Goal: Information Seeking & Learning: Find contact information

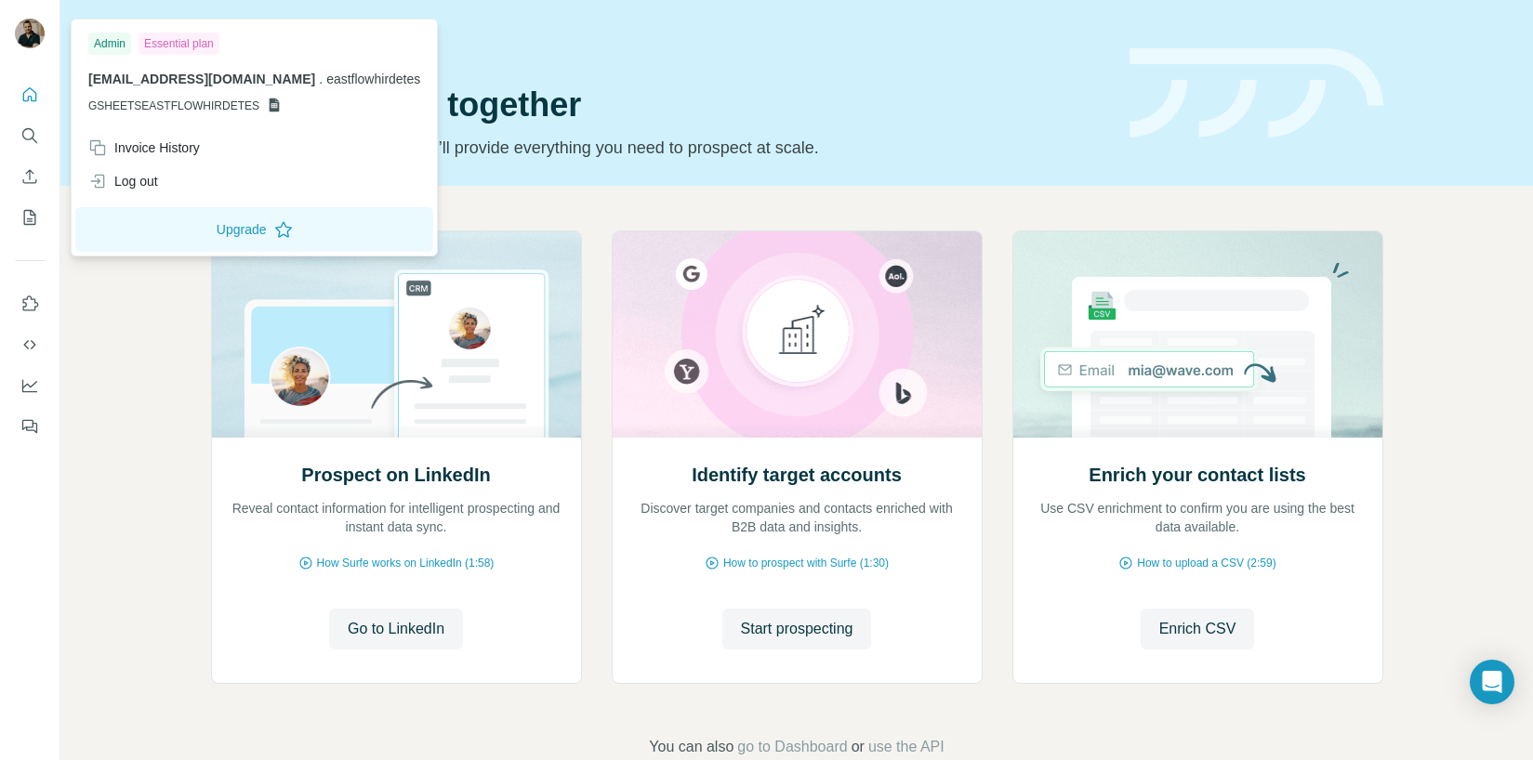
click at [32, 29] on img at bounding box center [30, 34] width 30 height 30
click at [30, 139] on icon "Search" at bounding box center [28, 134] width 12 height 12
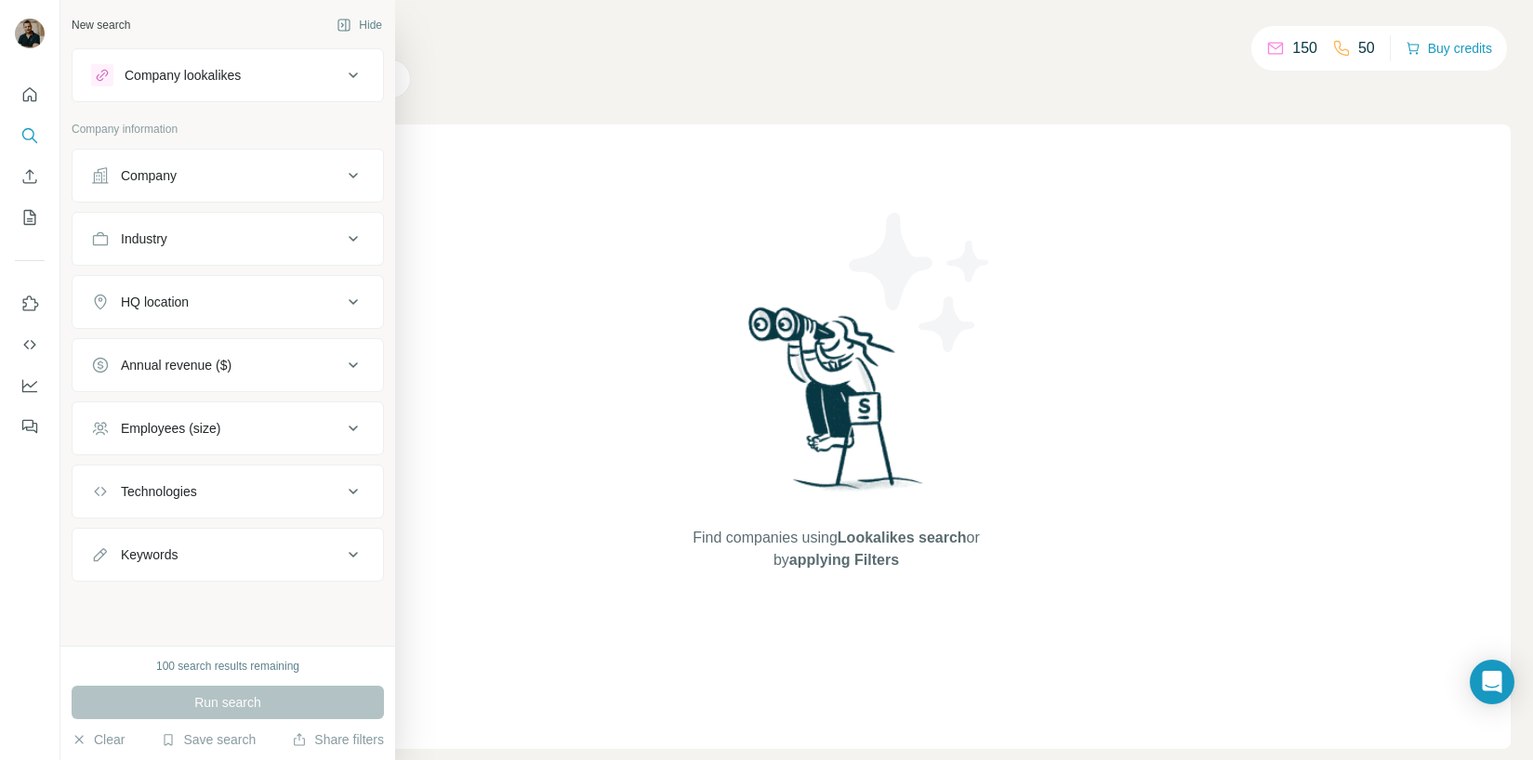
click at [246, 173] on div "Company" at bounding box center [216, 175] width 251 height 19
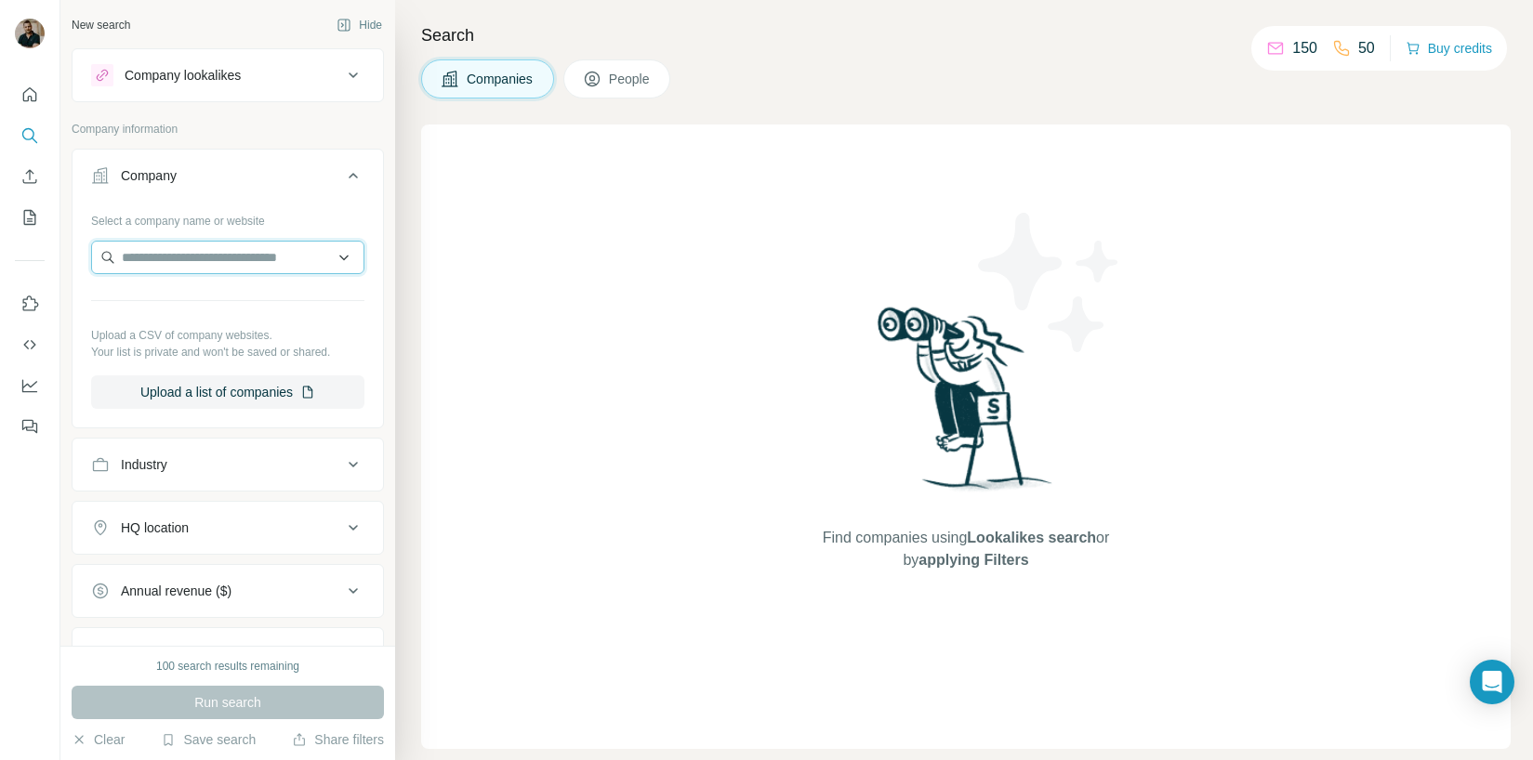
click at [208, 270] on input "text" at bounding box center [227, 257] width 273 height 33
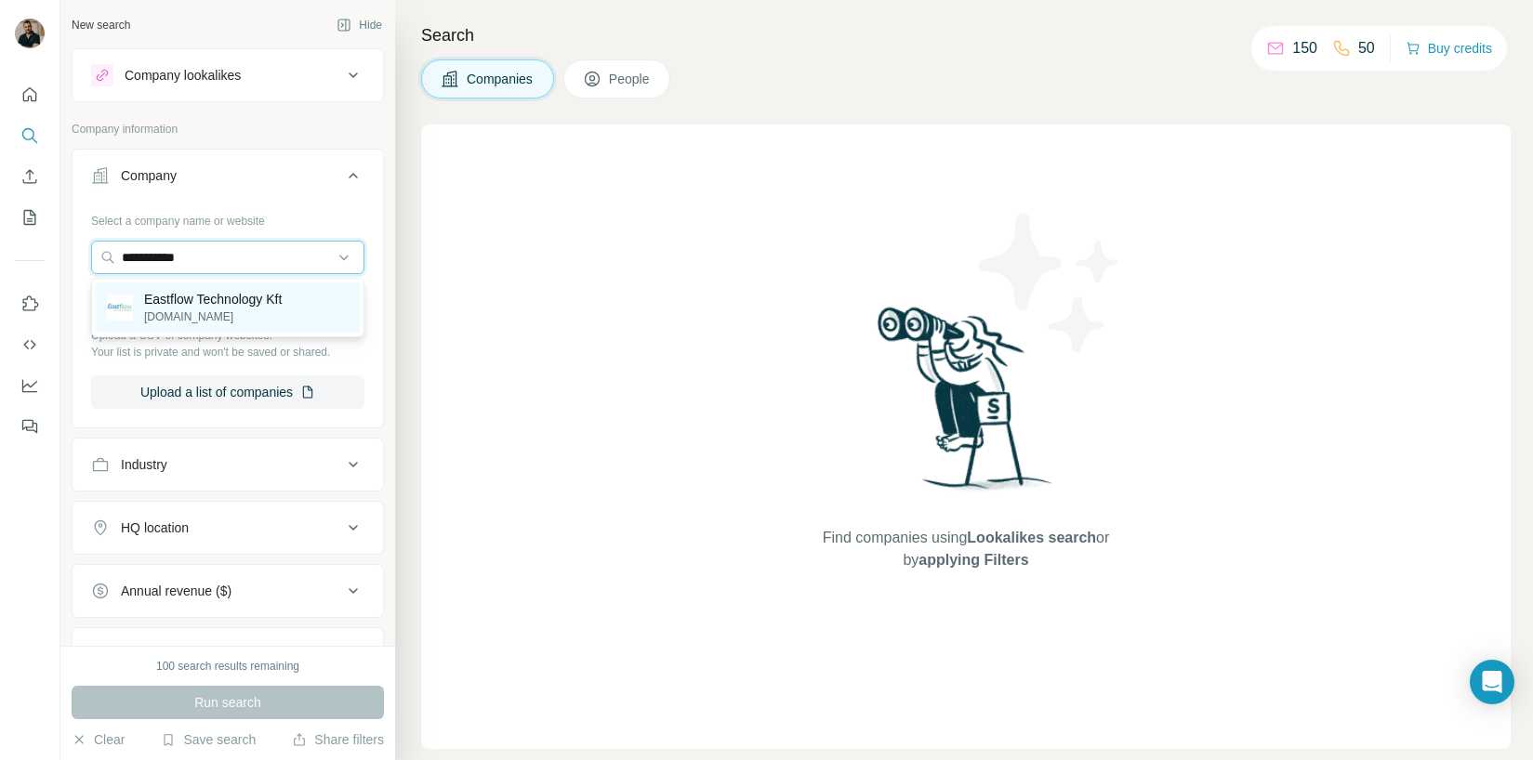
type input "**********"
click at [197, 310] on p "[DOMAIN_NAME]" at bounding box center [213, 317] width 138 height 17
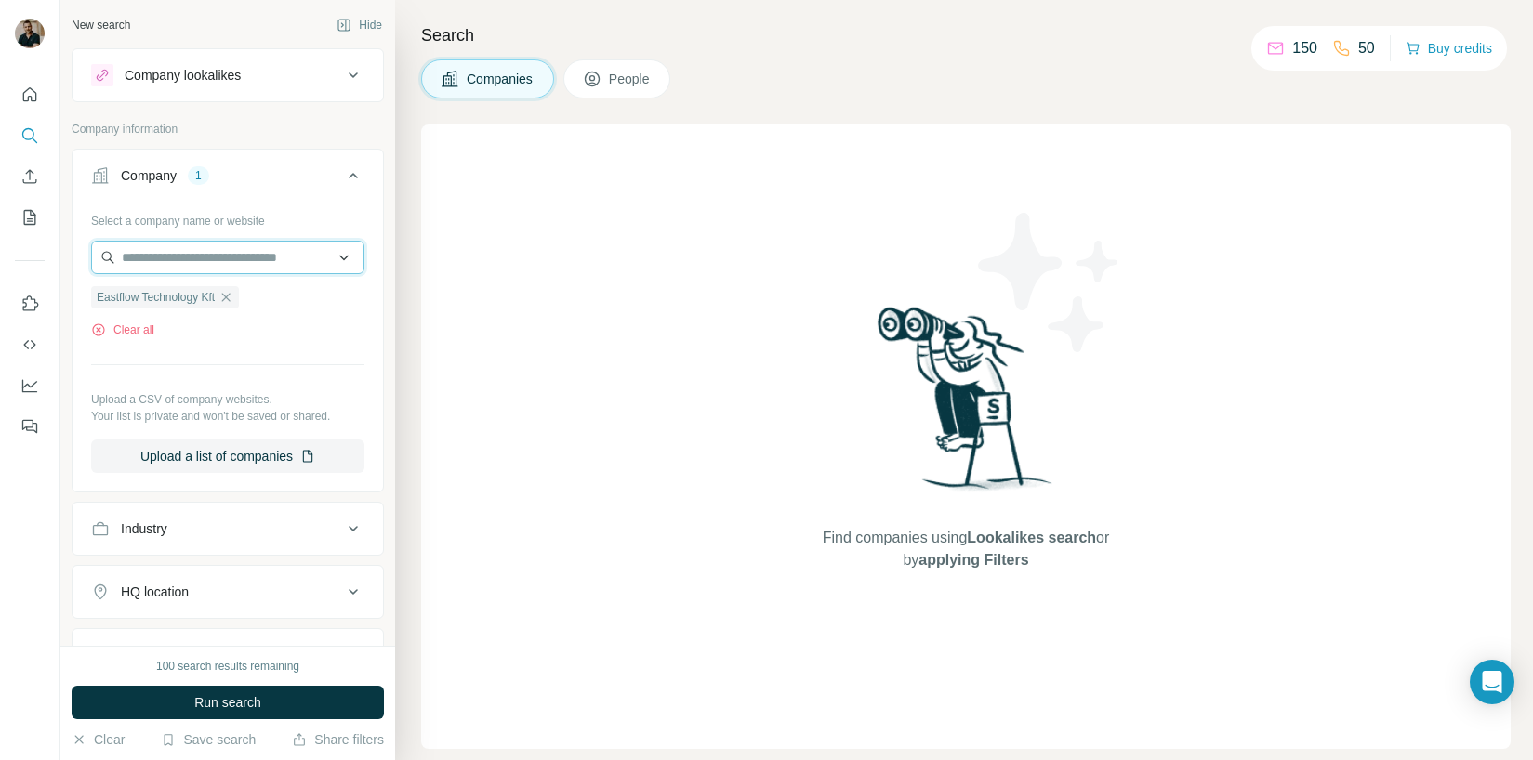
click at [195, 255] on input "text" at bounding box center [227, 257] width 273 height 33
paste input "**********"
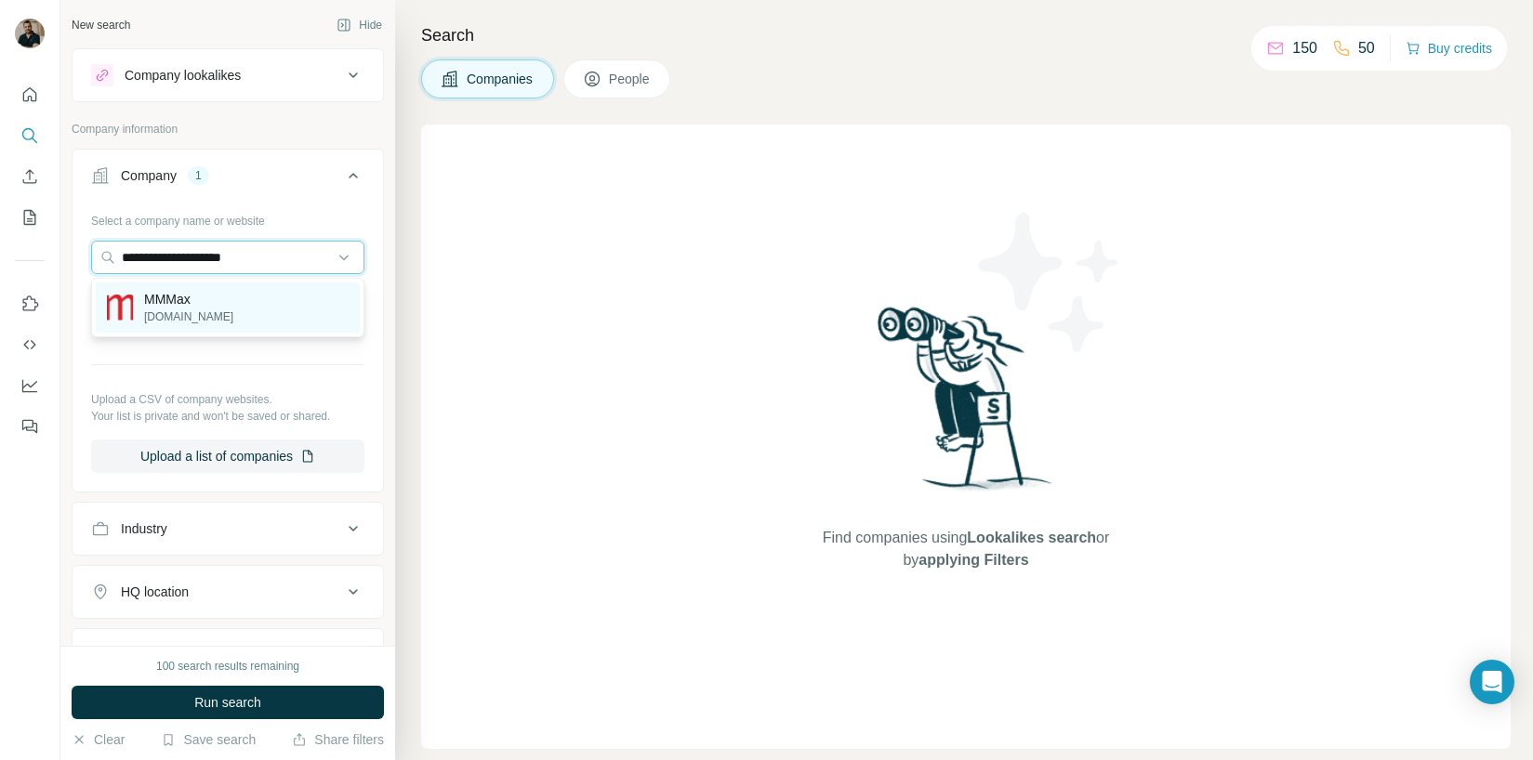
type input "**********"
click at [211, 315] on div "MMMax mmmax.hu" at bounding box center [228, 308] width 264 height 50
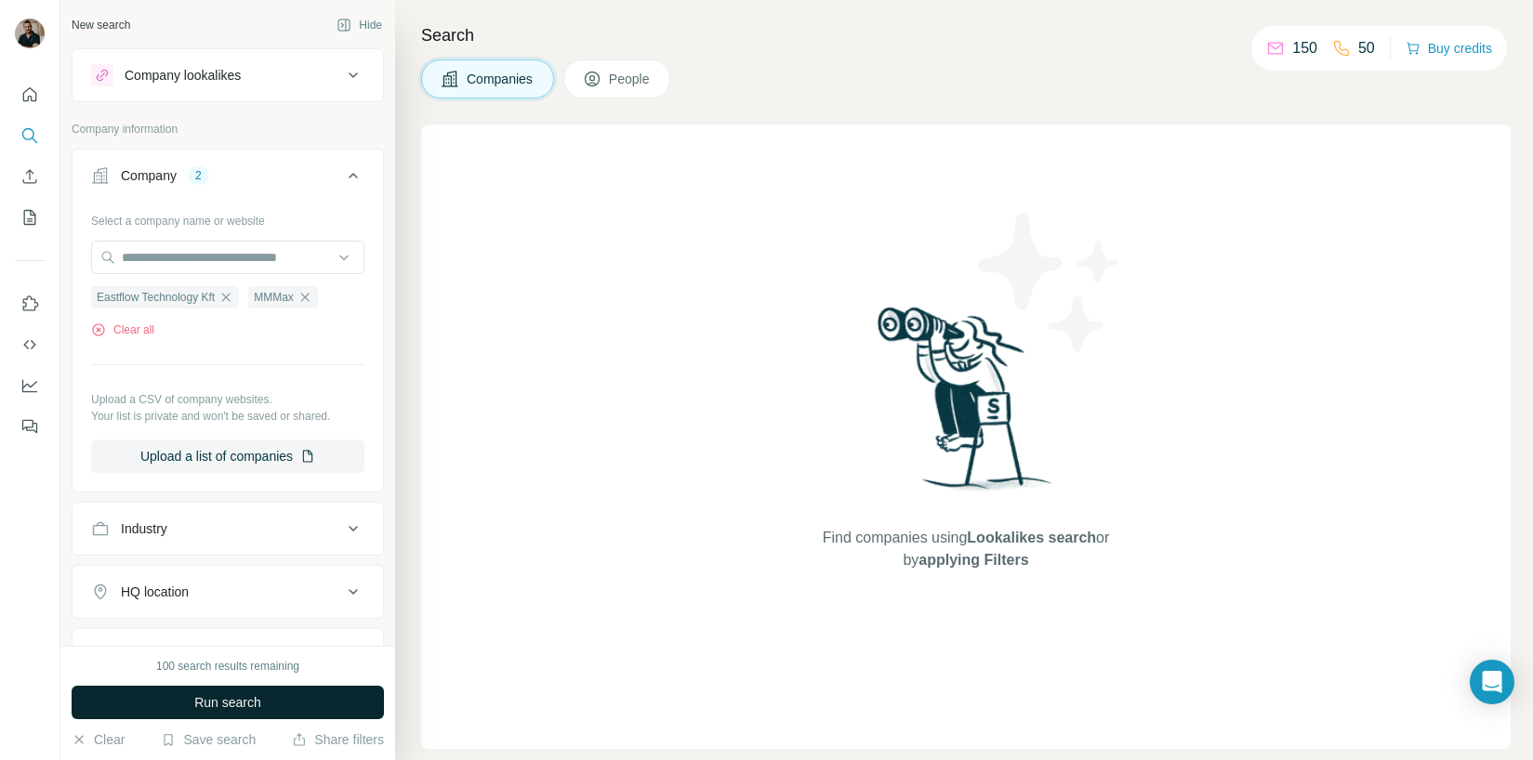
click at [257, 708] on span "Run search" at bounding box center [227, 702] width 67 height 19
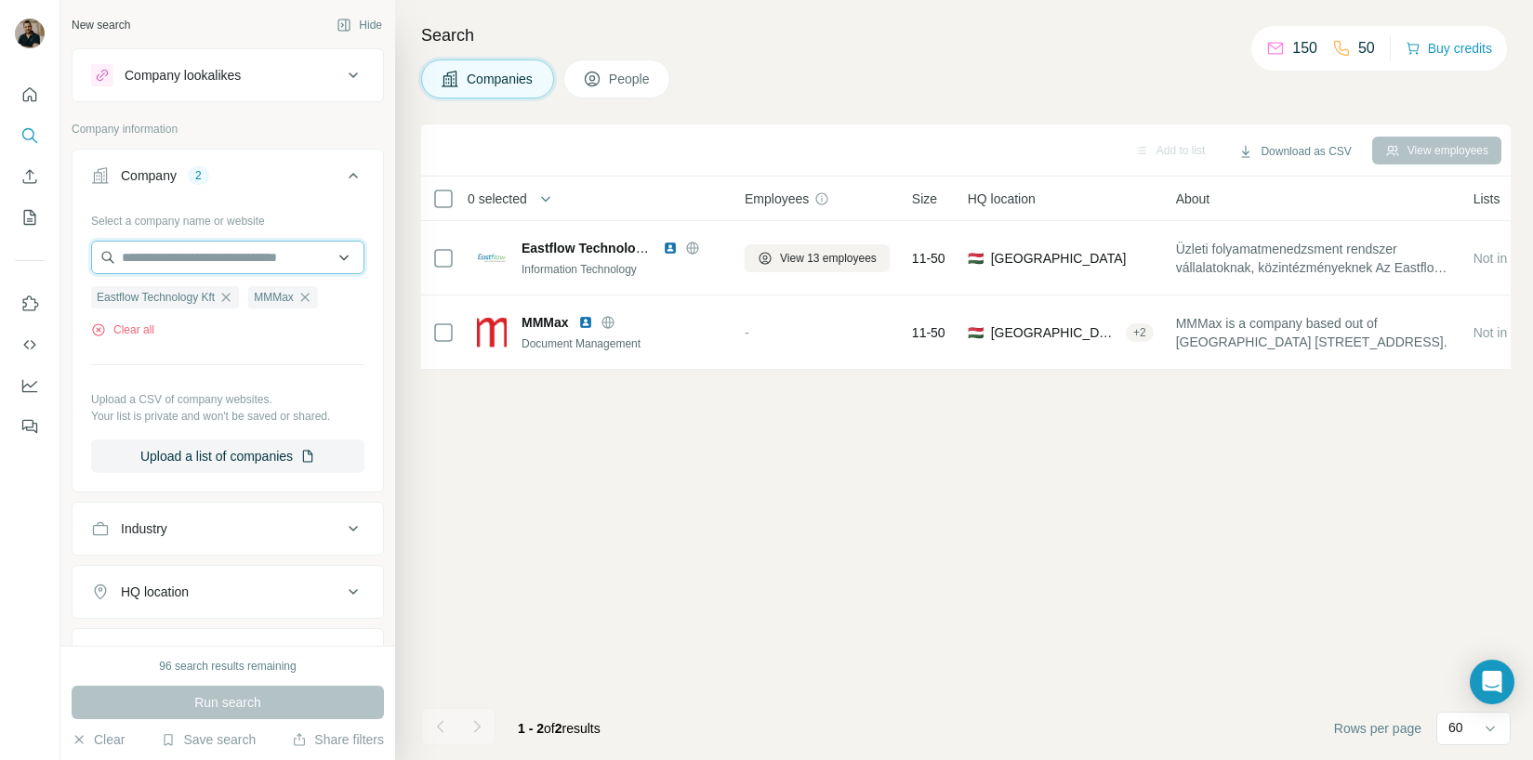
click at [263, 256] on input "text" at bounding box center [227, 257] width 273 height 33
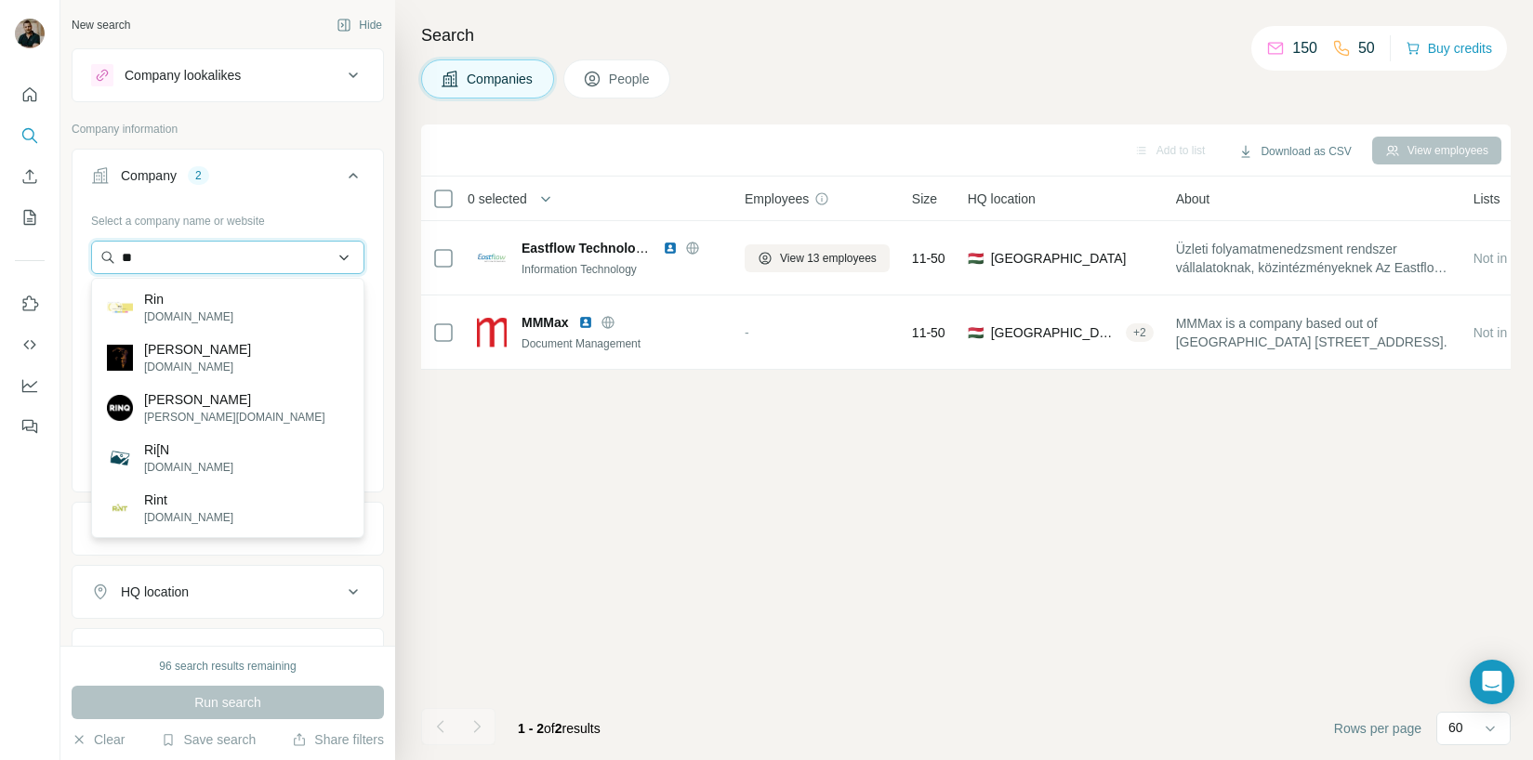
type input "*"
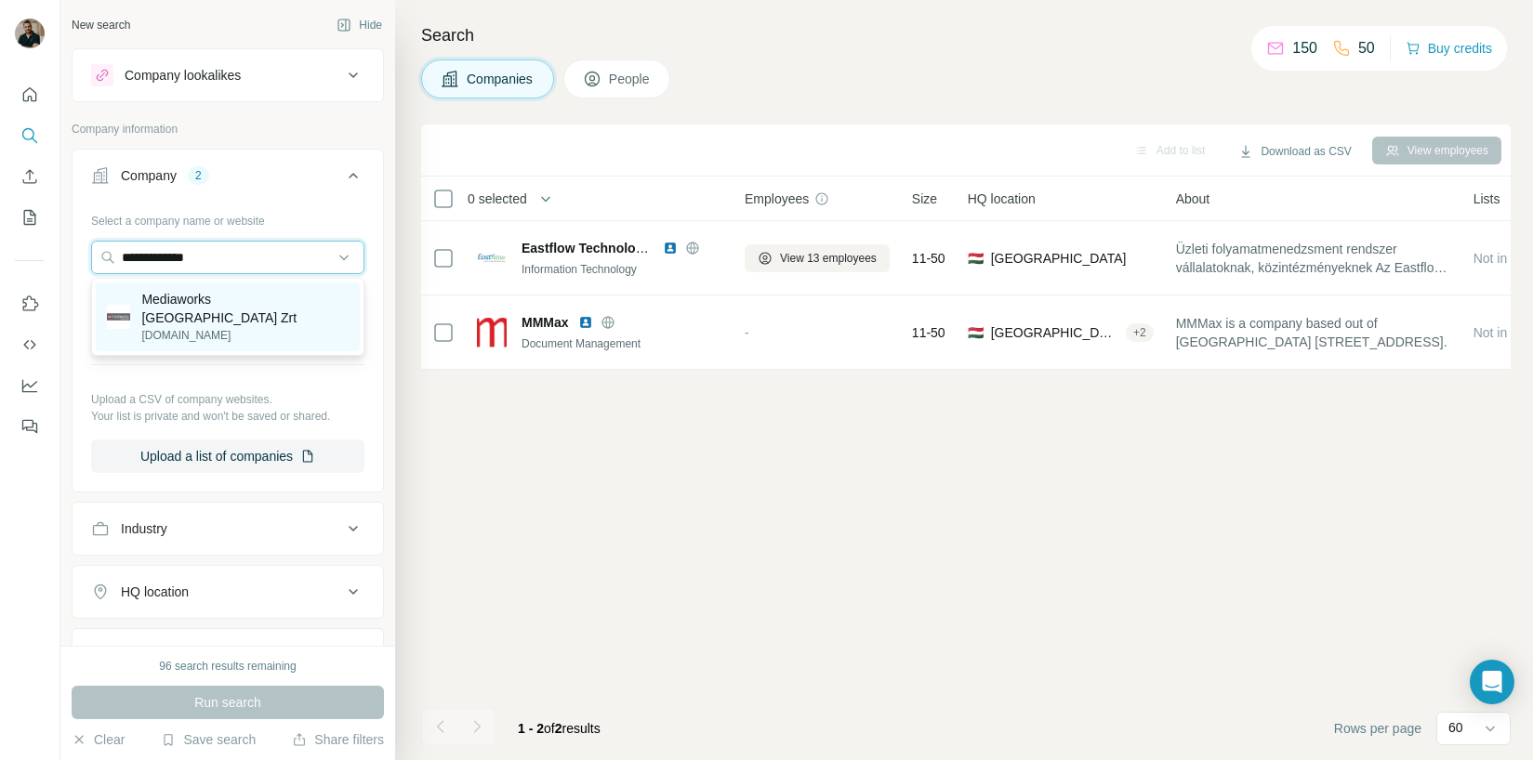
type input "**********"
click at [244, 327] on p "mediaworks.hu" at bounding box center [244, 335] width 207 height 17
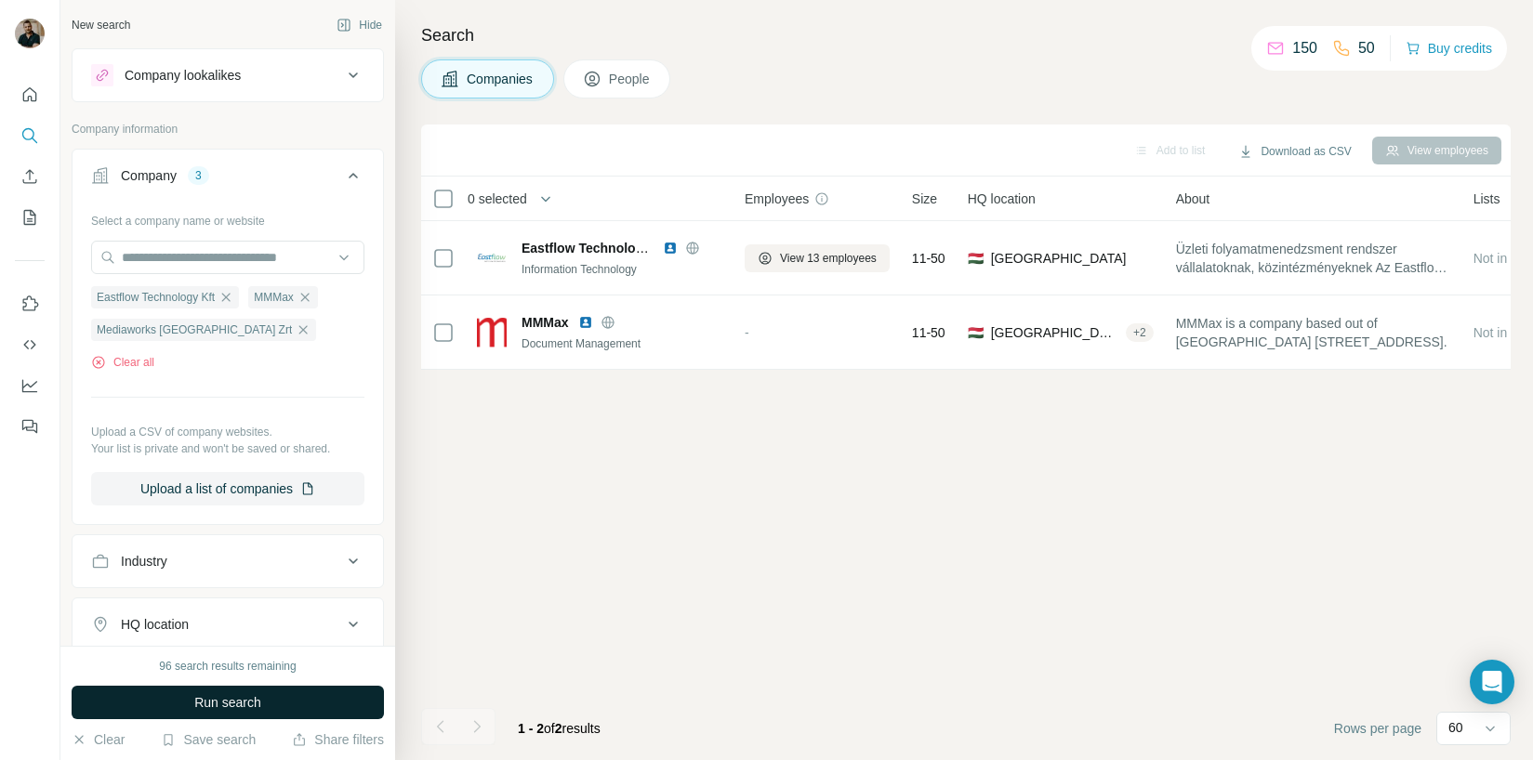
click at [233, 717] on button "Run search" at bounding box center [228, 702] width 312 height 33
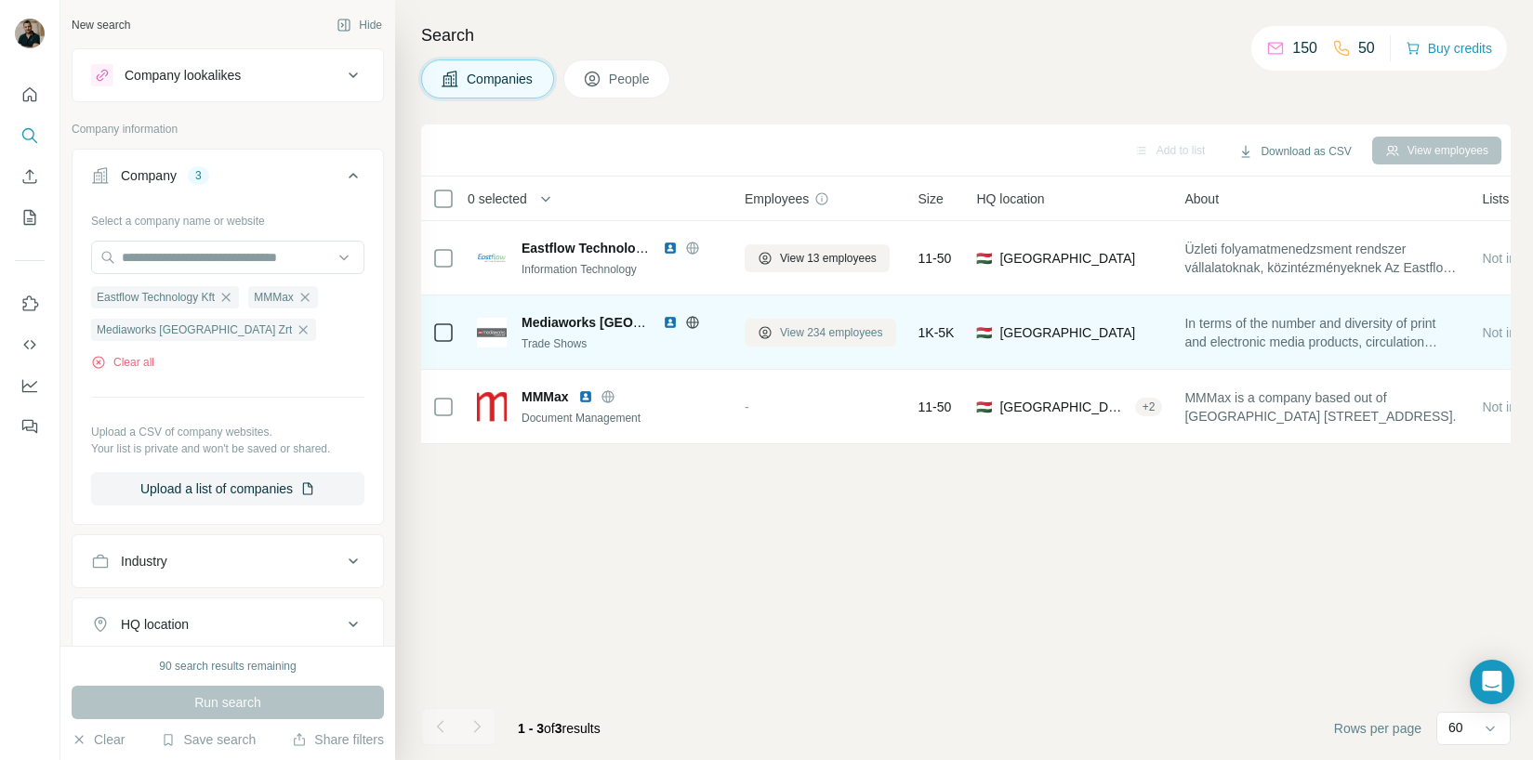
click at [817, 333] on span "View 234 employees" at bounding box center [831, 332] width 103 height 17
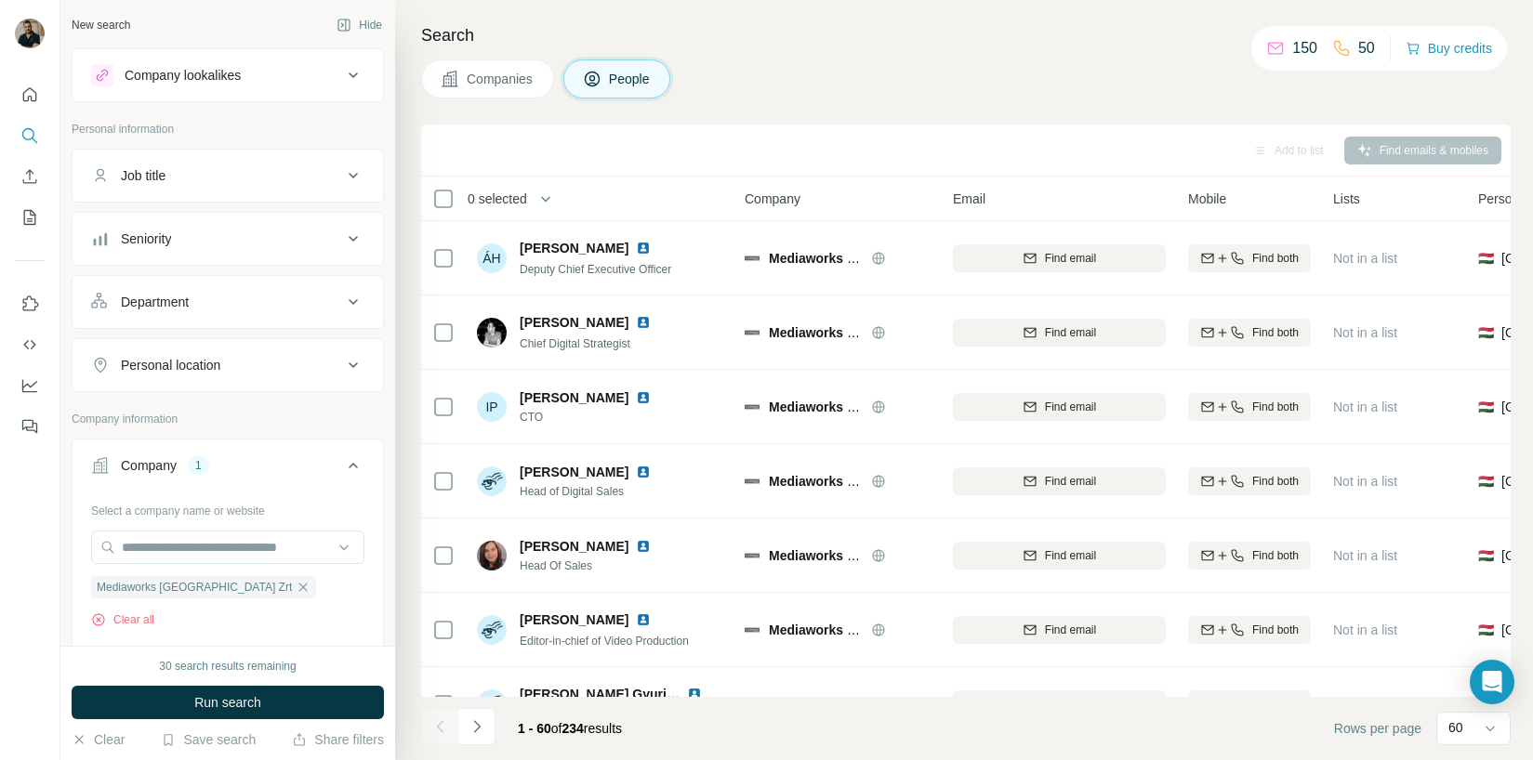
click at [342, 230] on icon at bounding box center [353, 239] width 22 height 22
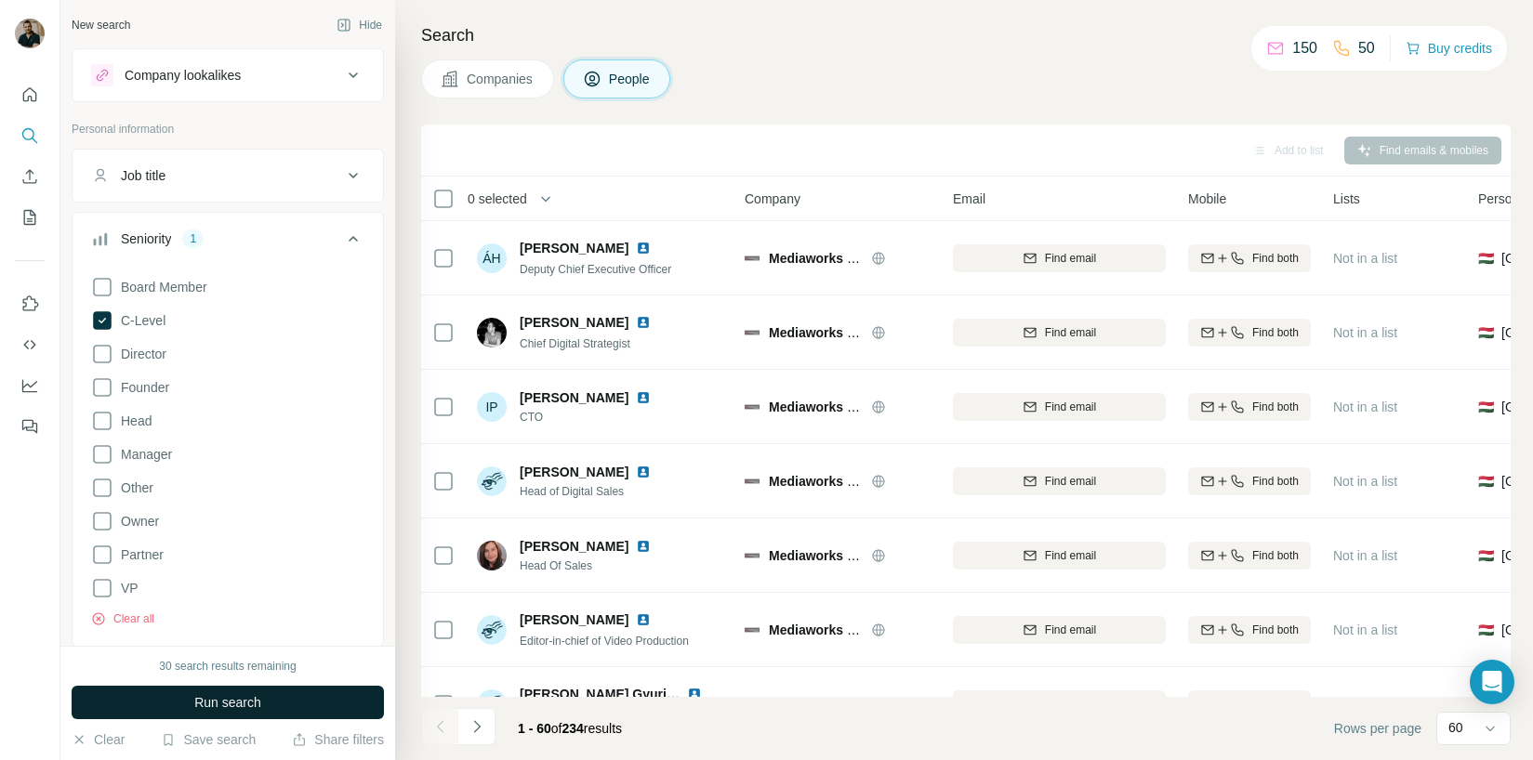
click at [246, 706] on span "Run search" at bounding box center [227, 702] width 67 height 19
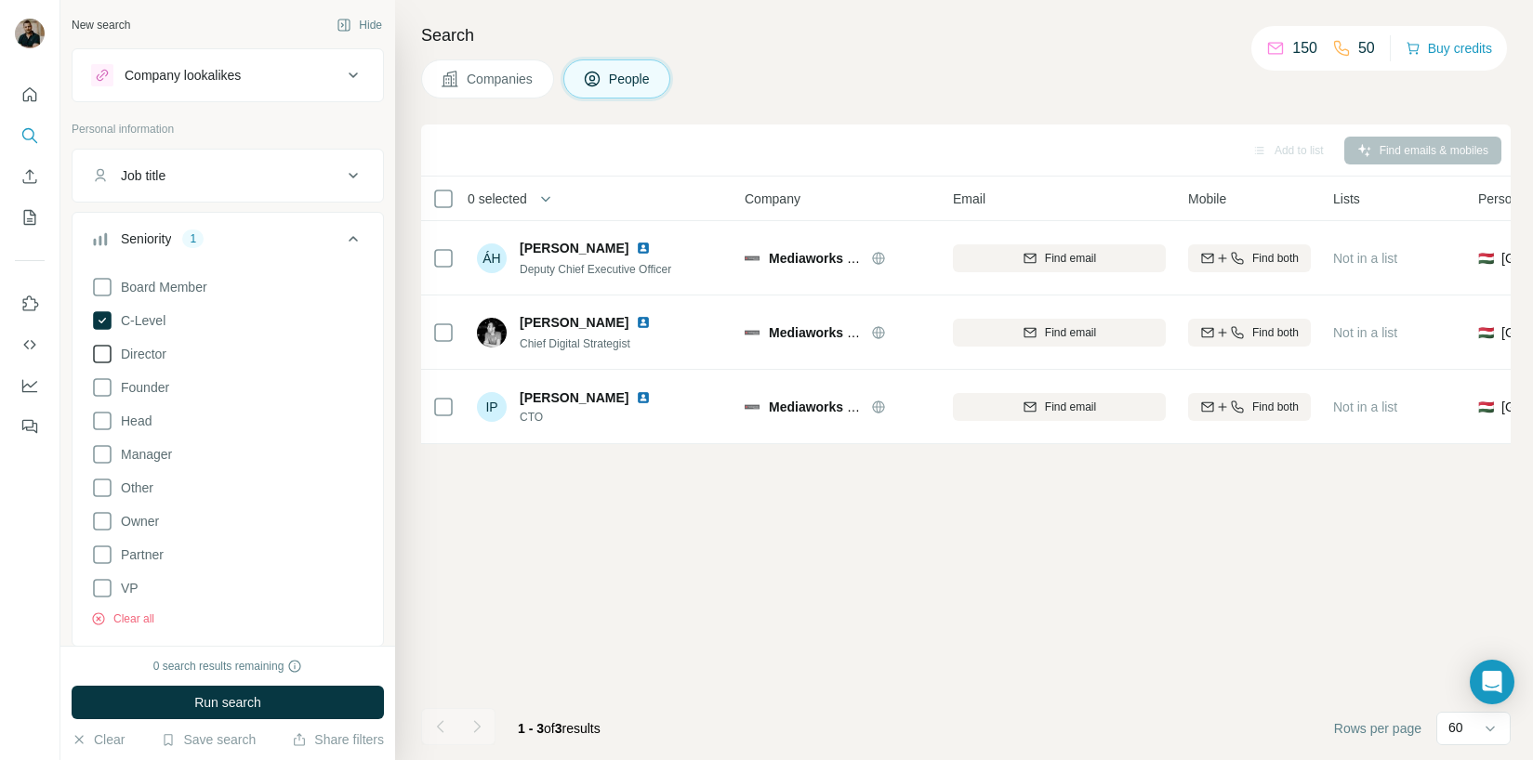
click at [142, 349] on span "Director" at bounding box center [139, 354] width 53 height 19
click at [356, 235] on icon at bounding box center [353, 239] width 22 height 22
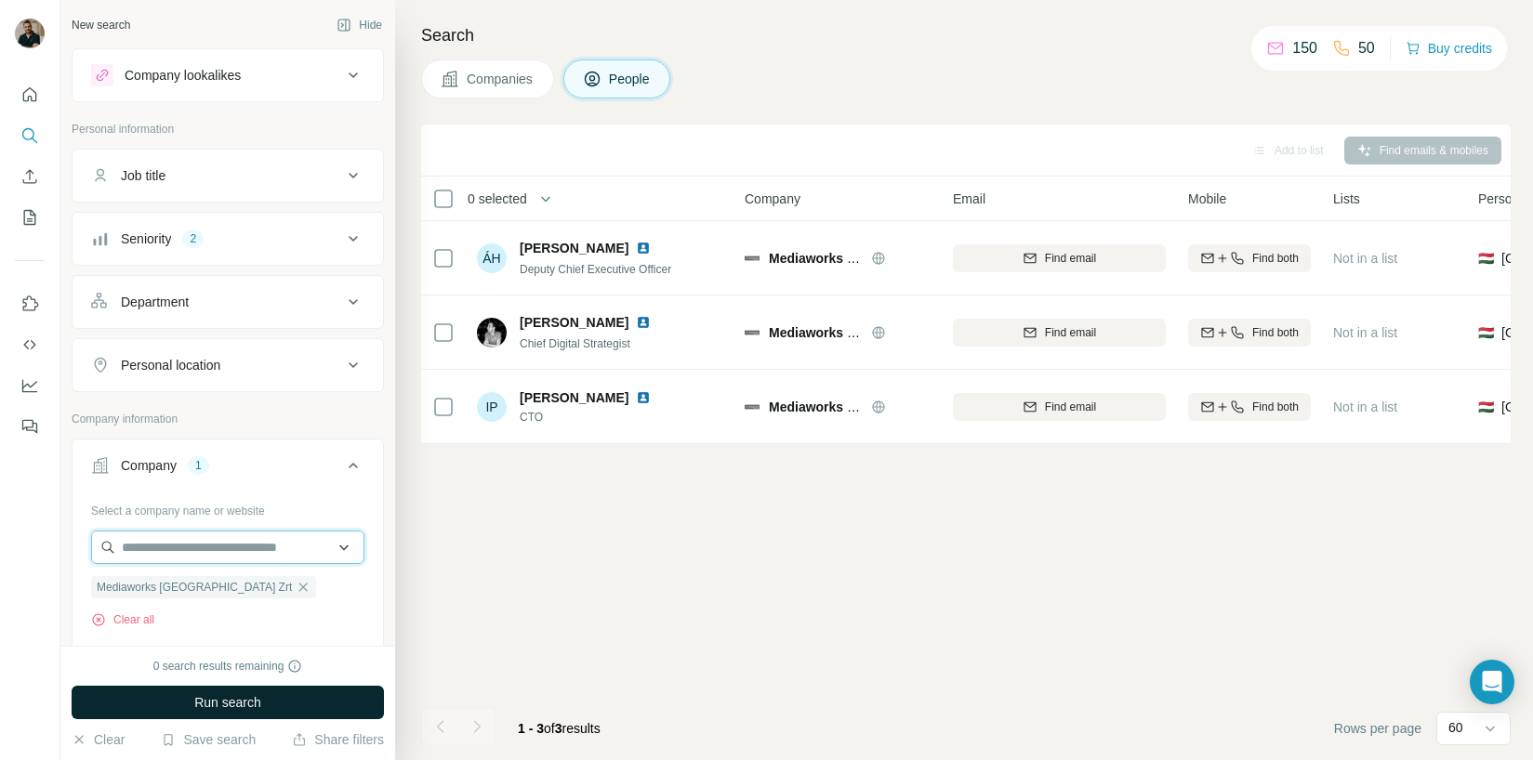
click at [206, 545] on input "text" at bounding box center [227, 547] width 273 height 33
type input "**********"
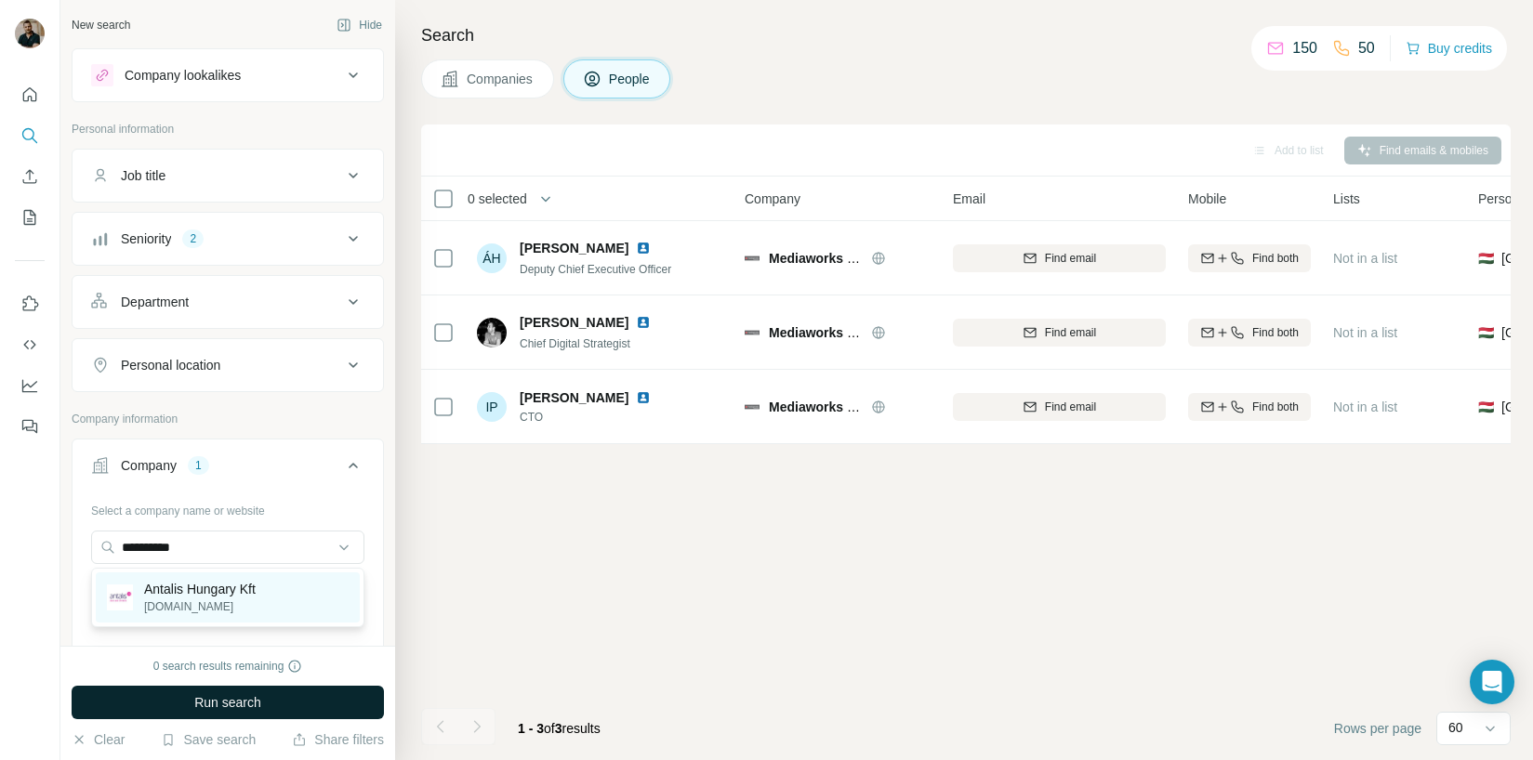
click at [225, 588] on p "Antalis Hungary Kft" at bounding box center [200, 589] width 112 height 19
click at [255, 706] on span "Run search" at bounding box center [227, 702] width 67 height 19
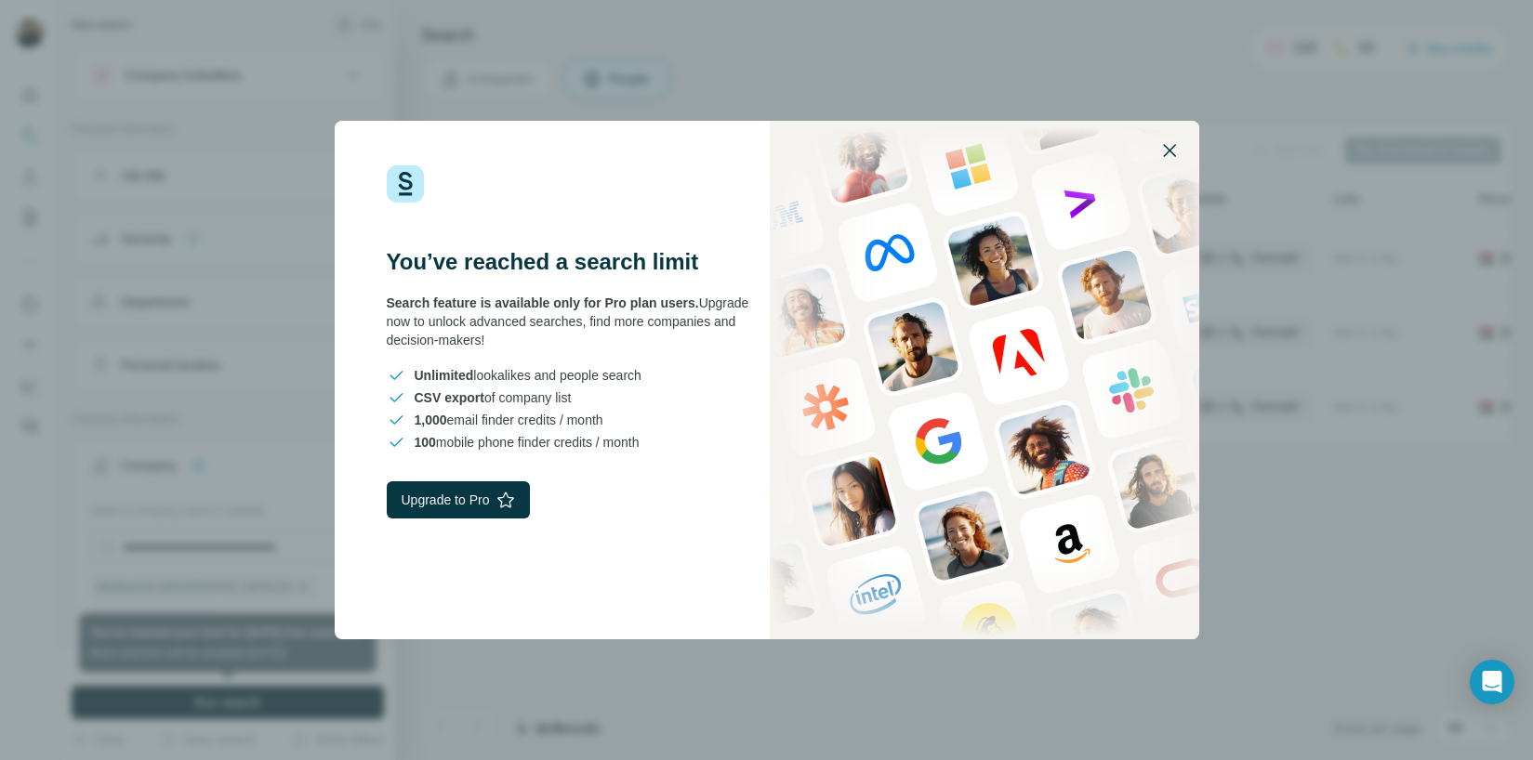
click at [1172, 144] on icon "button" at bounding box center [1169, 150] width 22 height 22
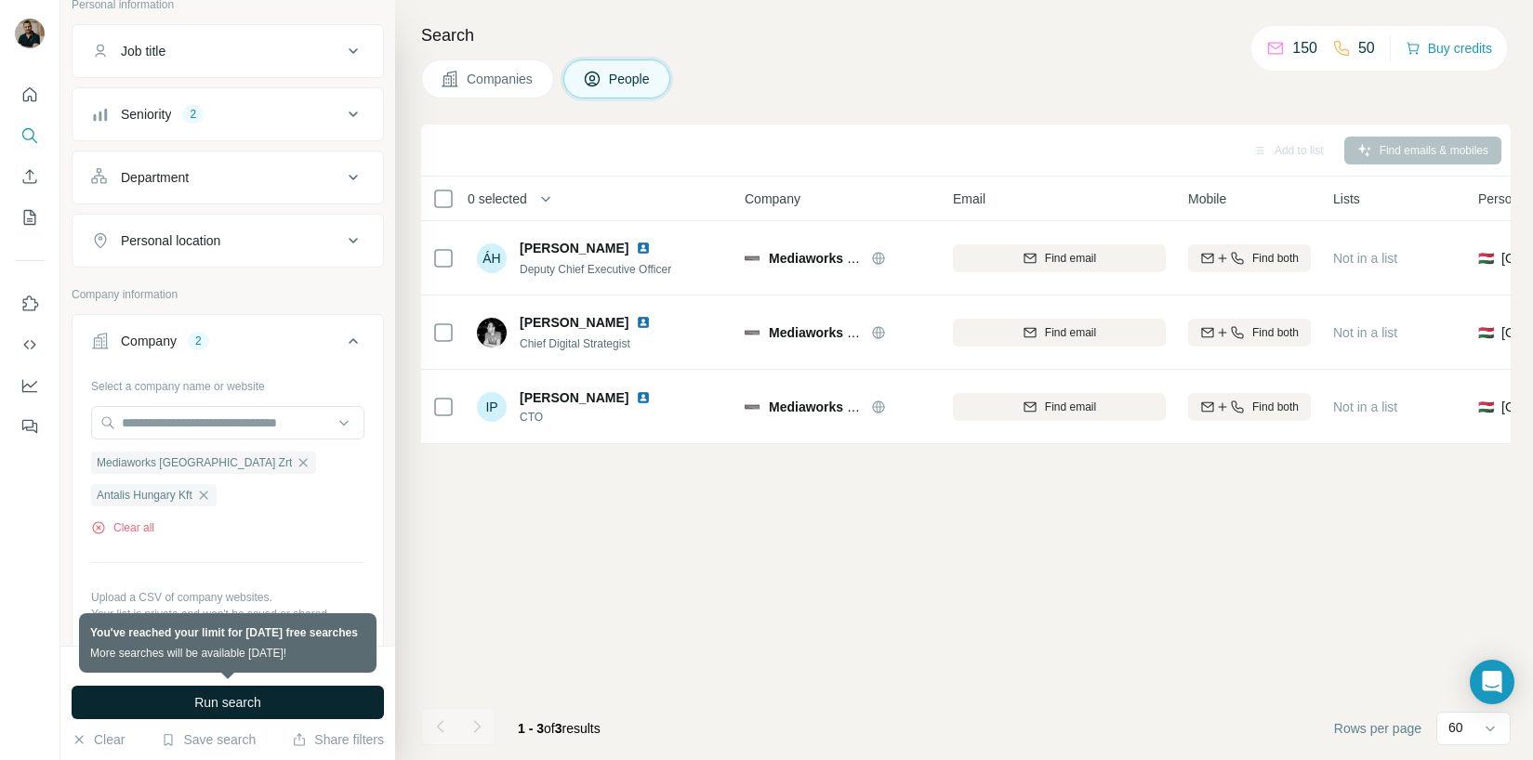
scroll to position [126, 0]
click at [296, 459] on icon "button" at bounding box center [303, 461] width 15 height 15
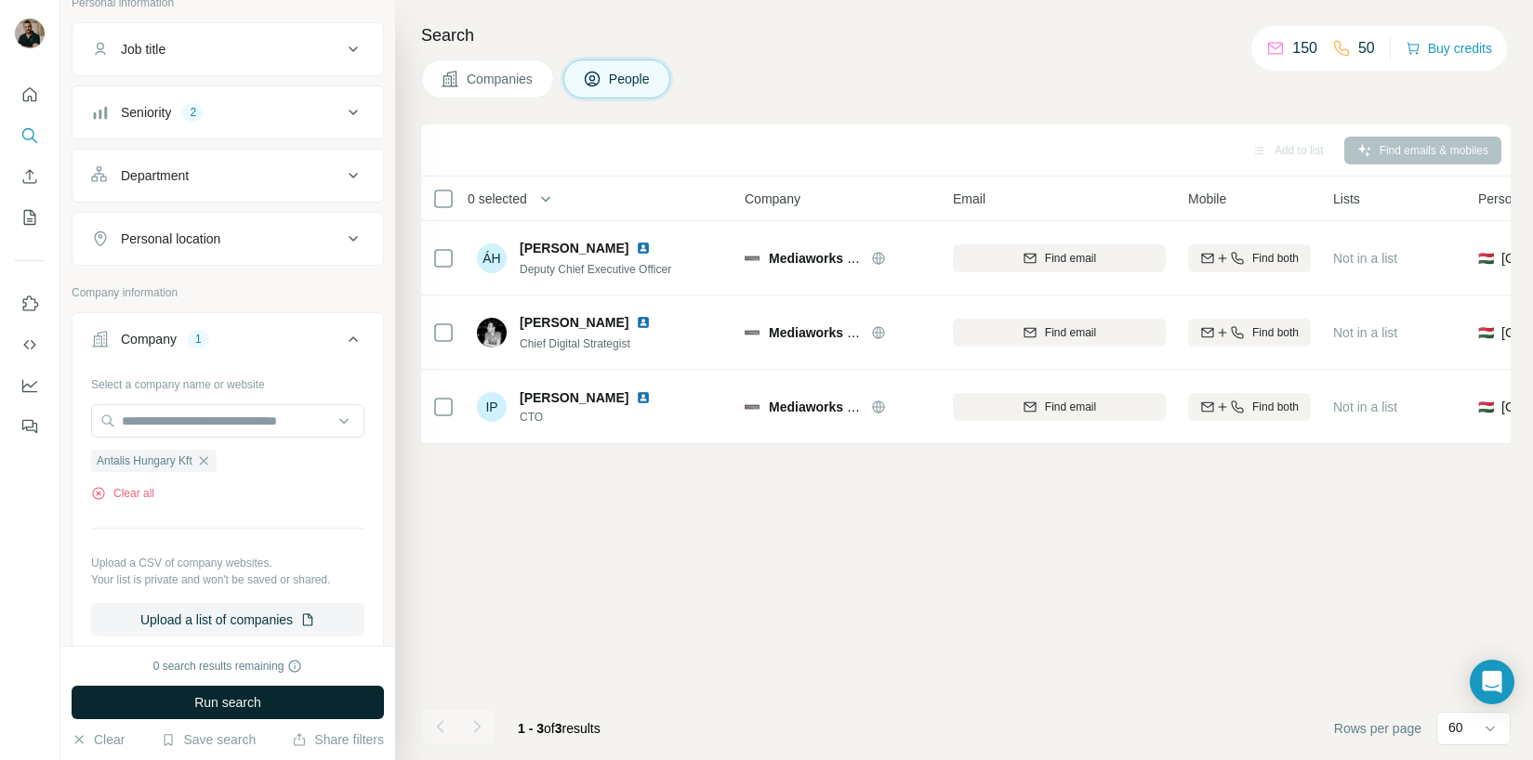
click at [236, 701] on span "Run search" at bounding box center [227, 702] width 67 height 19
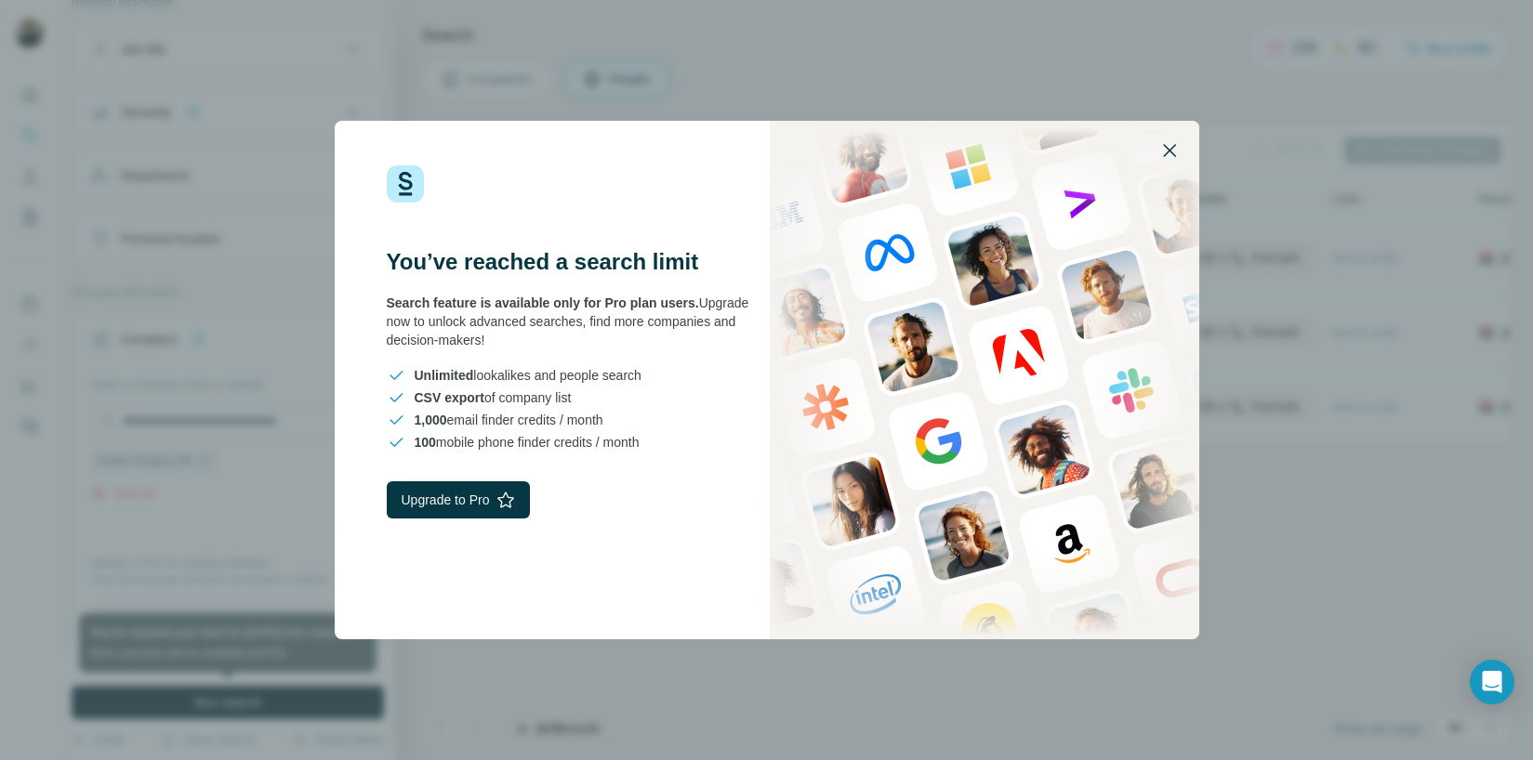
click at [1166, 160] on icon "button" at bounding box center [1169, 150] width 22 height 22
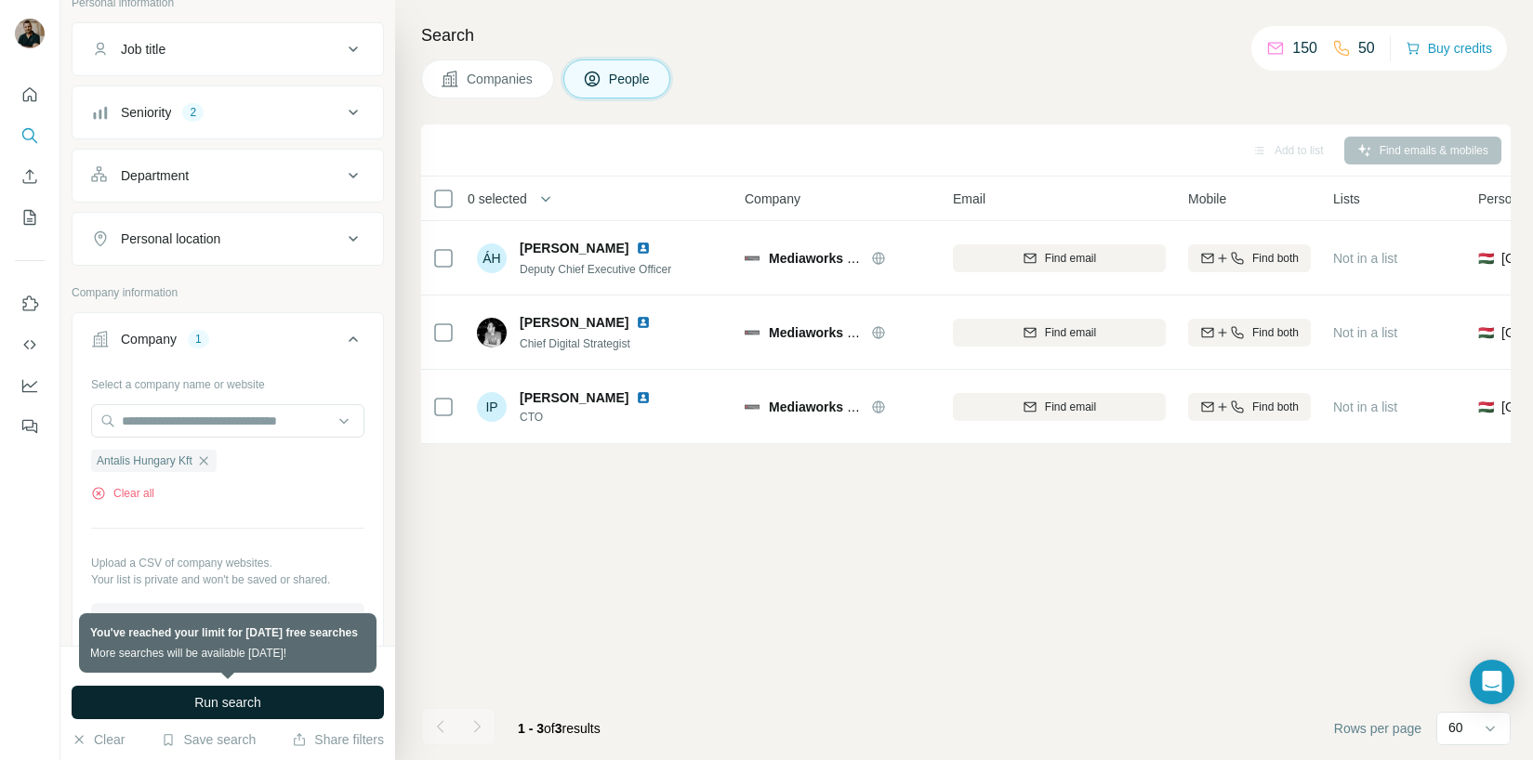
click at [444, 89] on button "Companies" at bounding box center [487, 78] width 133 height 39
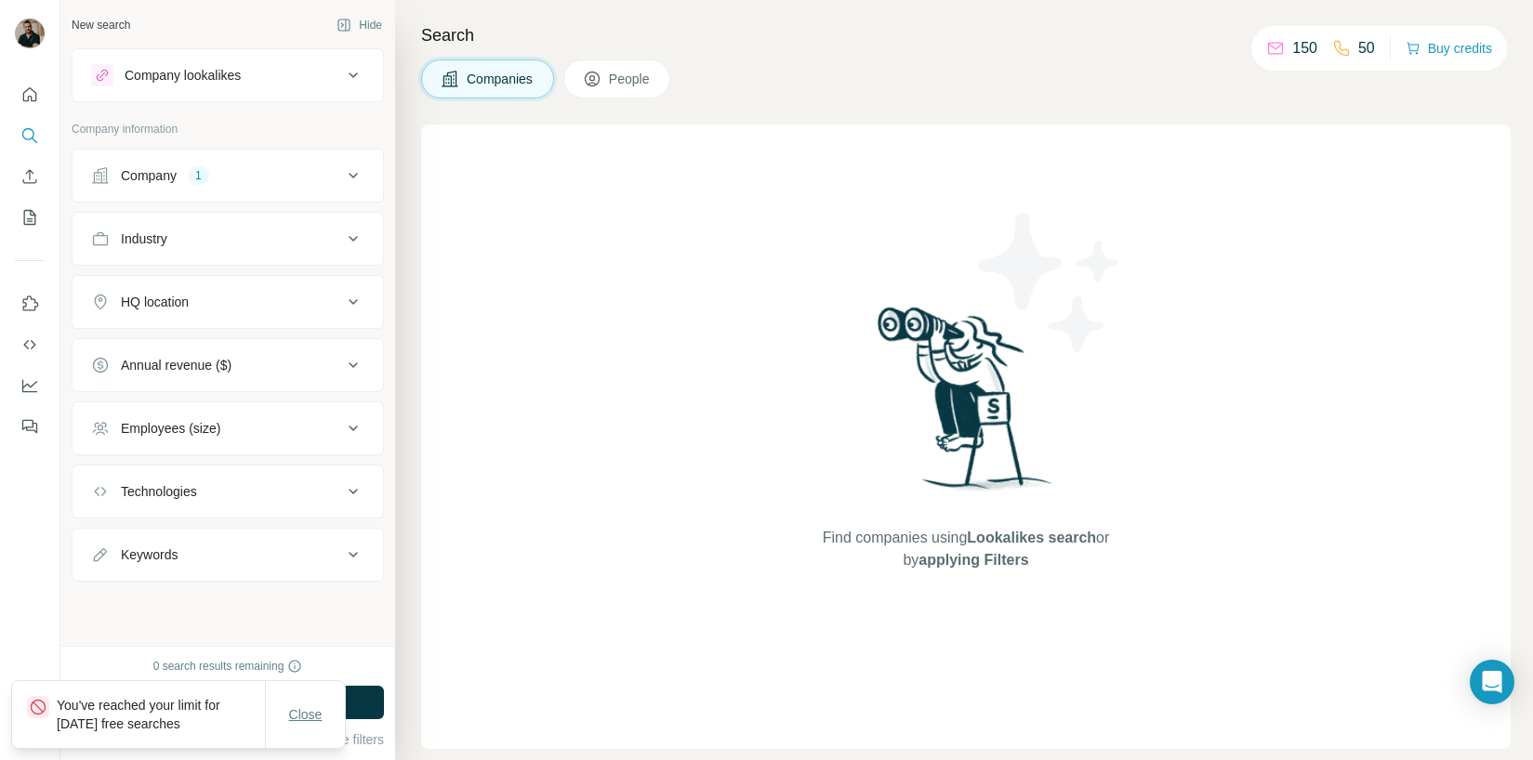
click at [311, 718] on span "Close" at bounding box center [305, 715] width 33 height 19
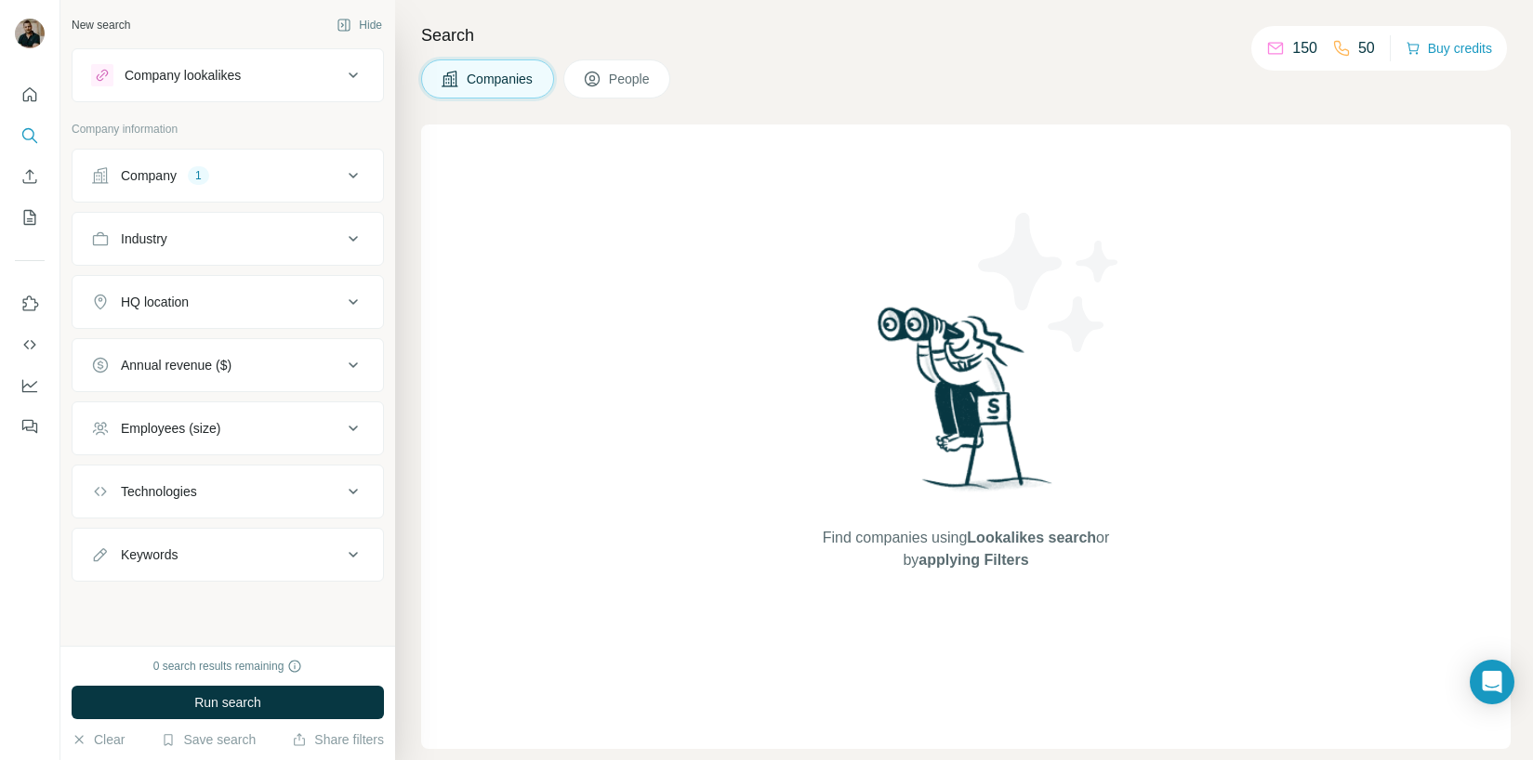
click at [219, 179] on div "Company 1" at bounding box center [216, 175] width 251 height 19
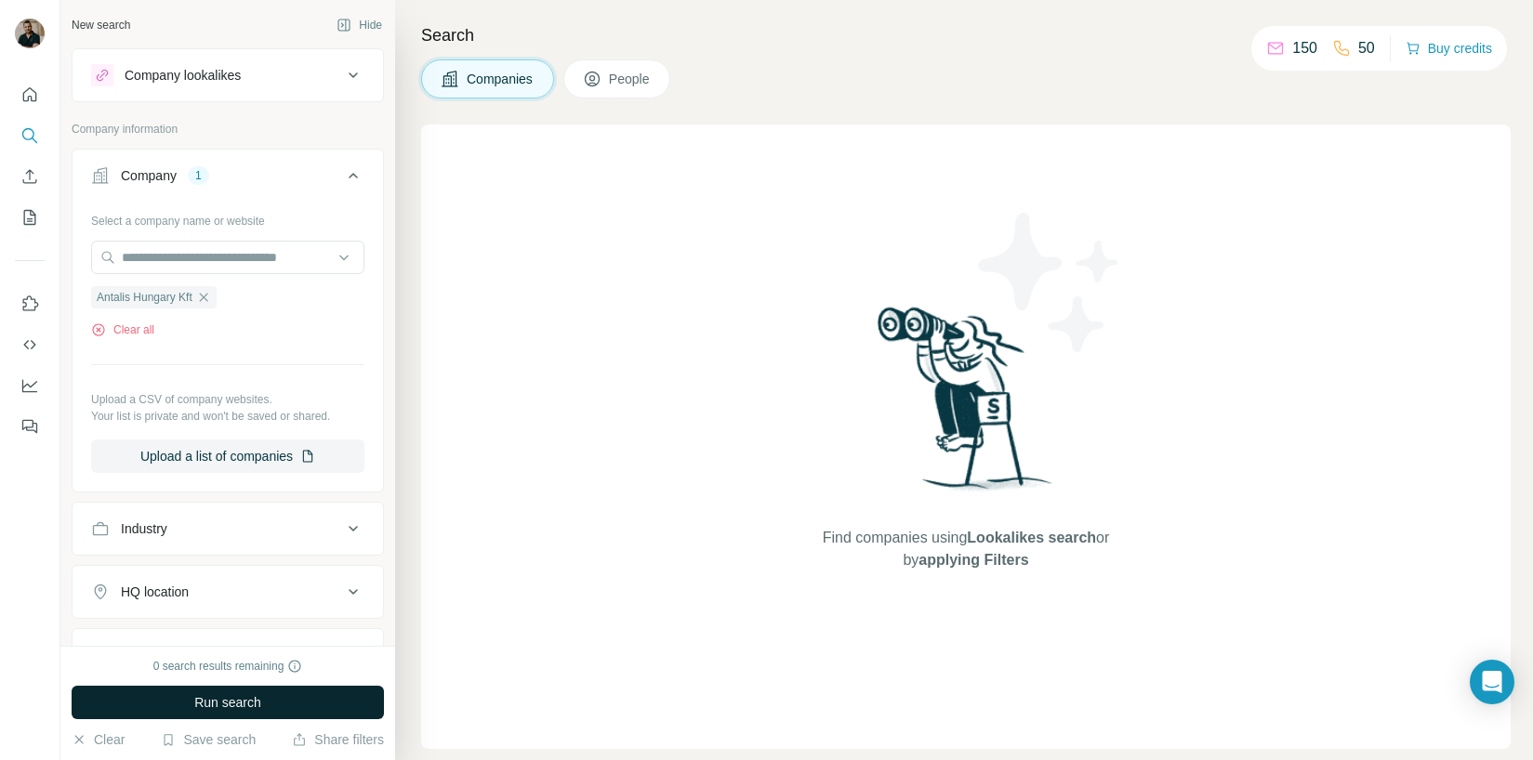
click at [244, 707] on span "Run search" at bounding box center [227, 702] width 67 height 19
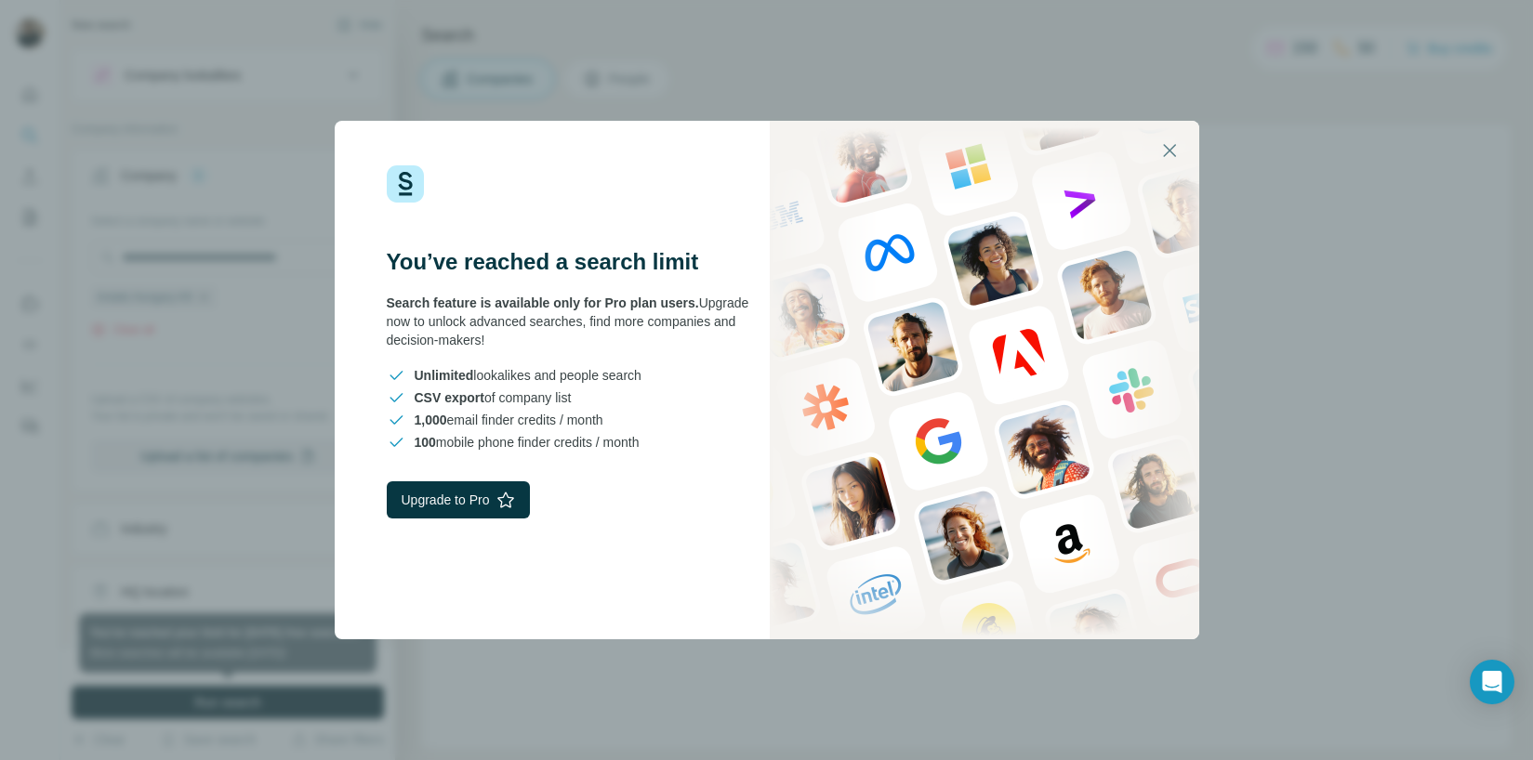
click at [1168, 159] on icon "button" at bounding box center [1169, 150] width 22 height 22
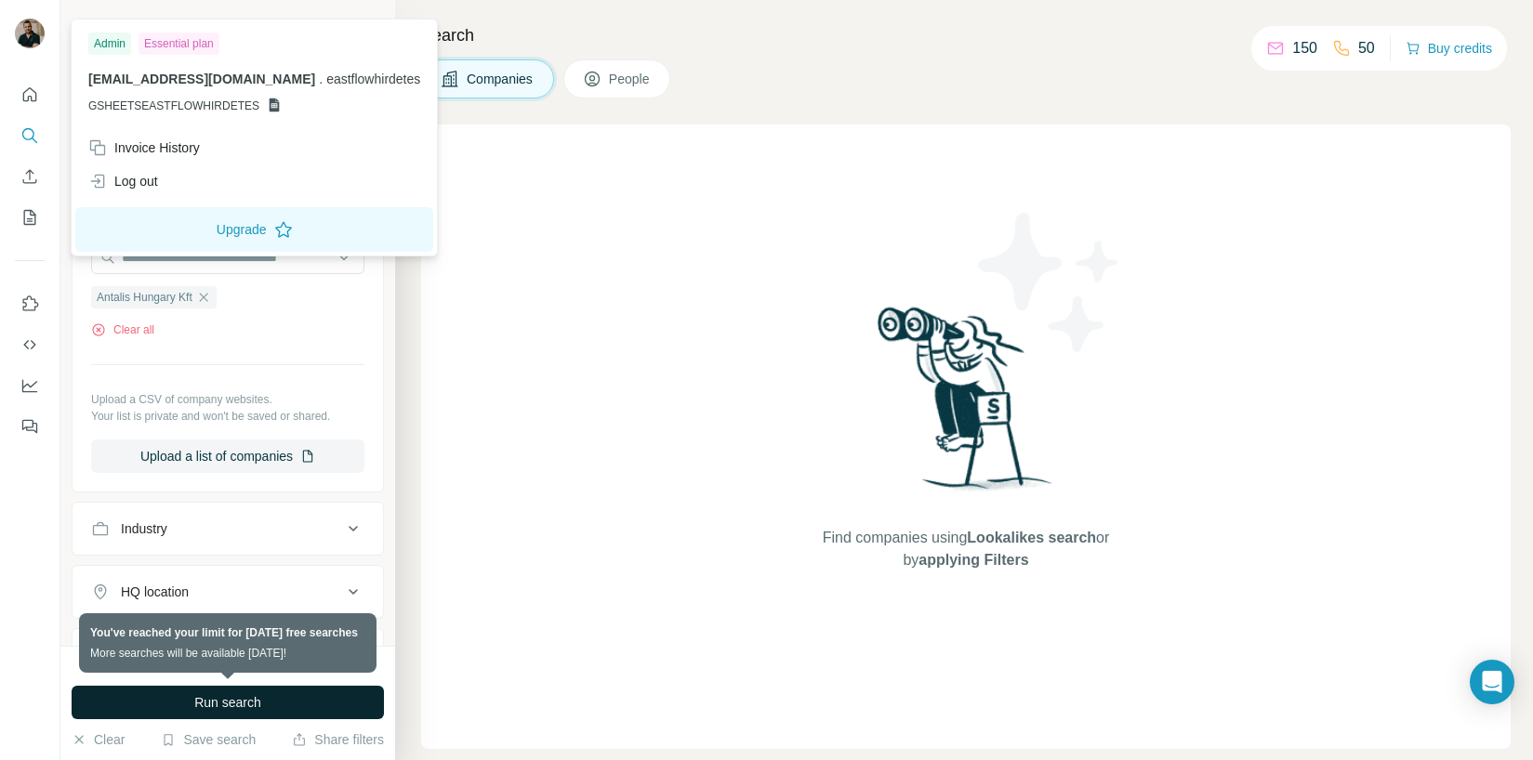
click at [15, 33] on img at bounding box center [30, 34] width 30 height 30
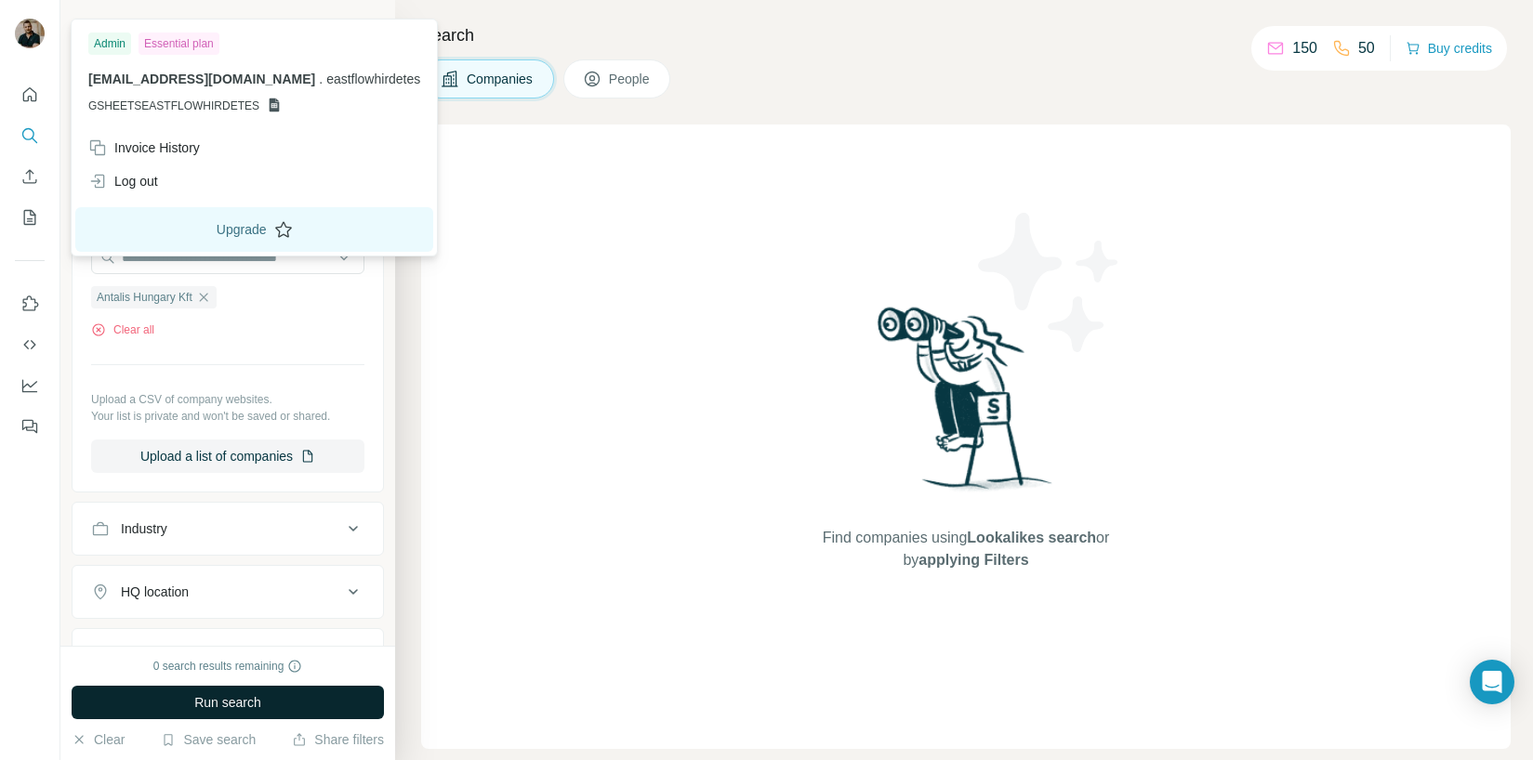
click at [232, 224] on button "Upgrade" at bounding box center [254, 229] width 358 height 45
click at [143, 175] on div "Log out" at bounding box center [123, 181] width 70 height 19
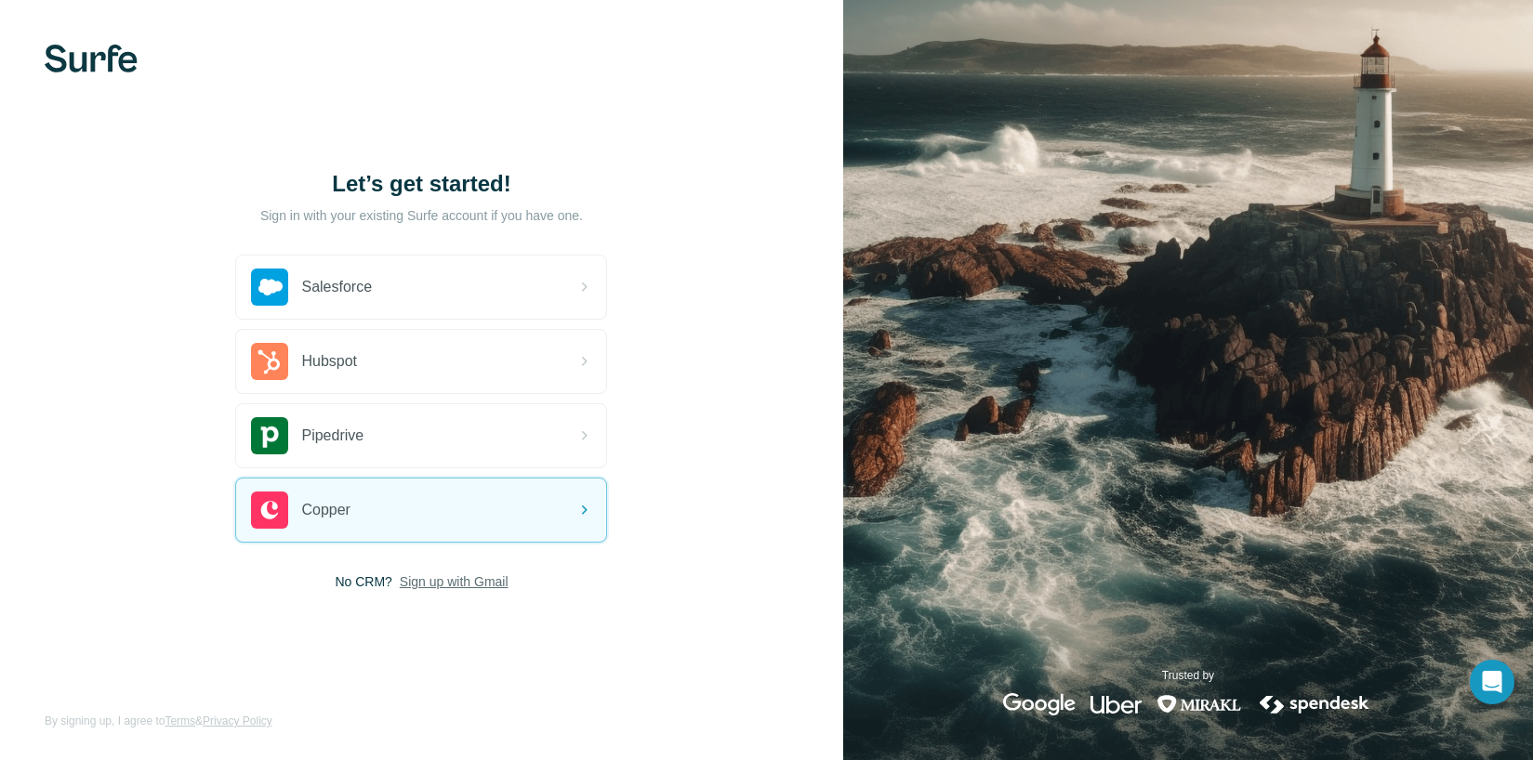
click at [448, 581] on span "Sign up with Gmail" at bounding box center [454, 582] width 109 height 19
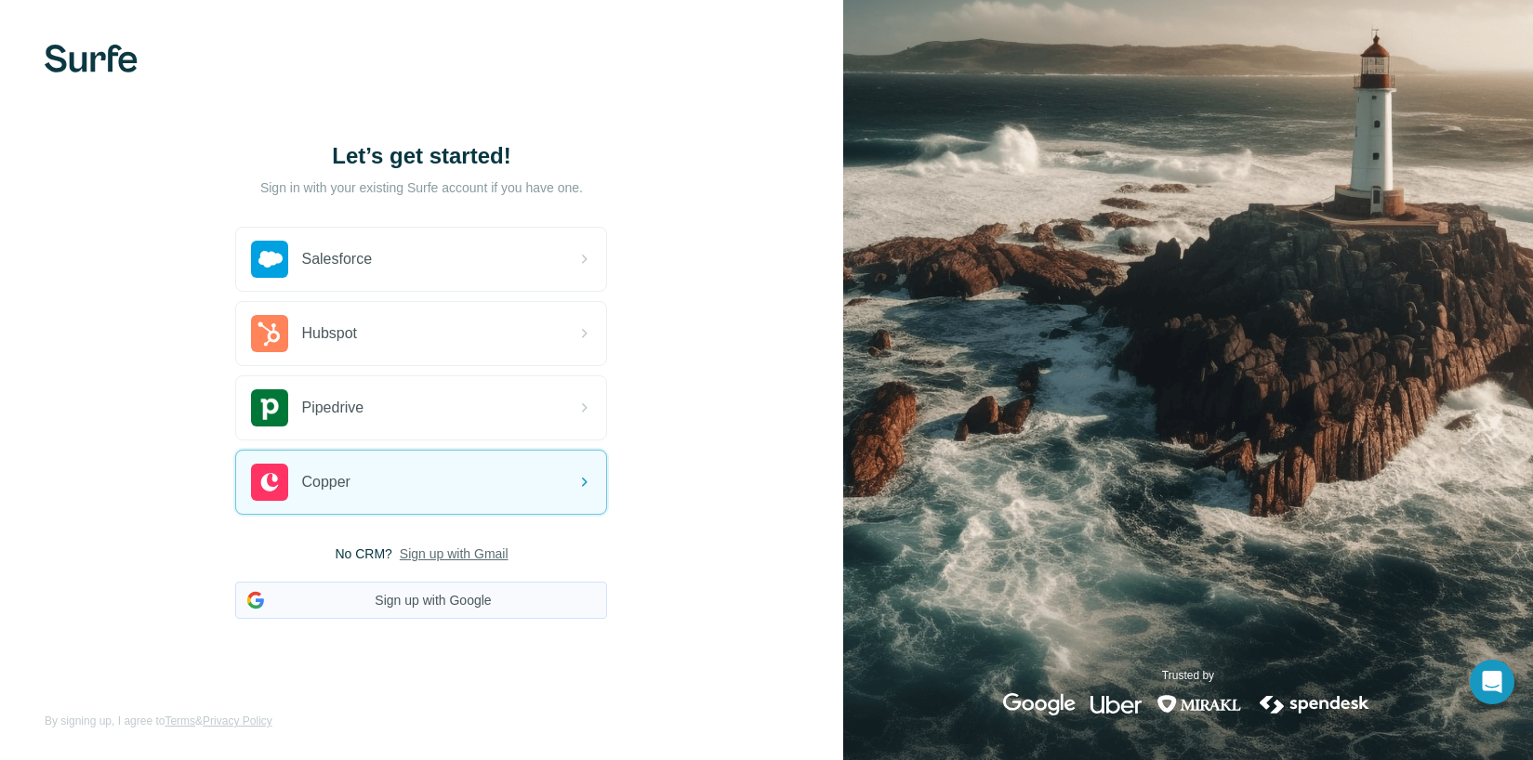
click at [440, 611] on button "Sign up with Google" at bounding box center [421, 600] width 372 height 37
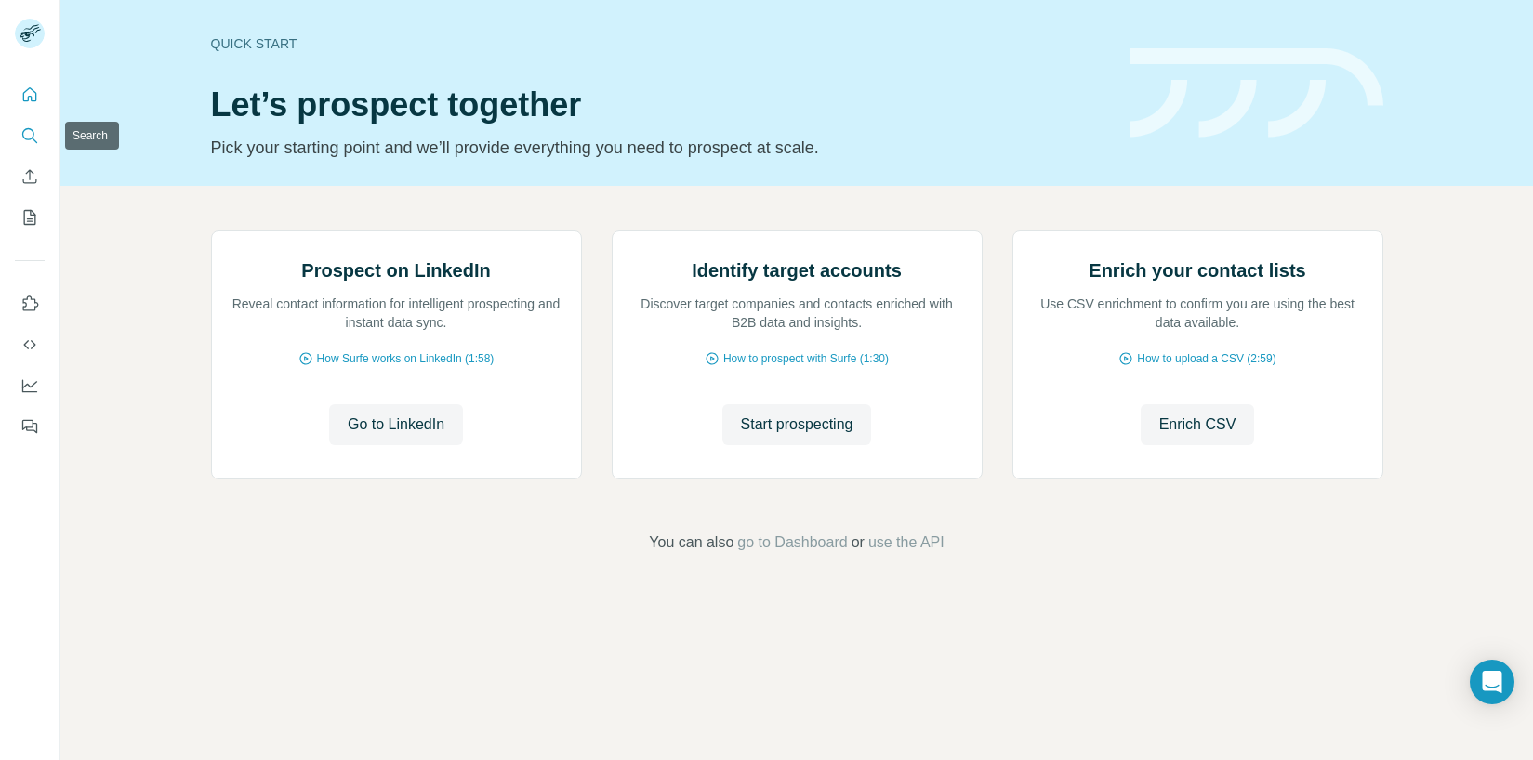
click at [39, 125] on button "Search" at bounding box center [30, 135] width 30 height 33
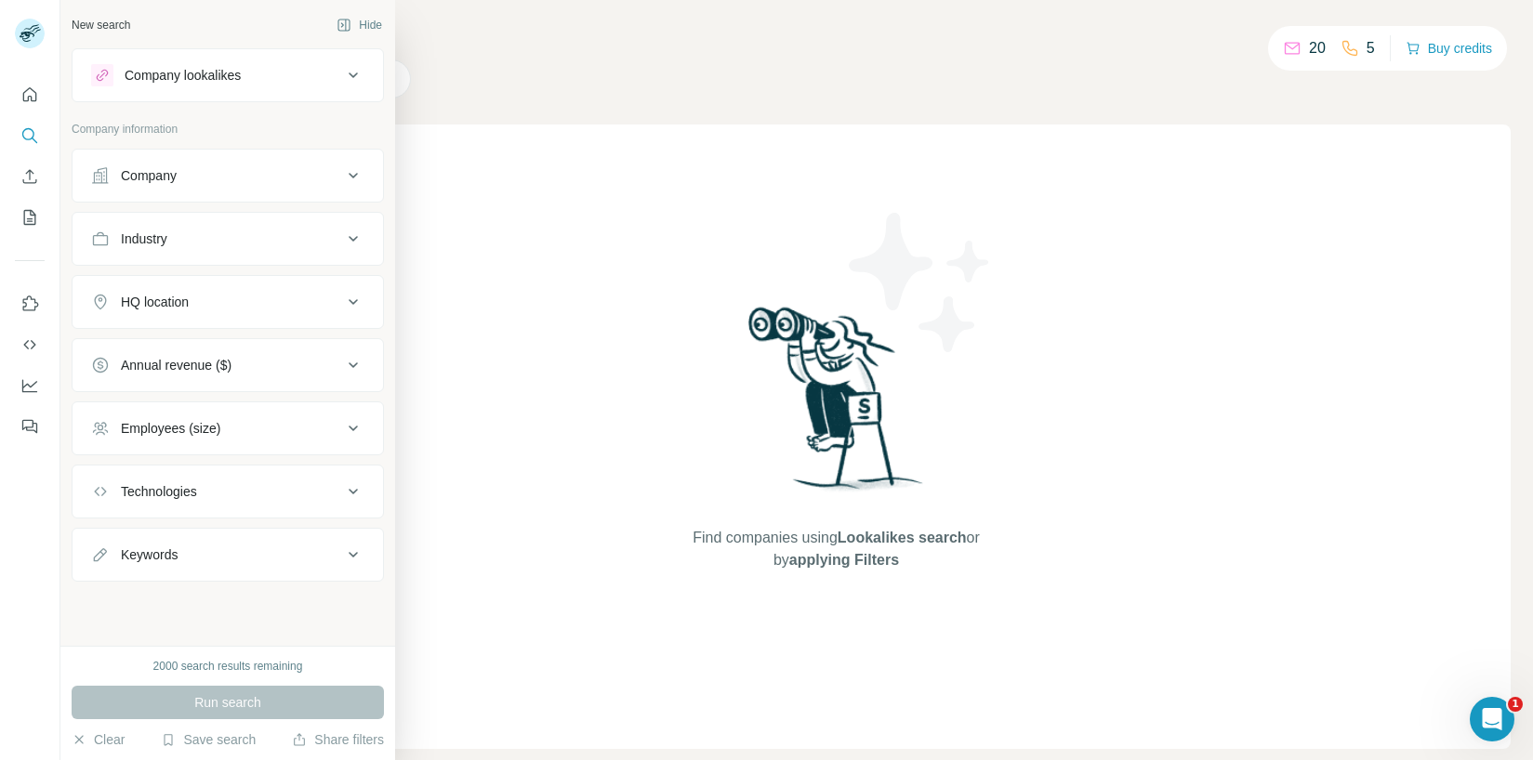
click at [188, 244] on div "Industry" at bounding box center [216, 239] width 251 height 19
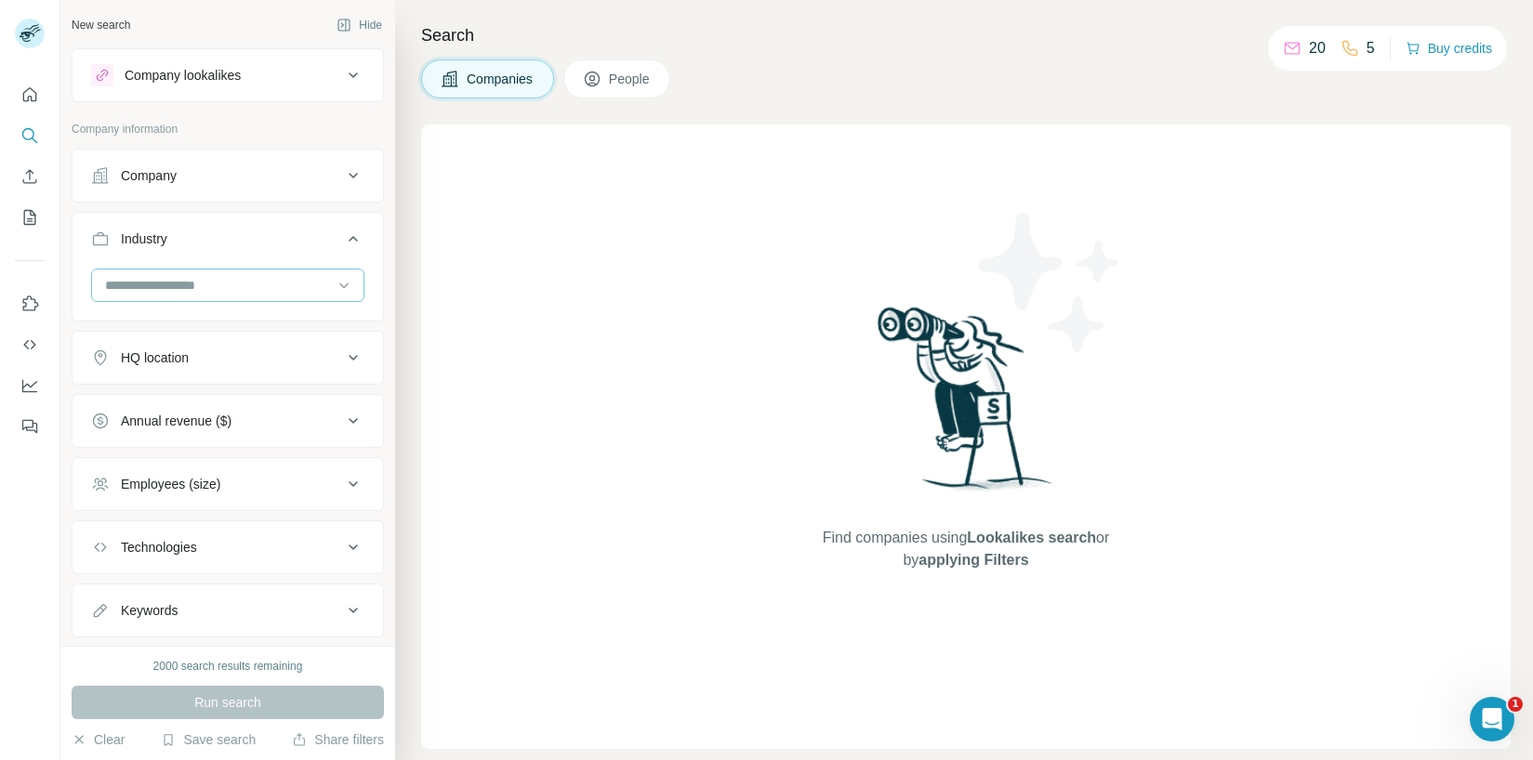
click at [185, 297] on div at bounding box center [218, 286] width 230 height 32
type input "**********"
click at [197, 192] on button "Company" at bounding box center [228, 175] width 310 height 45
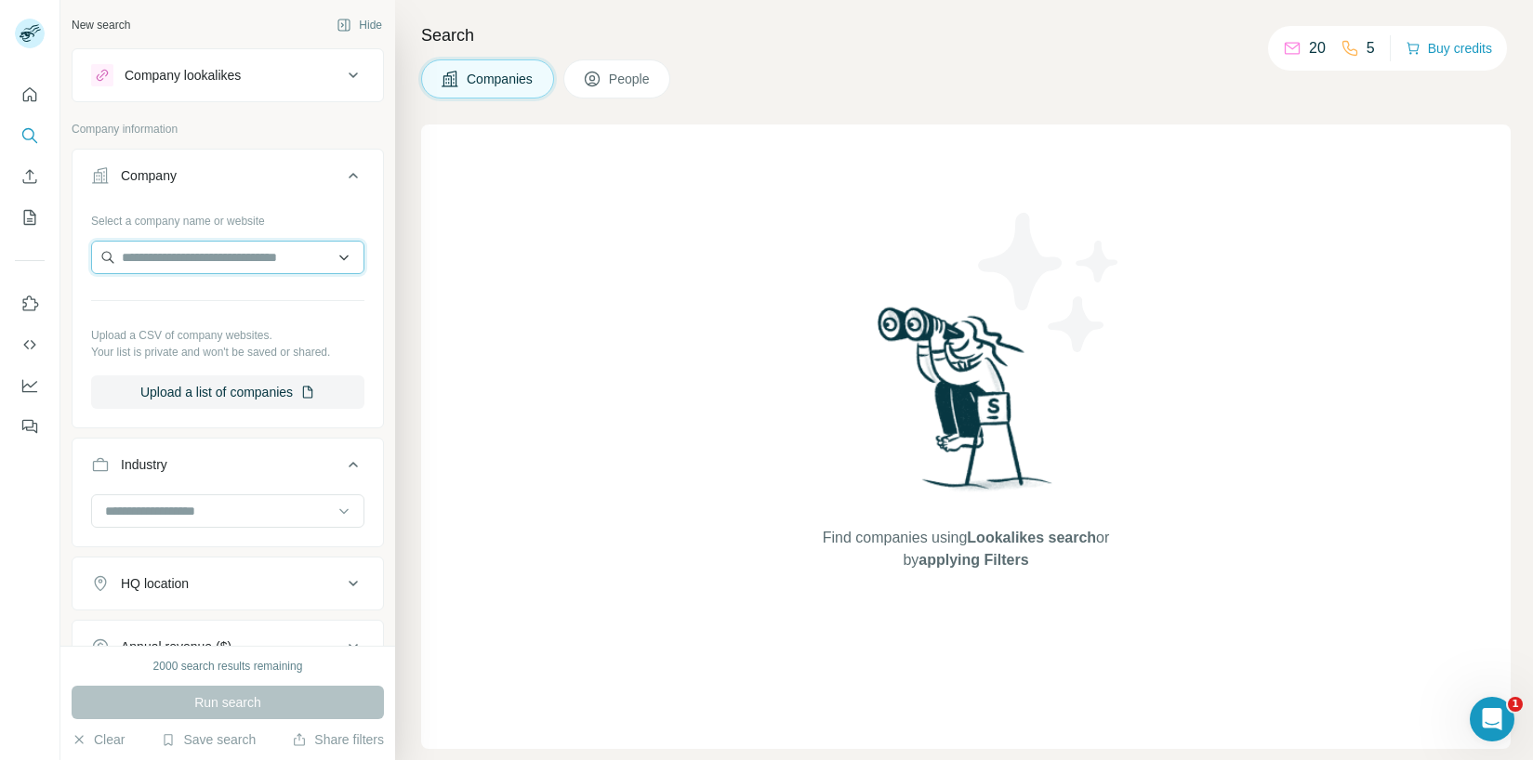
click at [176, 249] on input "text" at bounding box center [227, 257] width 273 height 33
paste input "**********"
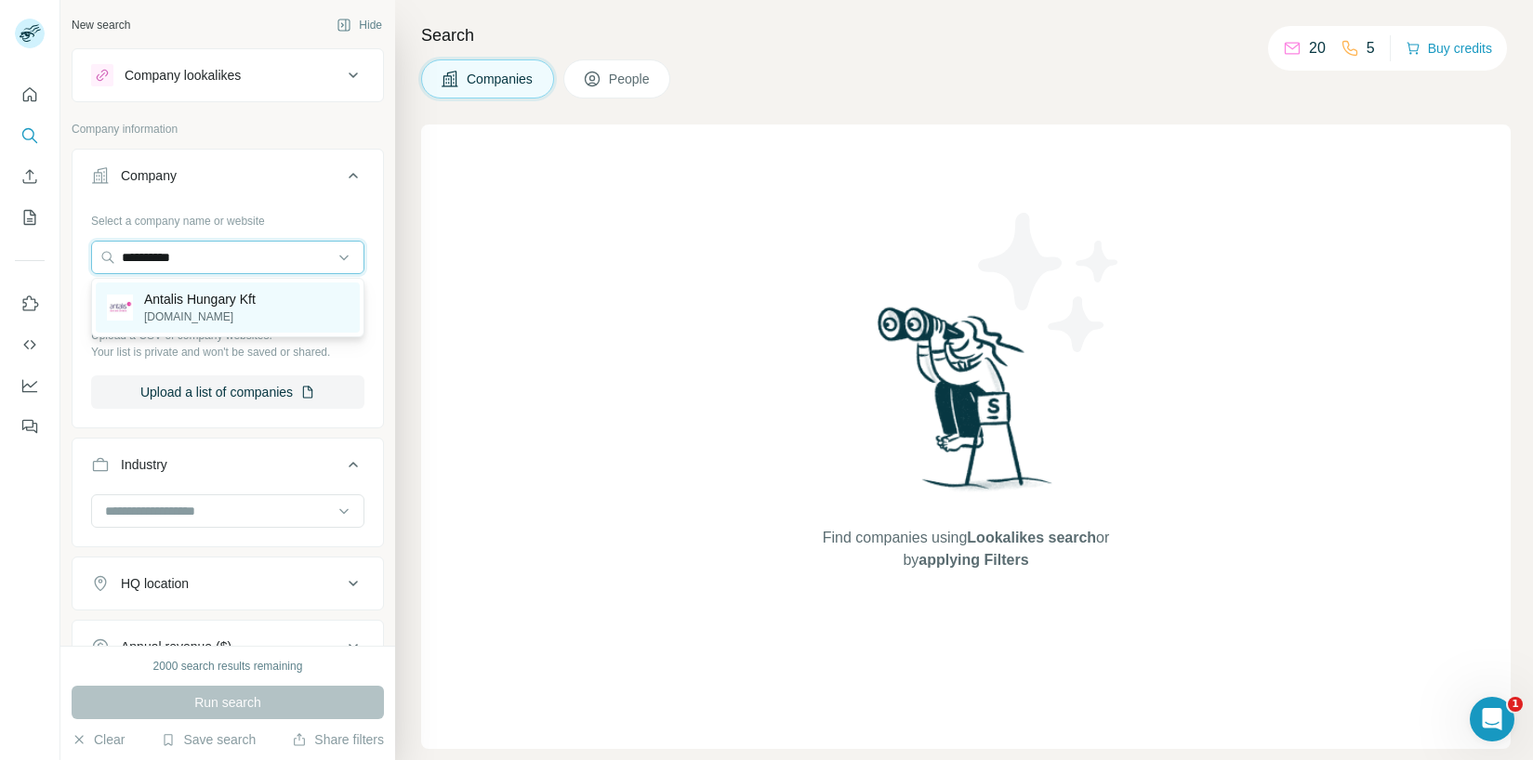
type input "**********"
click at [179, 296] on p "Antalis Hungary Kft" at bounding box center [200, 299] width 112 height 19
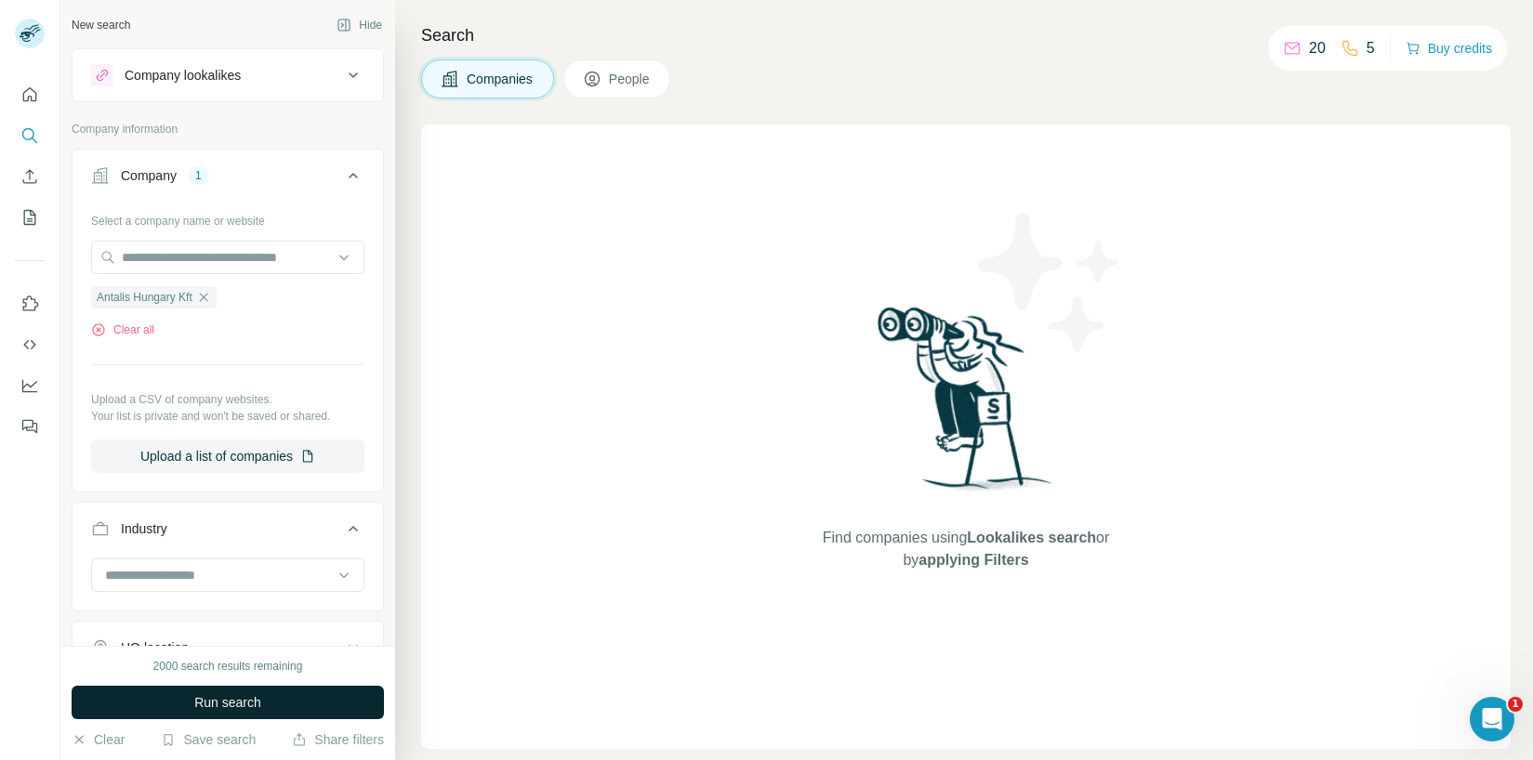
click at [251, 700] on span "Run search" at bounding box center [227, 702] width 67 height 19
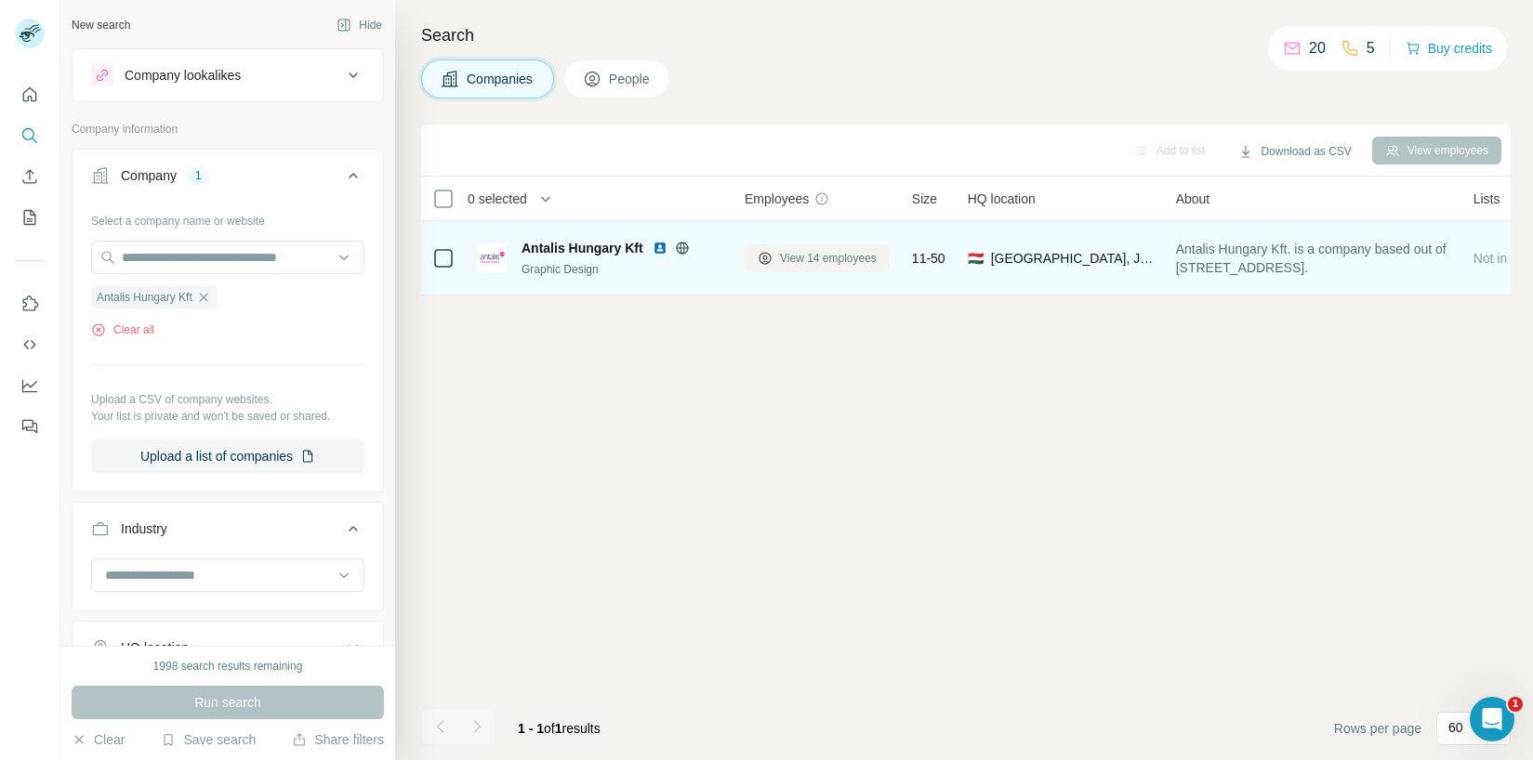
click at [798, 249] on button "View 14 employees" at bounding box center [817, 258] width 145 height 28
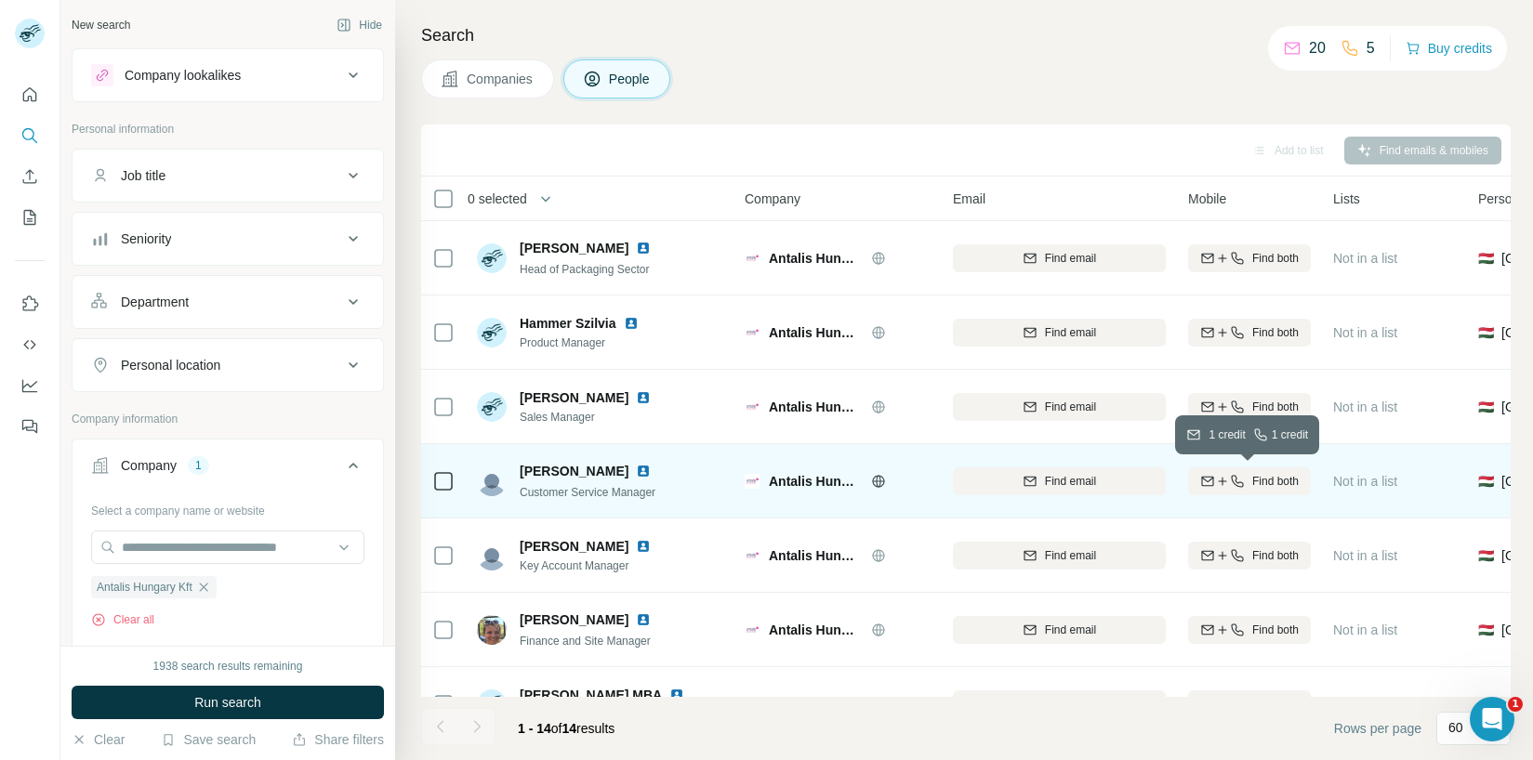
click at [1235, 482] on icon "button" at bounding box center [1237, 481] width 12 height 12
click at [1365, 482] on span "1 list" at bounding box center [1372, 479] width 23 height 17
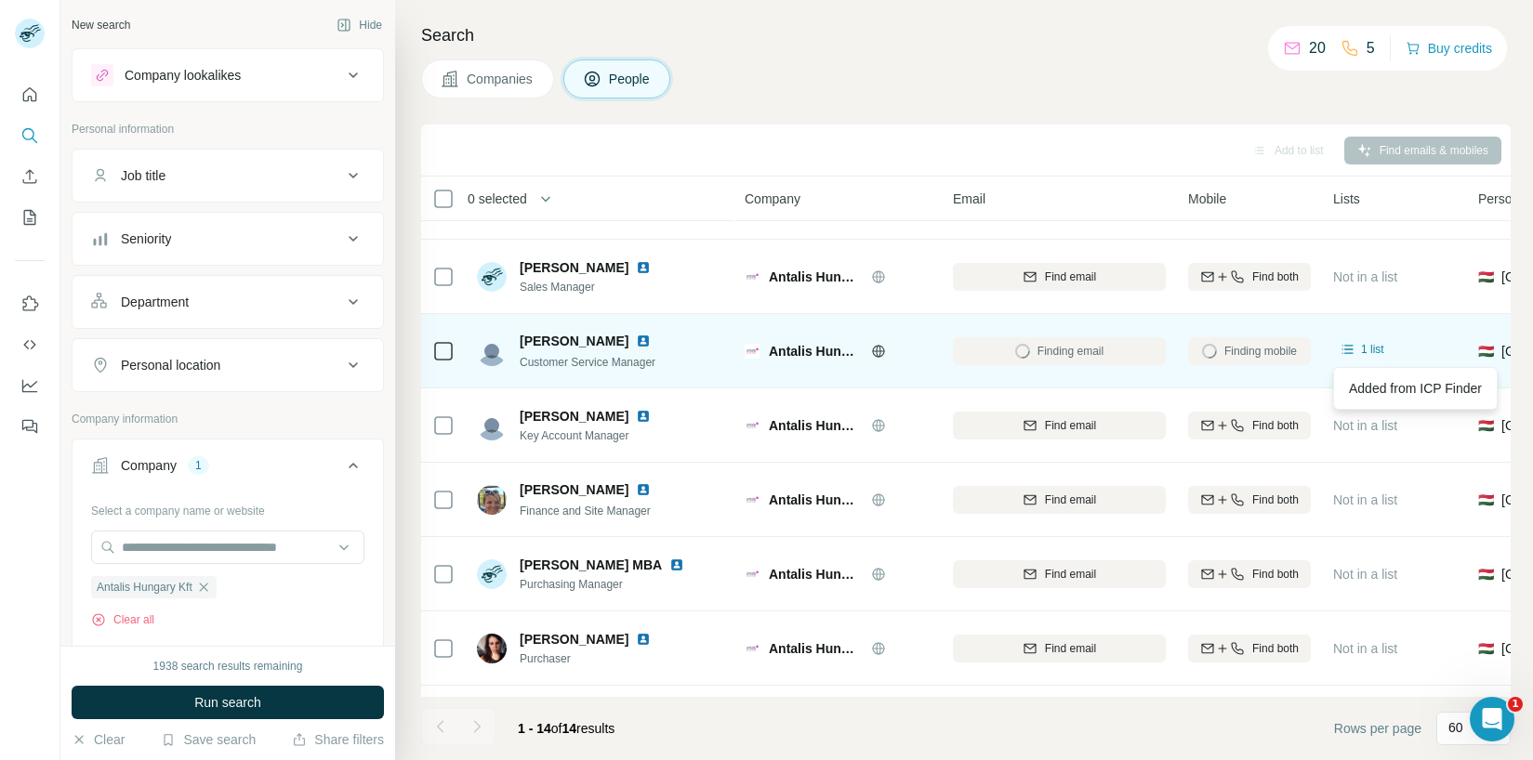
click at [1092, 350] on div "Finding email" at bounding box center [1059, 350] width 213 height 51
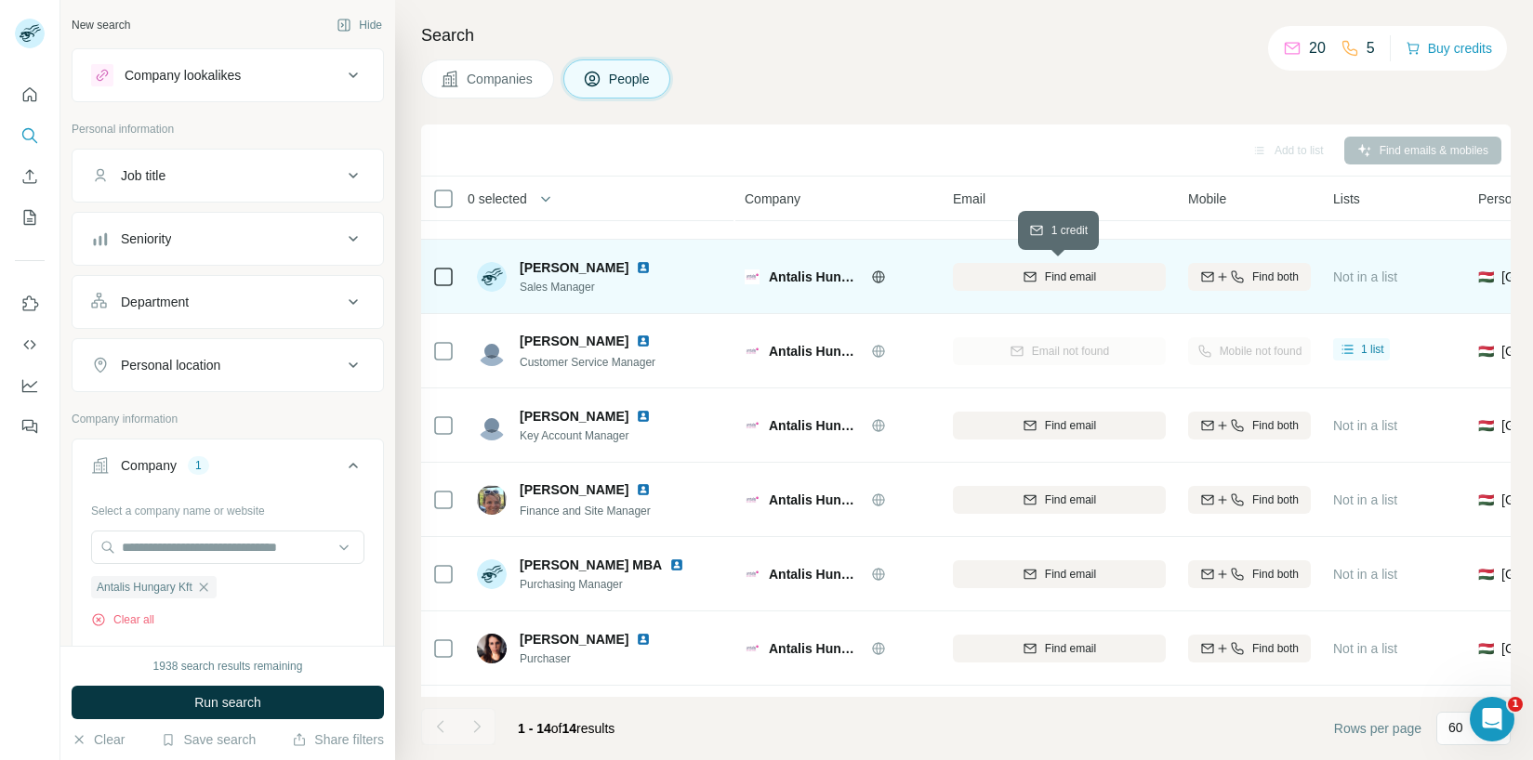
click at [1035, 279] on div "Find email" at bounding box center [1059, 277] width 213 height 17
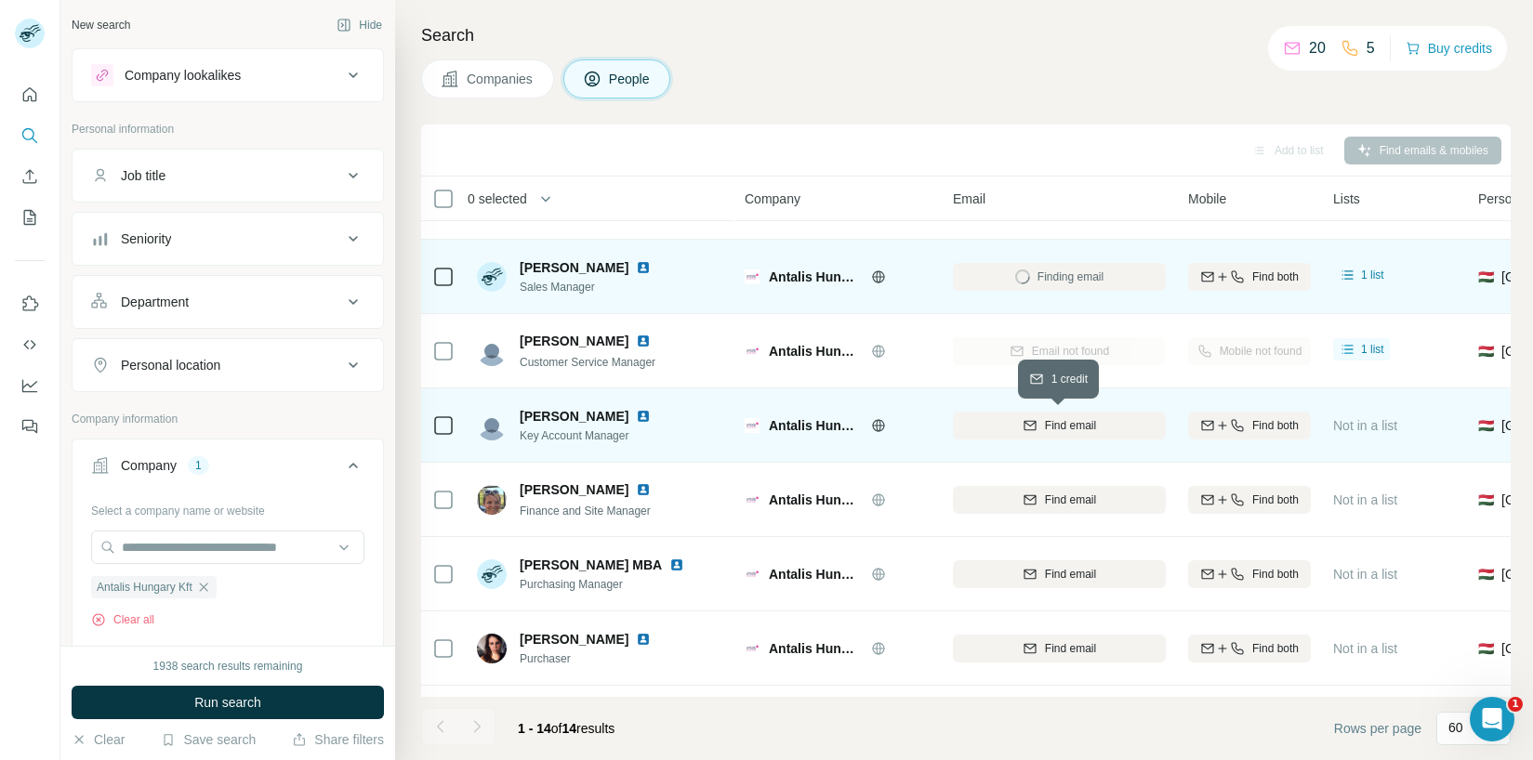
click at [1122, 434] on button "Find email" at bounding box center [1059, 426] width 213 height 28
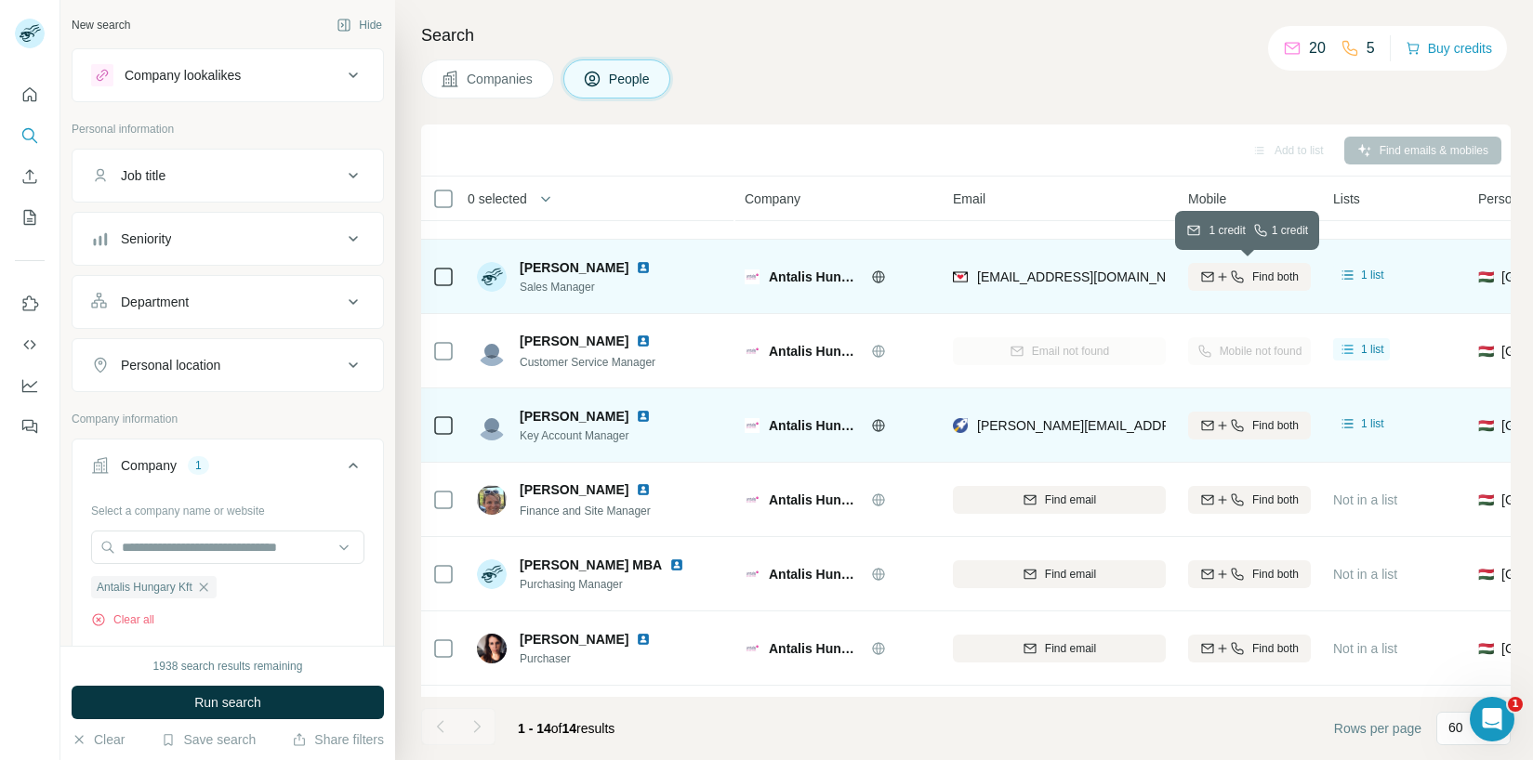
click at [1271, 271] on span "Find both" at bounding box center [1275, 277] width 46 height 17
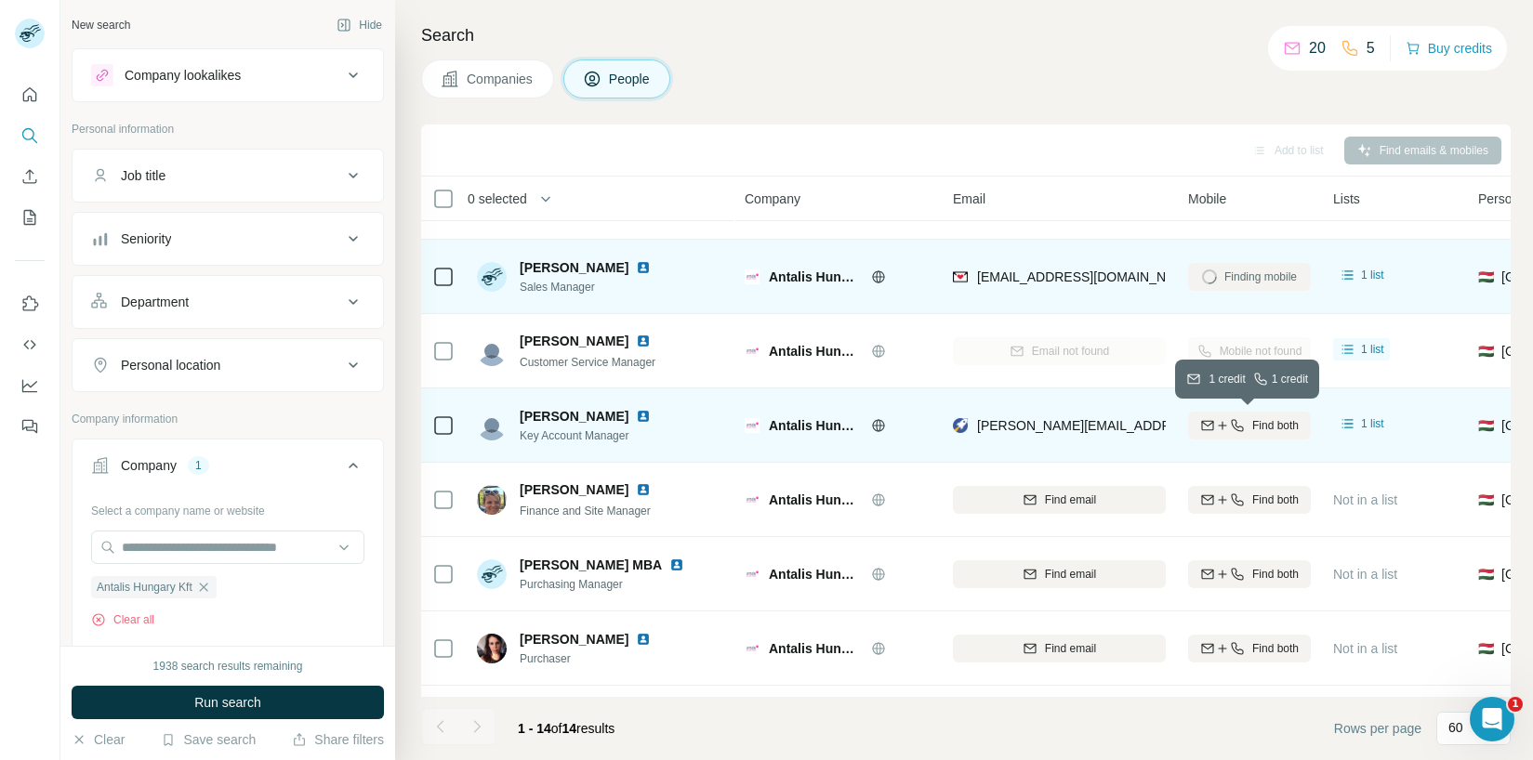
click at [1260, 429] on span "Find both" at bounding box center [1275, 425] width 46 height 17
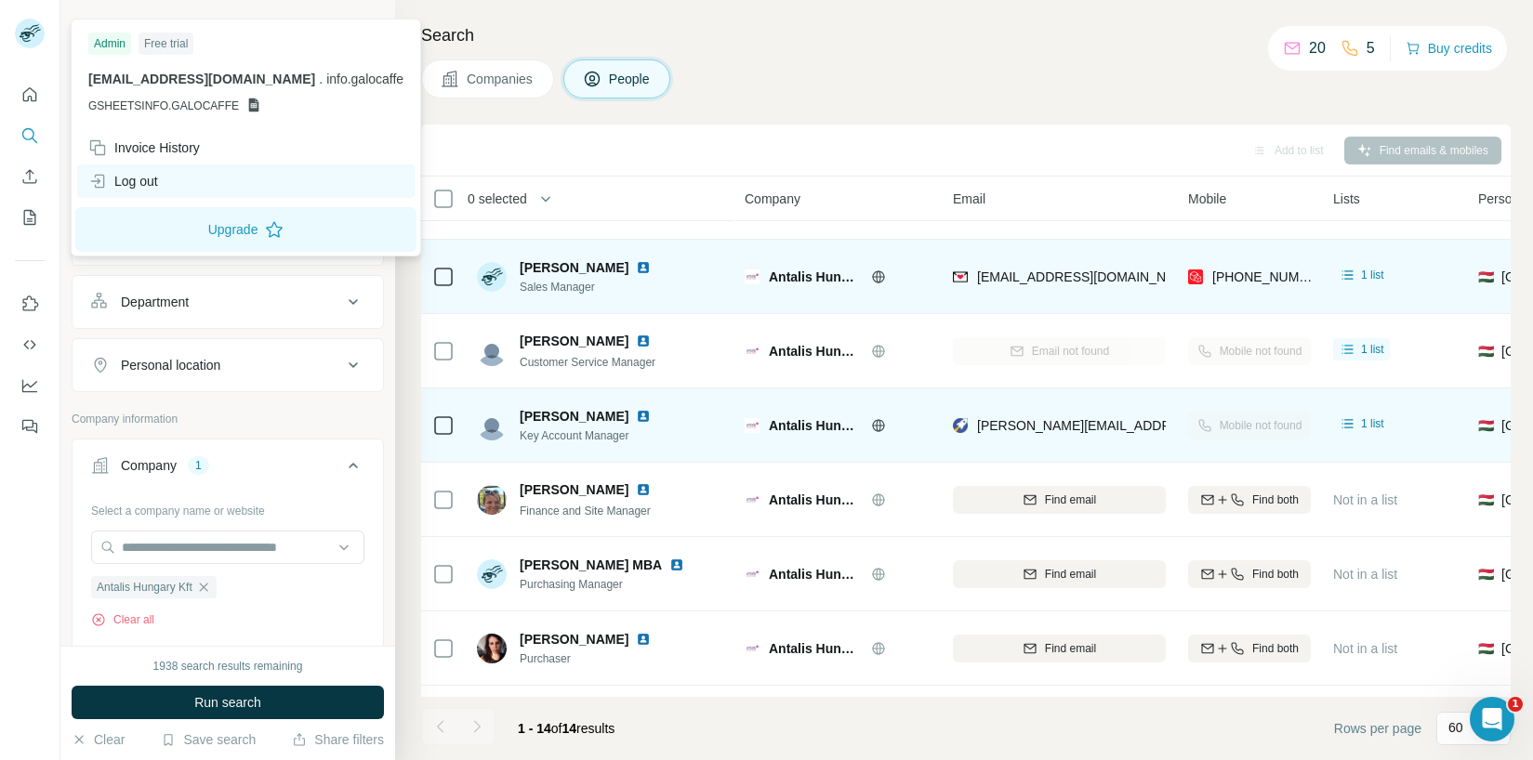
click at [158, 187] on div "Log out" at bounding box center [123, 181] width 70 height 19
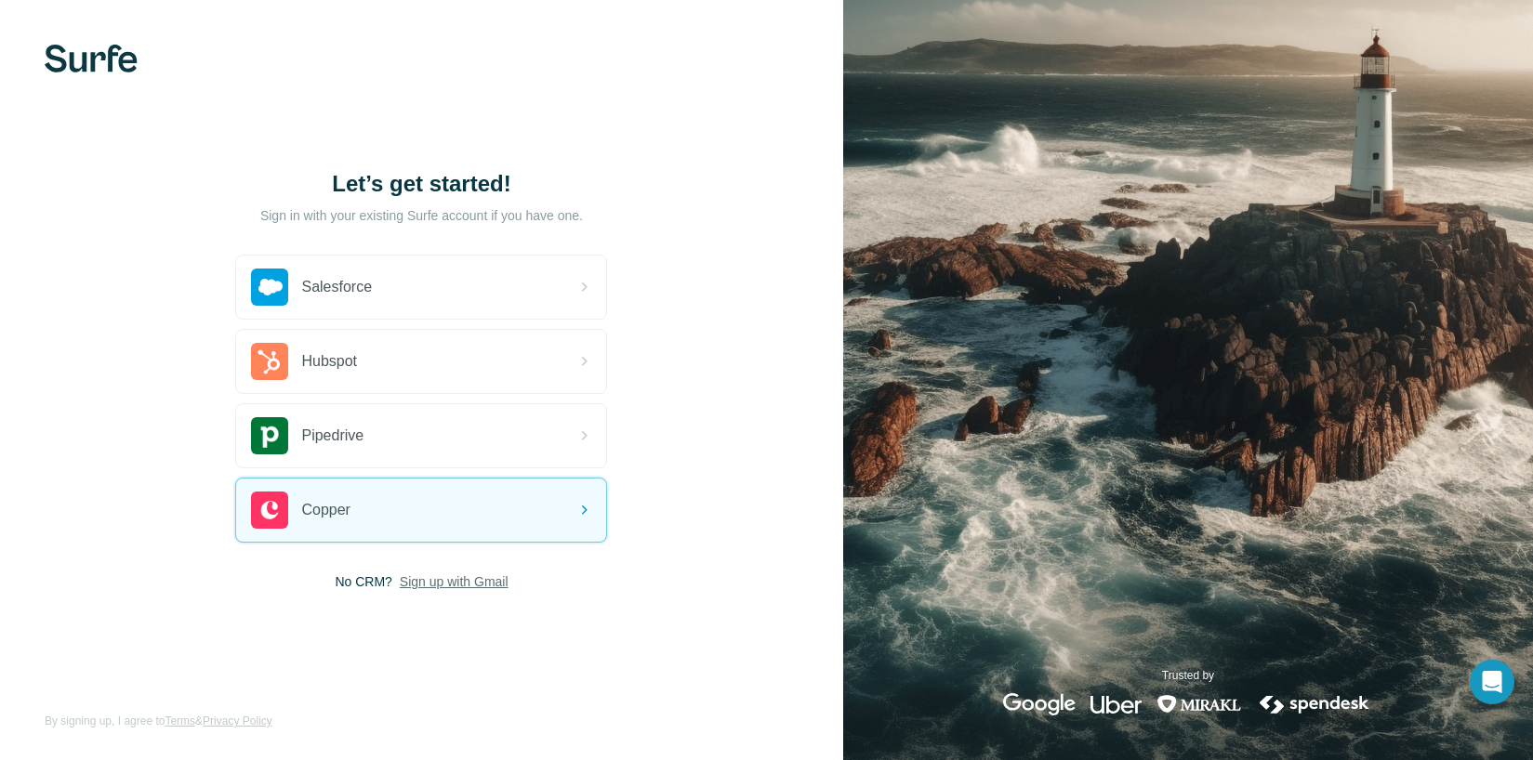
click at [451, 586] on span "Sign up with Gmail" at bounding box center [454, 582] width 109 height 19
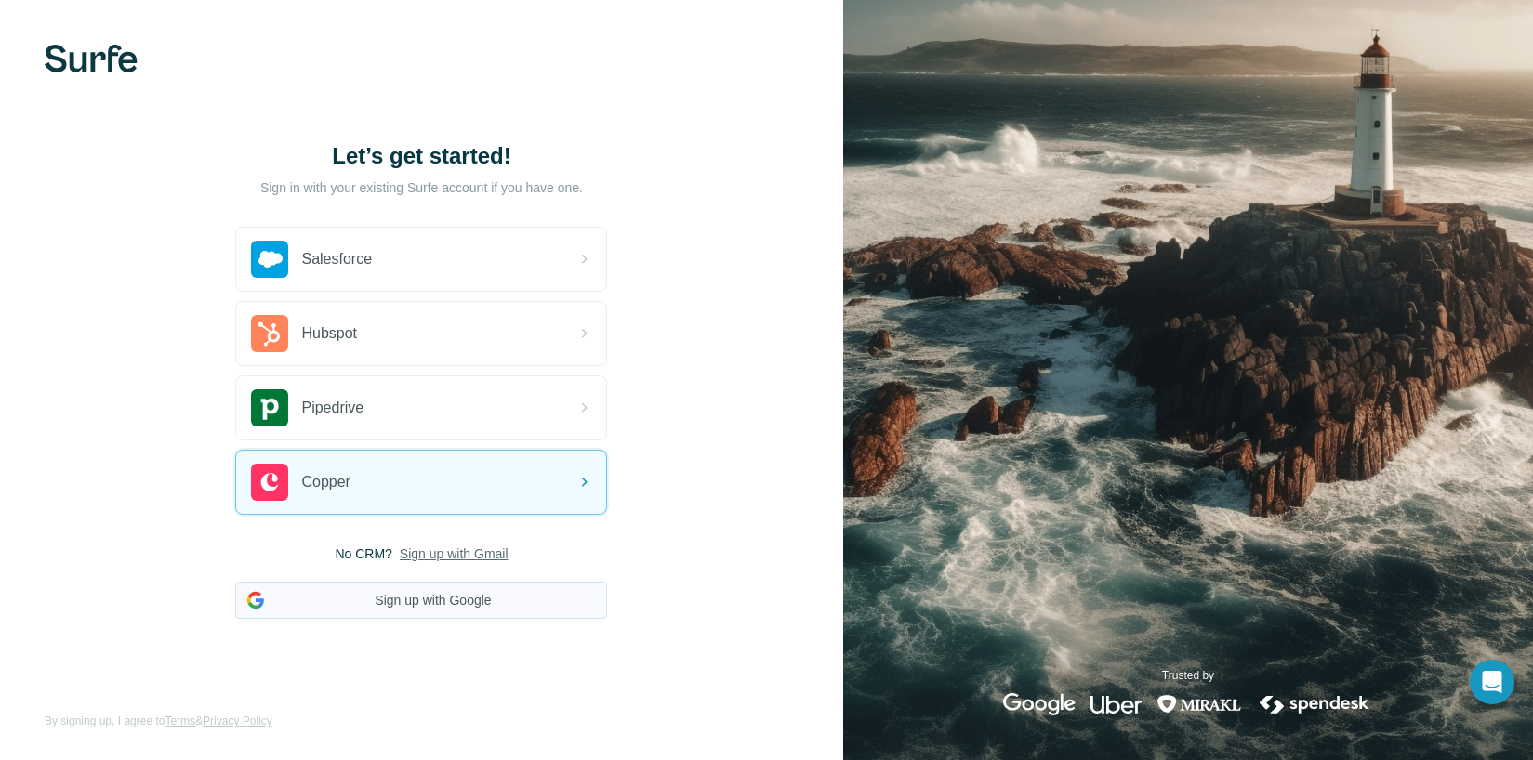
click at [451, 597] on button "Sign up with Google" at bounding box center [421, 600] width 372 height 37
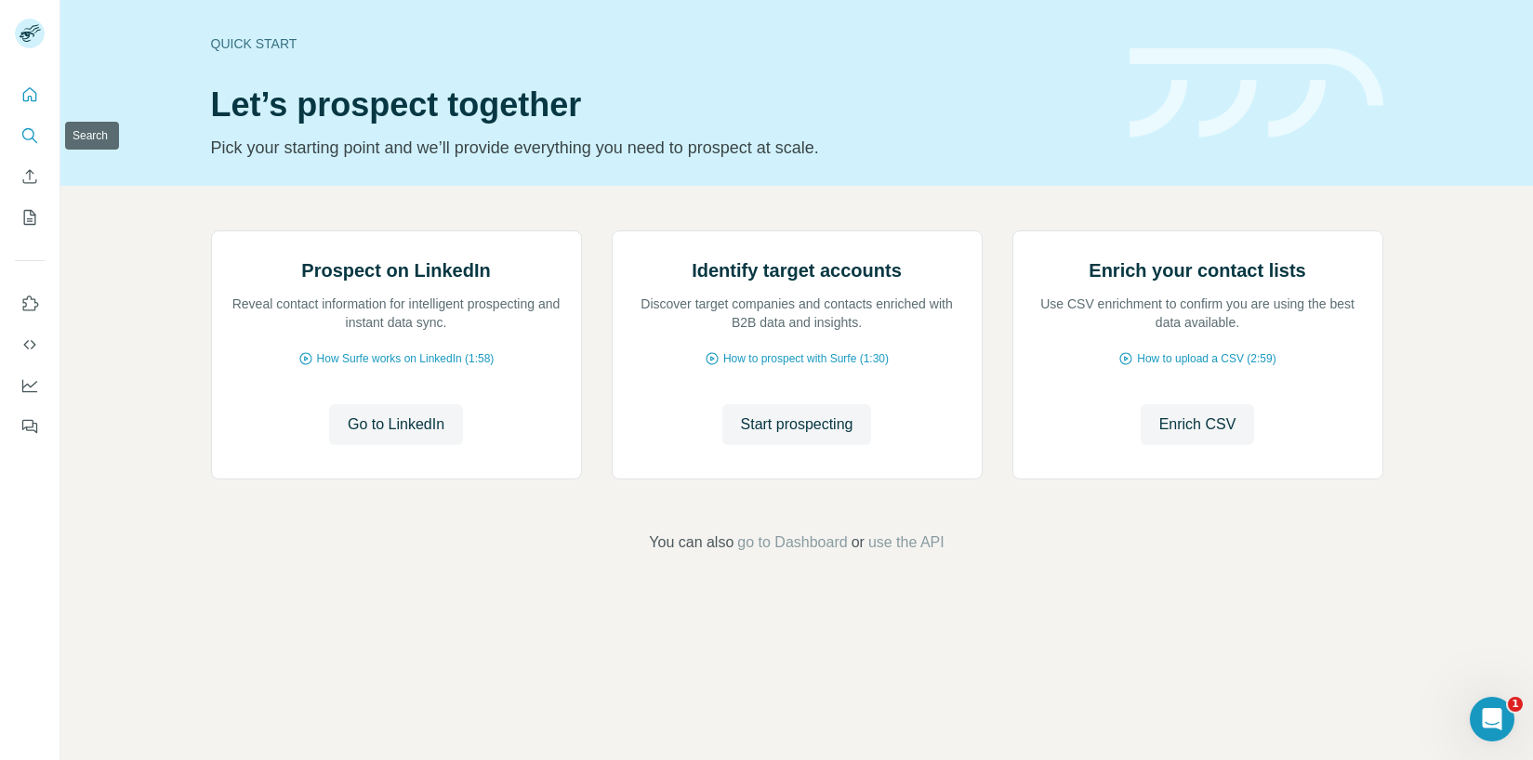
click at [28, 142] on icon "Search" at bounding box center [29, 135] width 19 height 19
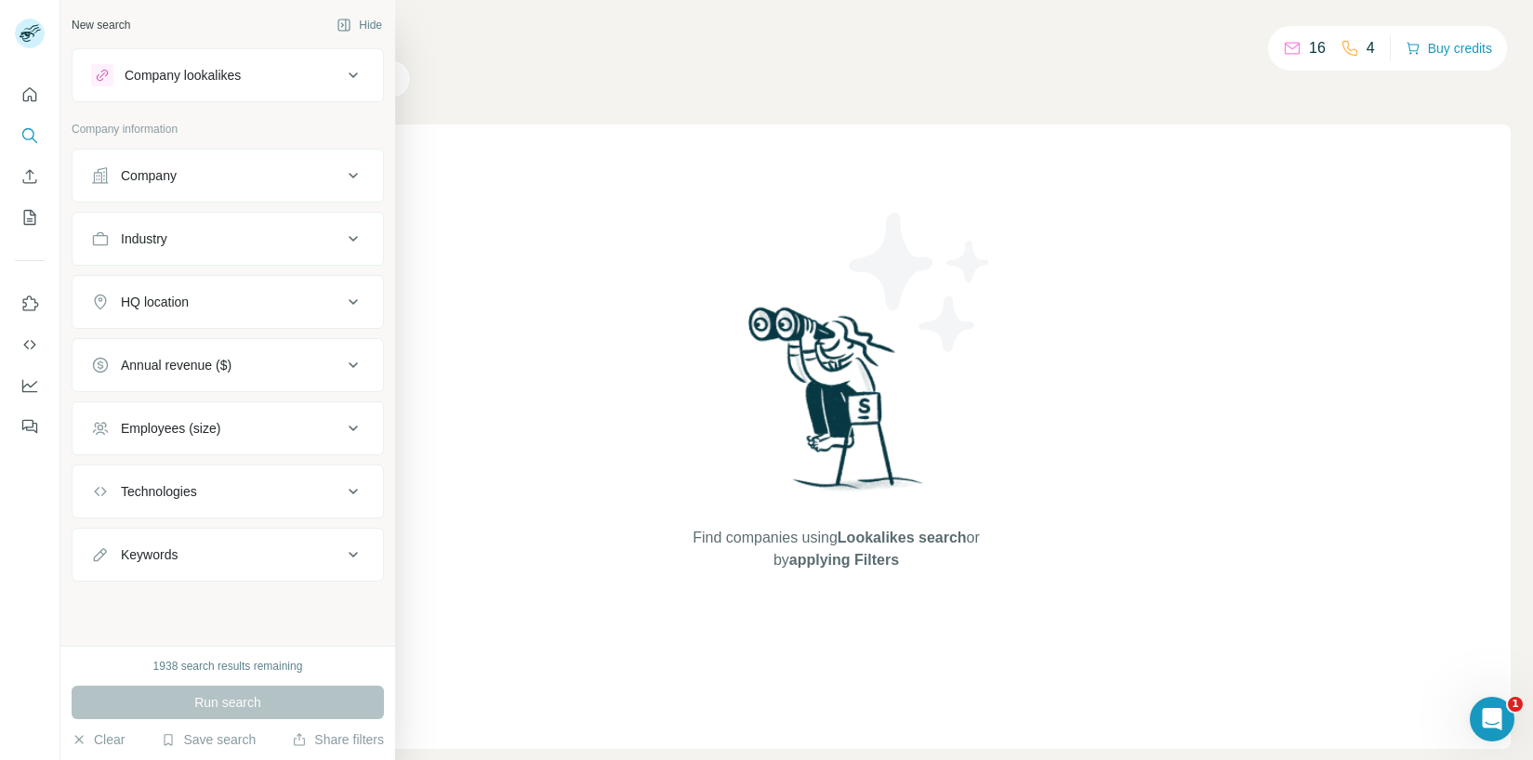
click at [324, 165] on button "Company" at bounding box center [228, 175] width 310 height 45
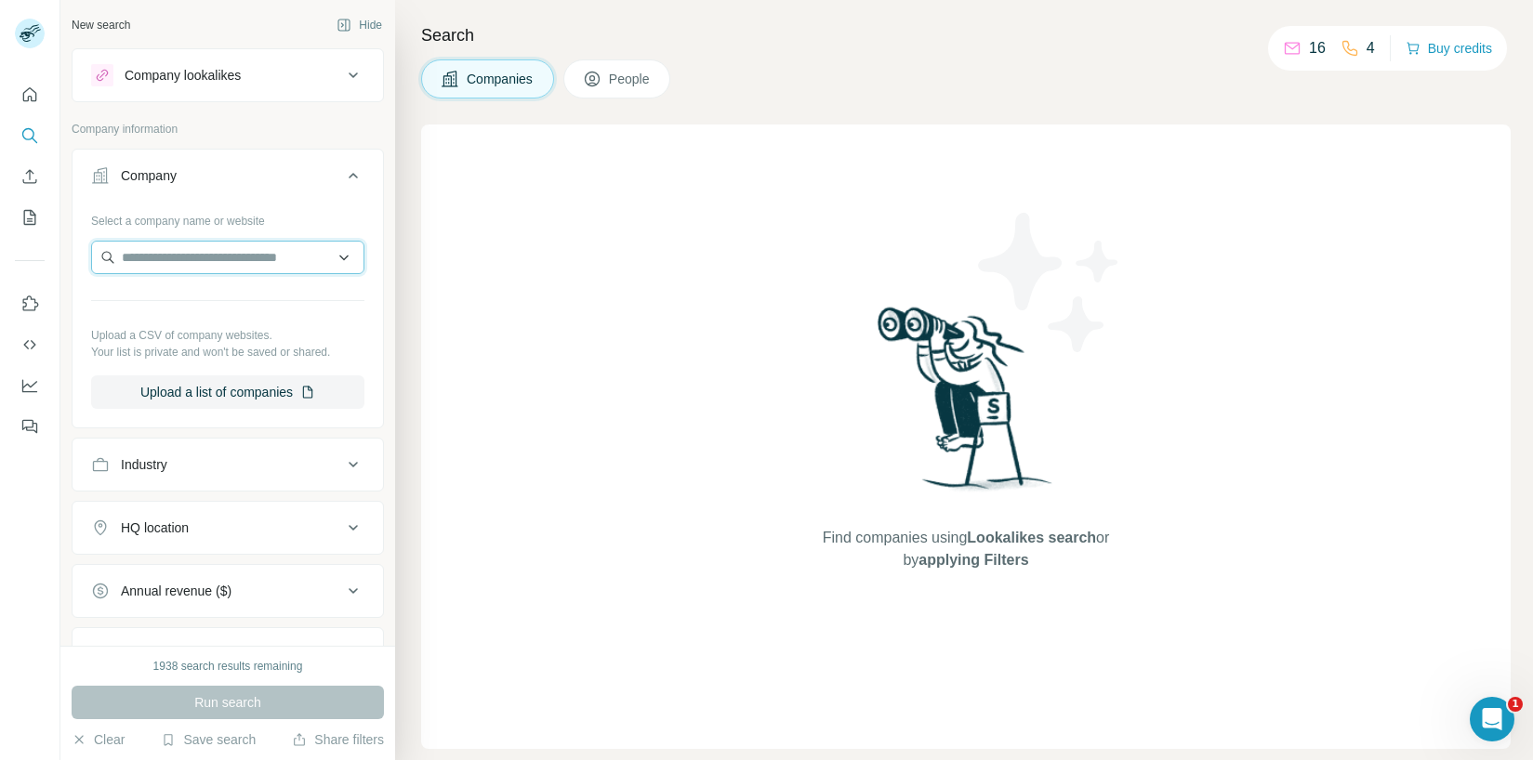
click at [231, 251] on input "text" at bounding box center [227, 257] width 273 height 33
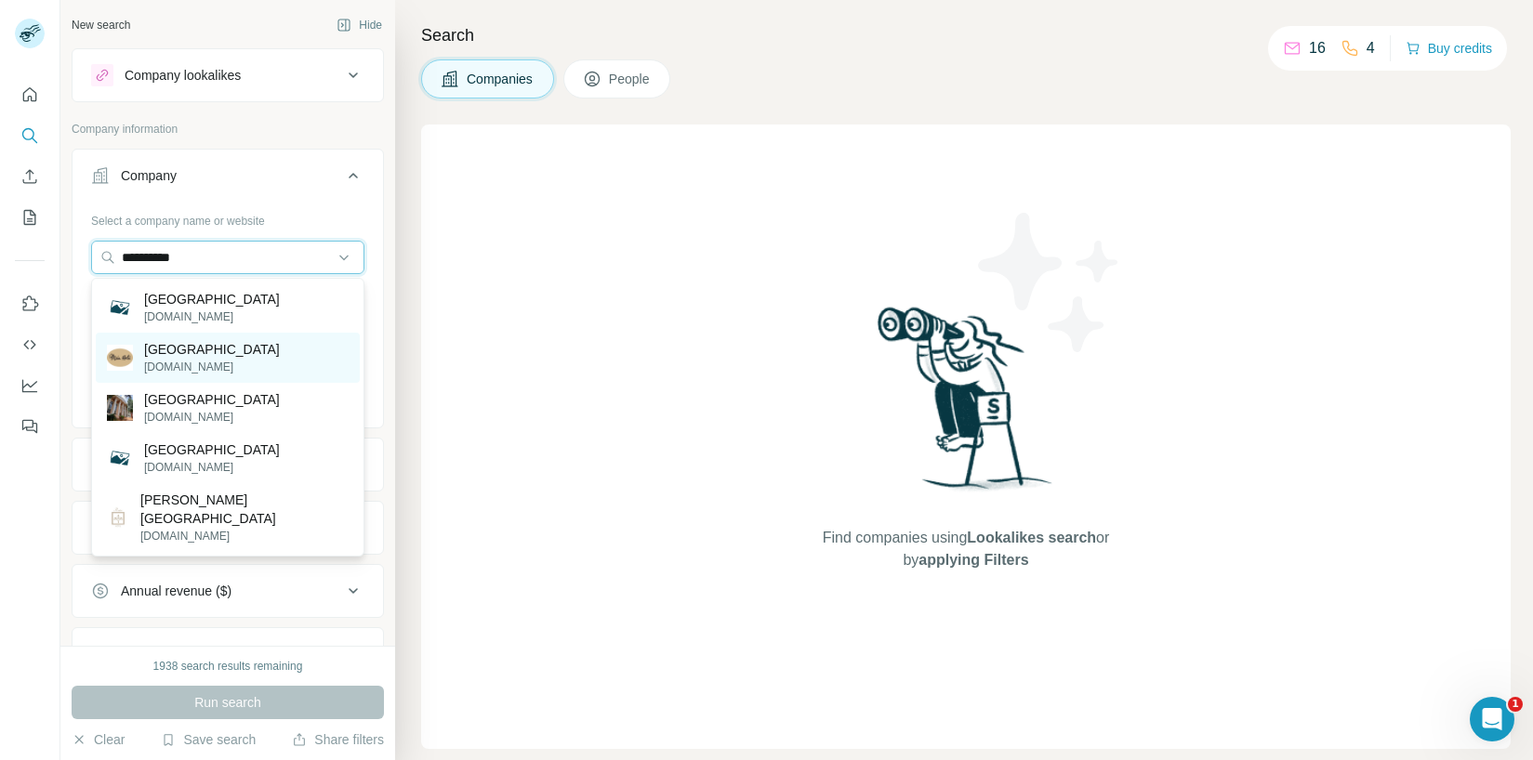
type input "**********"
click at [217, 365] on p "[DOMAIN_NAME]" at bounding box center [212, 367] width 136 height 17
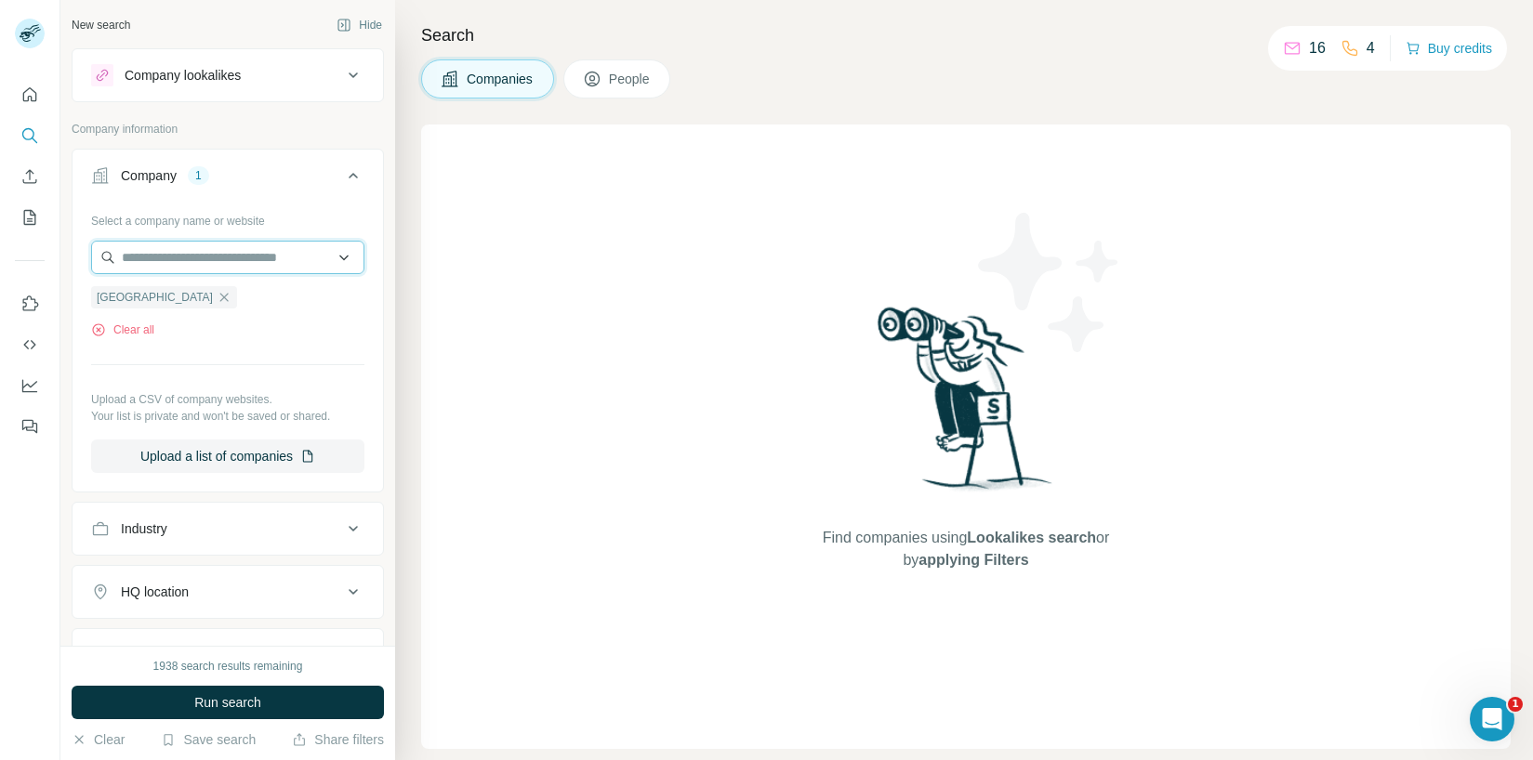
click at [265, 263] on input "text" at bounding box center [227, 257] width 273 height 33
click at [154, 376] on div "Select a company name or website Mula Hotel Clear all Upload a CSV of company w…" at bounding box center [227, 339] width 273 height 268
click at [217, 297] on icon "button" at bounding box center [224, 297] width 15 height 15
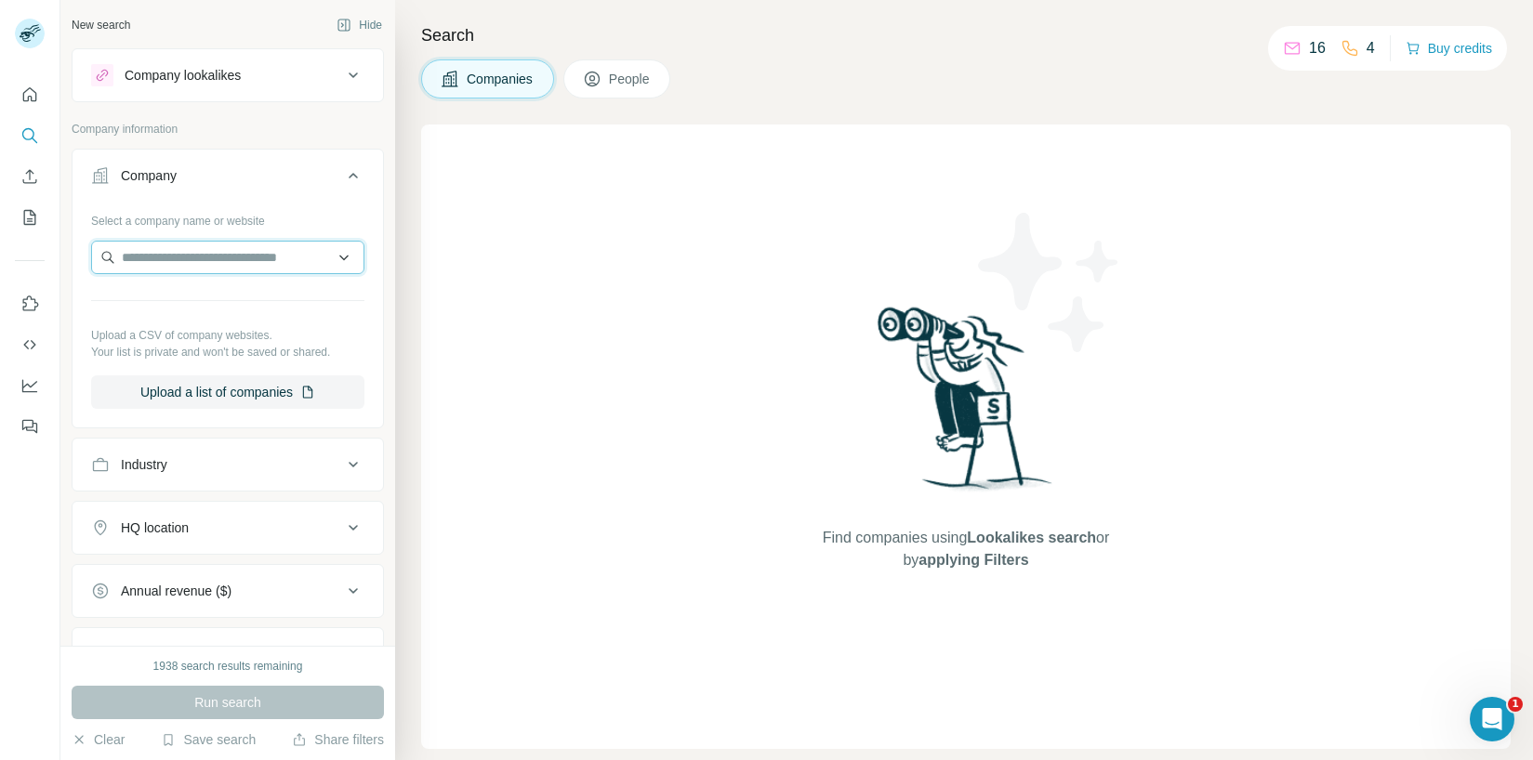
click at [160, 256] on input "text" at bounding box center [227, 257] width 273 height 33
paste input "**********"
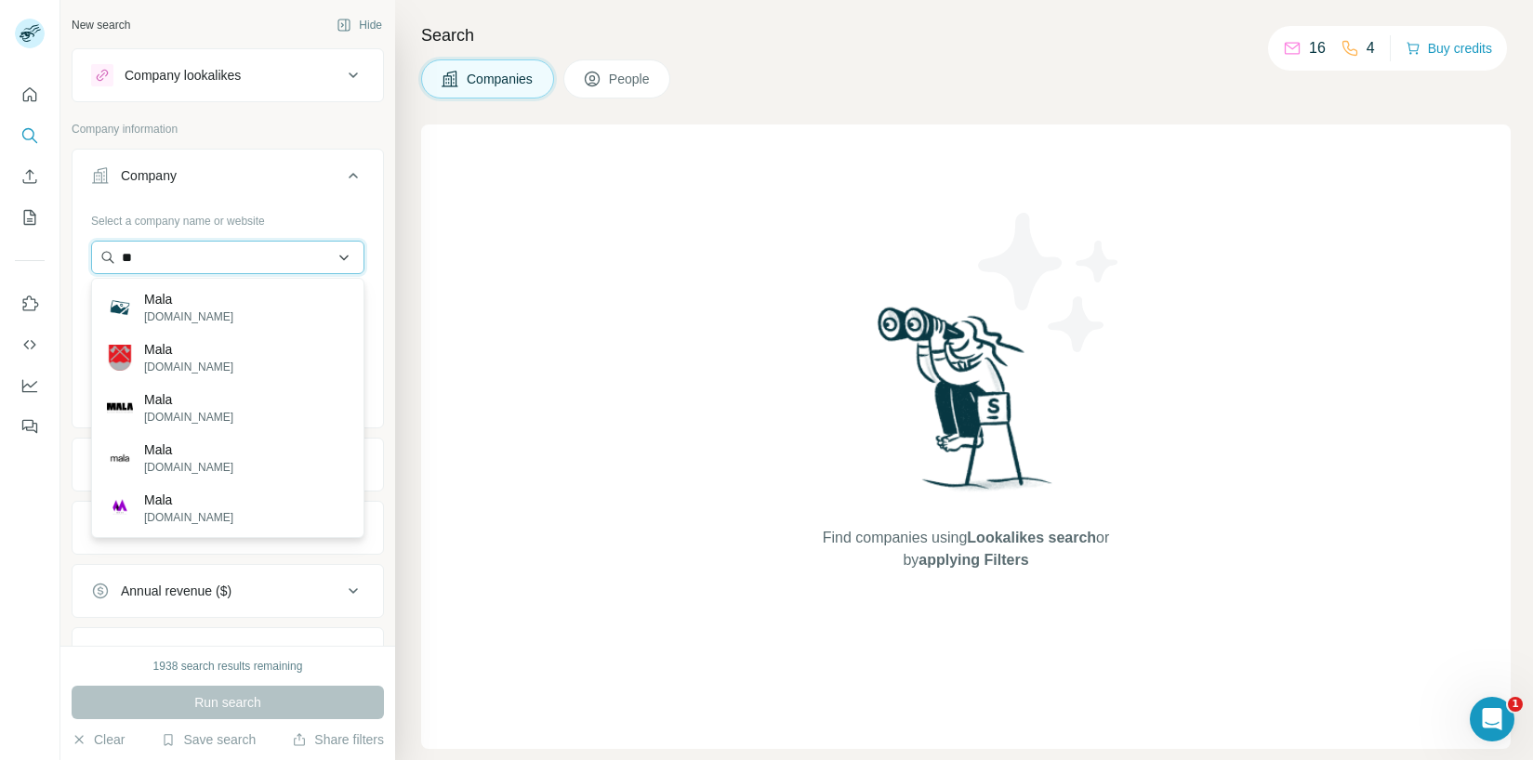
type input "*"
type input "**********"
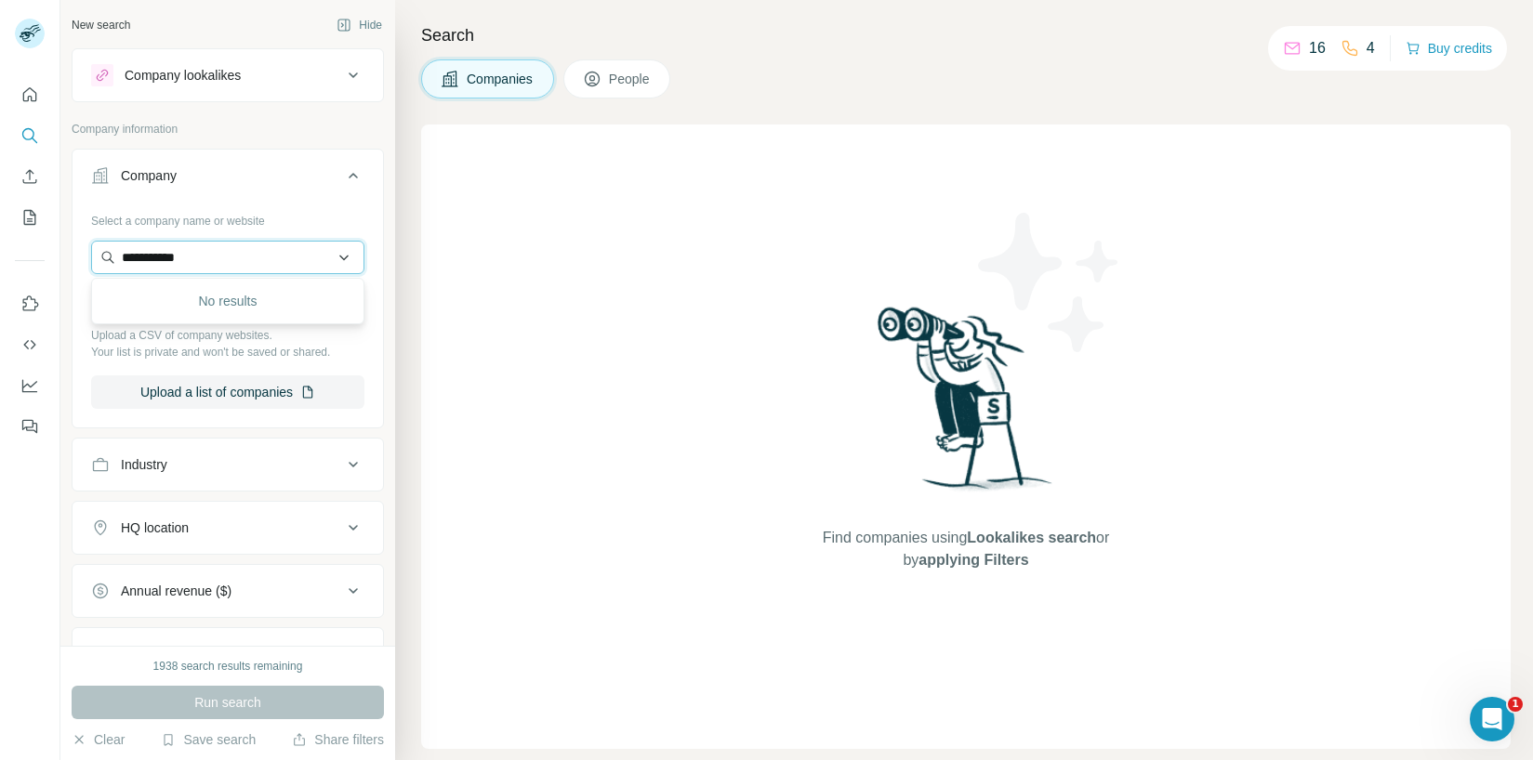
click at [227, 261] on input "**********" at bounding box center [227, 257] width 273 height 33
type input "**********"
click at [165, 310] on p "eastflow.hu" at bounding box center [213, 317] width 138 height 17
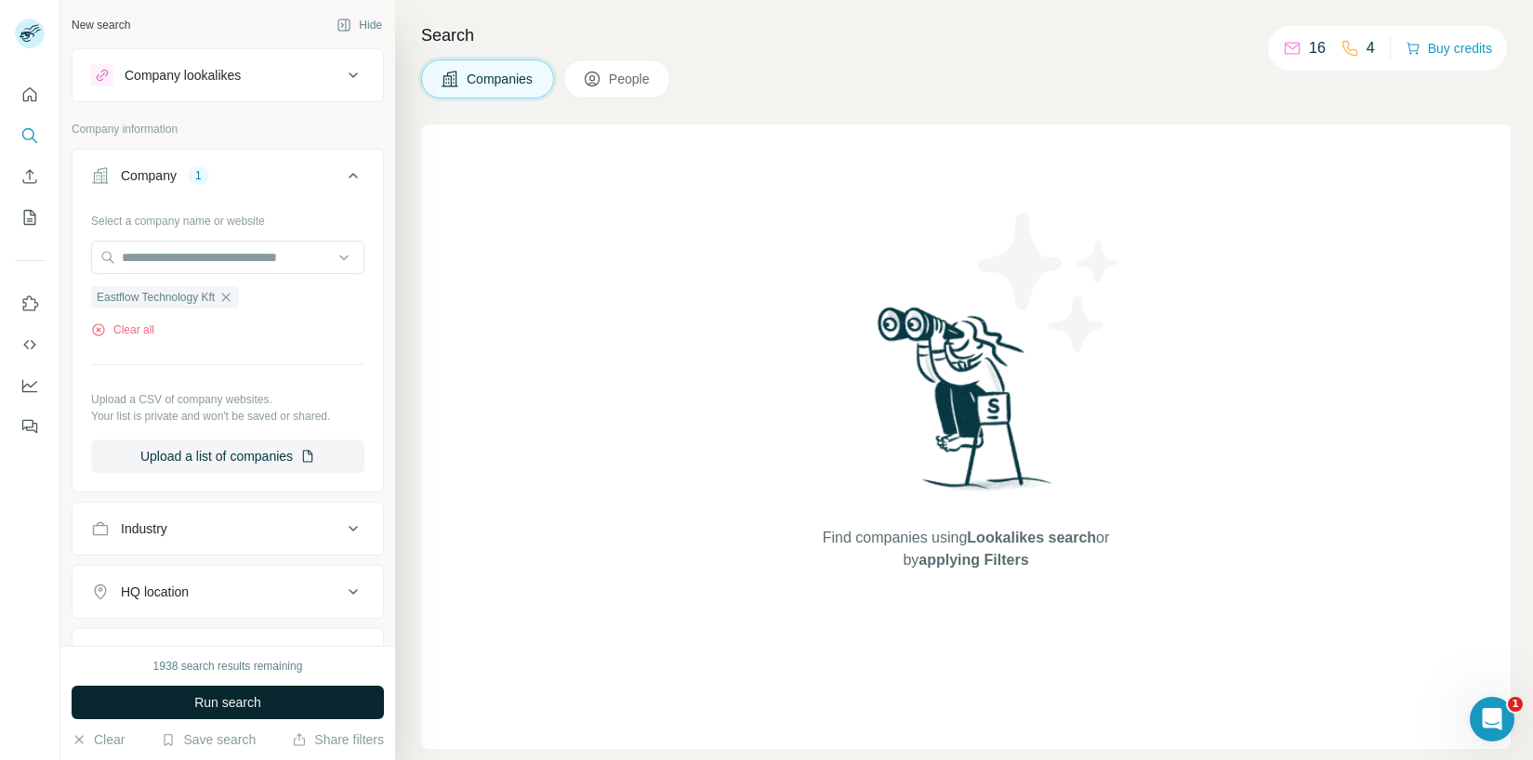
click at [267, 705] on button "Run search" at bounding box center [228, 702] width 312 height 33
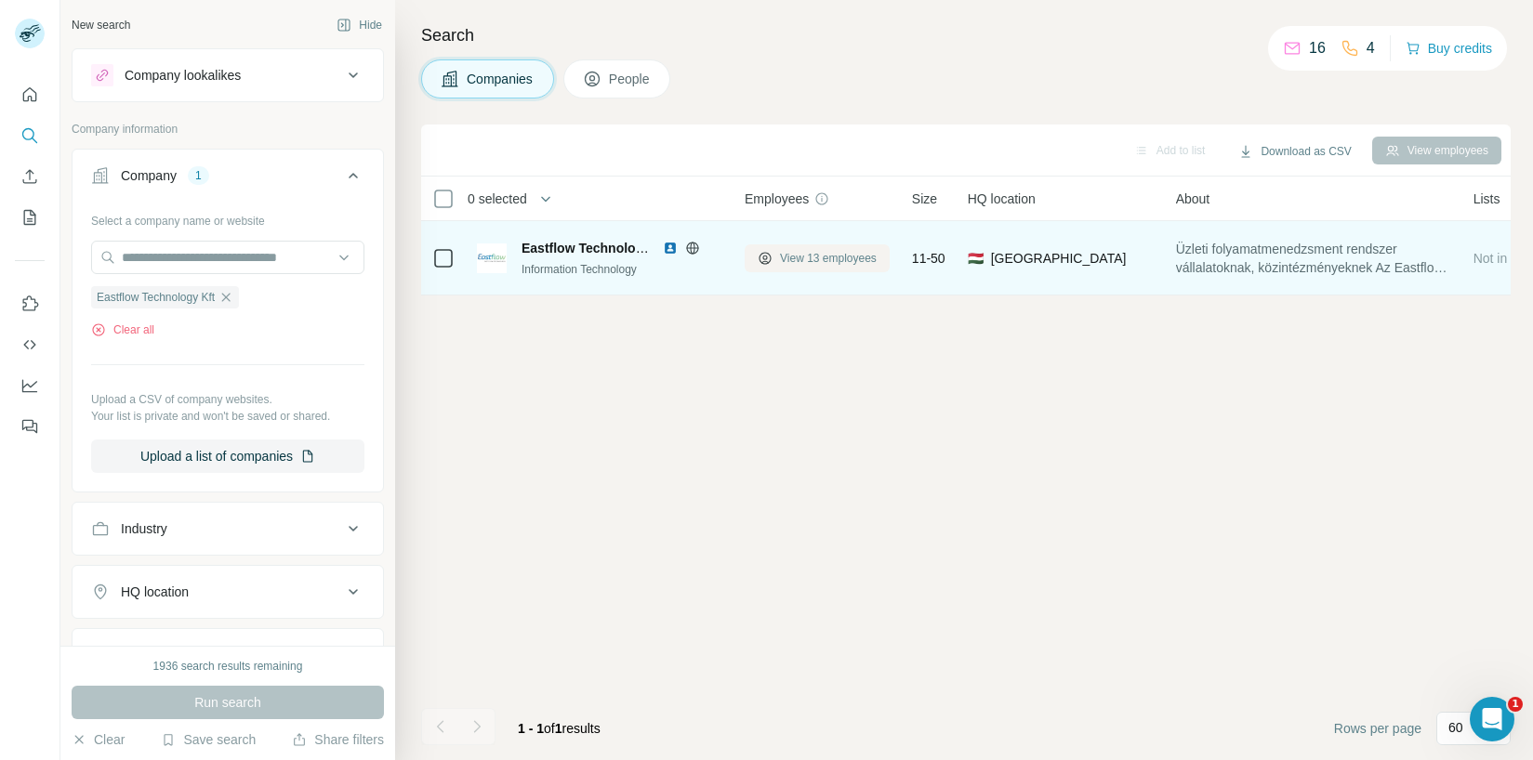
click at [819, 263] on span "View 13 employees" at bounding box center [828, 258] width 97 height 17
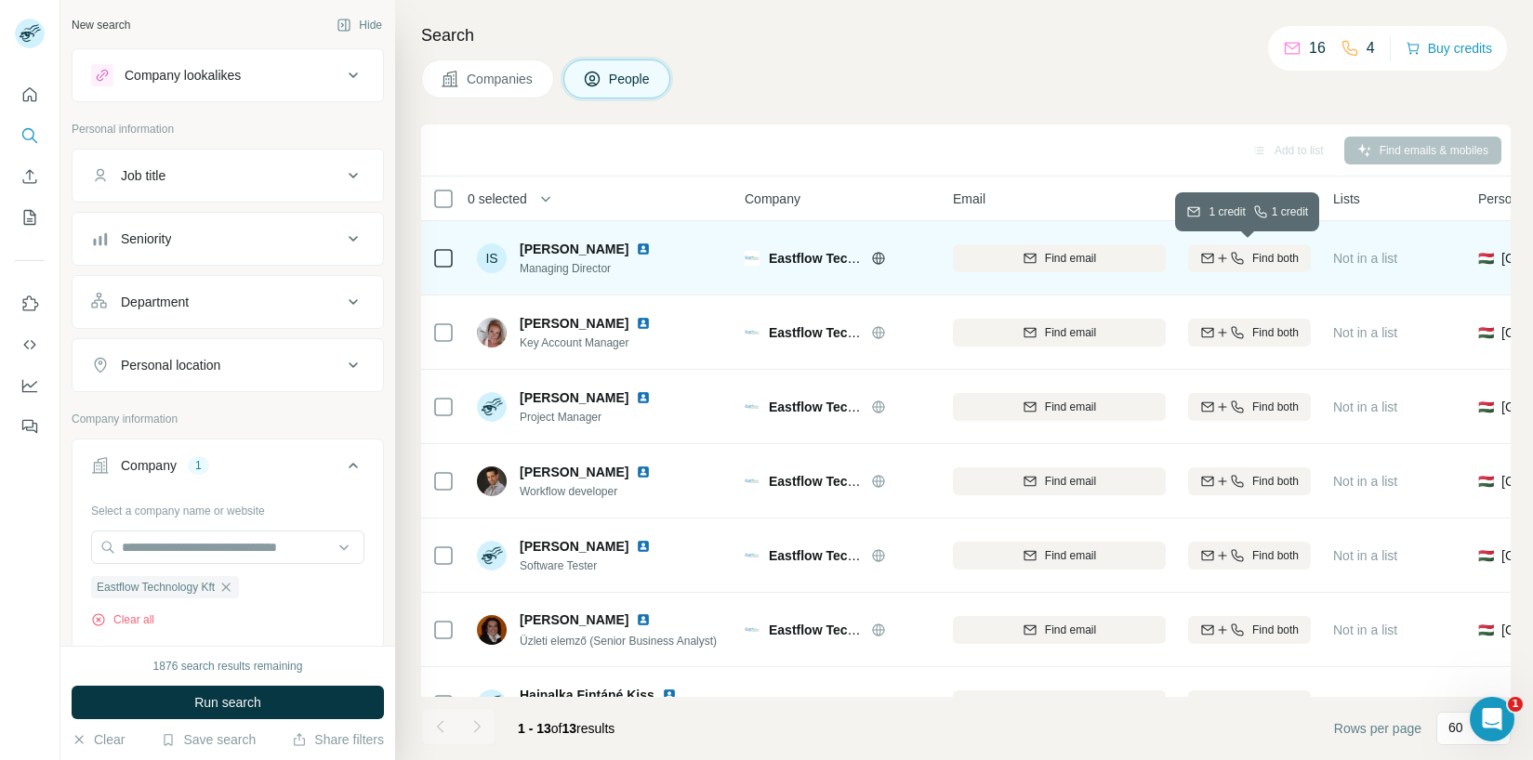
click at [1215, 257] on icon "button" at bounding box center [1222, 258] width 15 height 15
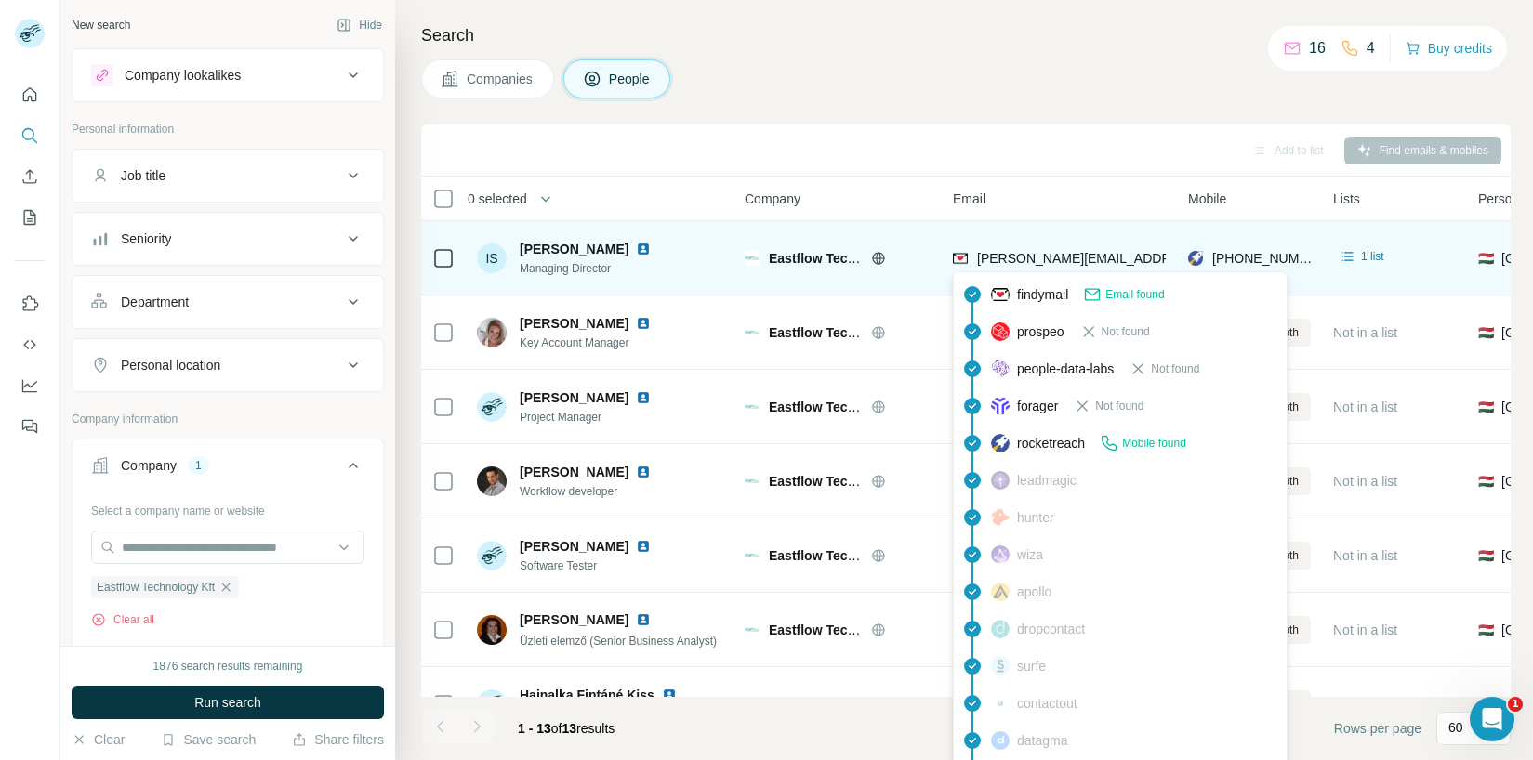
click at [996, 260] on span "imre.szabo@eastflow.hu" at bounding box center [1194, 258] width 435 height 15
drag, startPoint x: 972, startPoint y: 252, endPoint x: 1142, endPoint y: 252, distance: 170.1
click at [1142, 252] on div "imre.szabo@eastflow.hu" at bounding box center [1059, 257] width 213 height 51
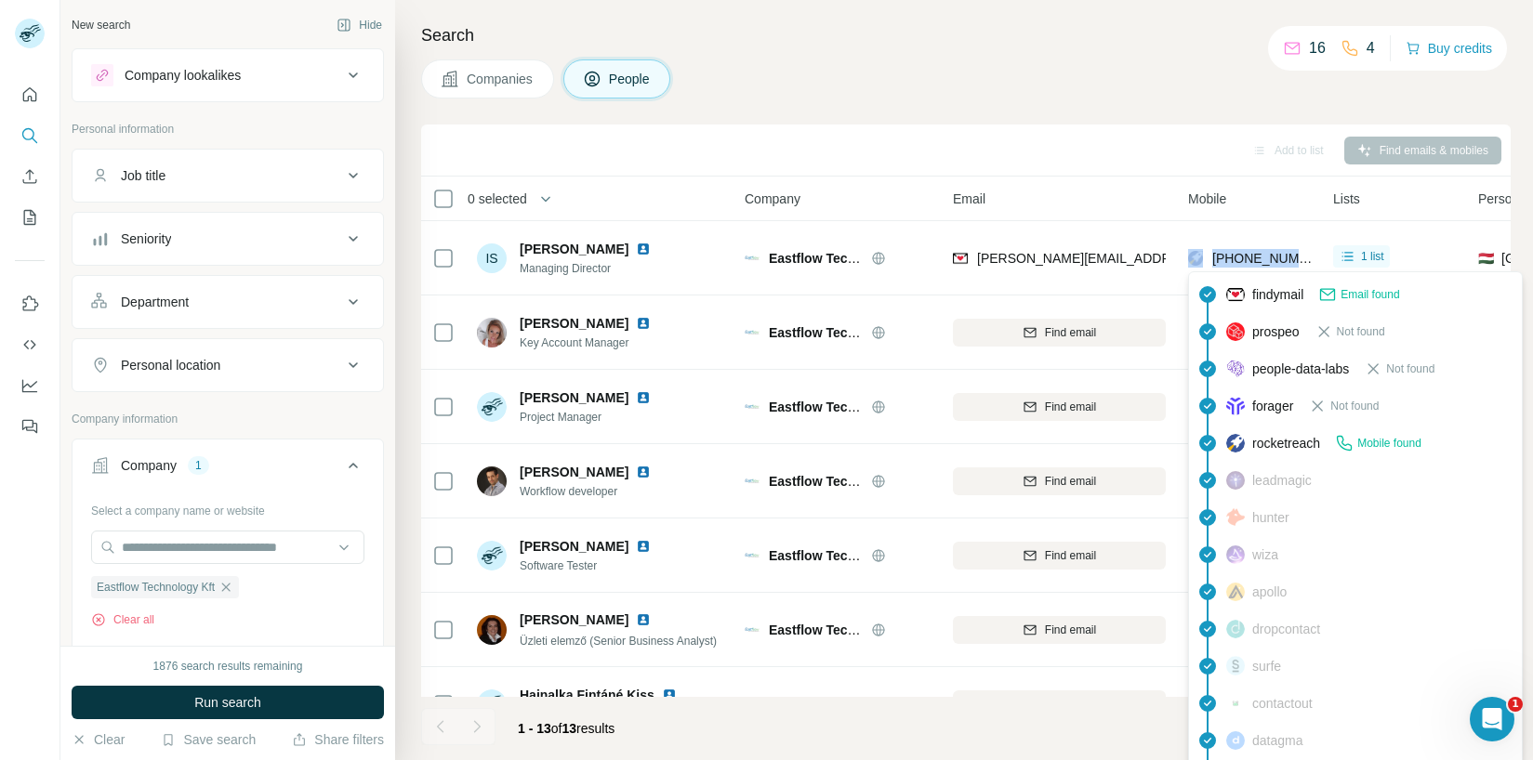
drag, startPoint x: 1313, startPoint y: 258, endPoint x: 1205, endPoint y: 251, distance: 109.0
click at [1205, 251] on td "+36309921115" at bounding box center [1249, 258] width 145 height 74
